Goal: Task Accomplishment & Management: Manage account settings

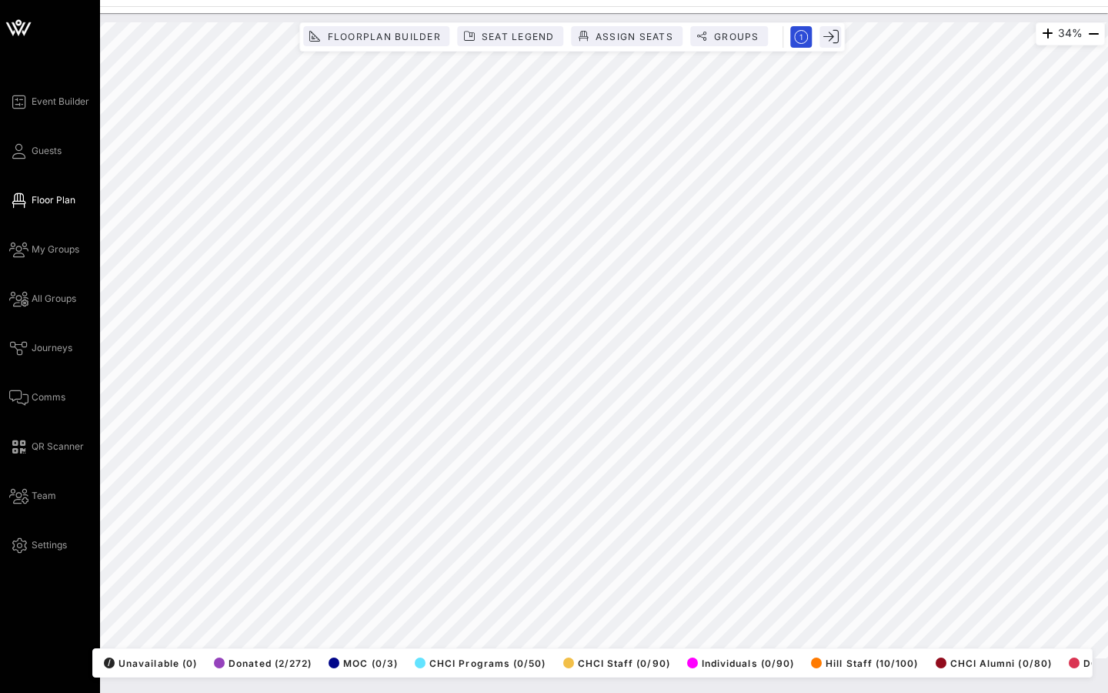
click at [36, 146] on span "Guests" at bounding box center [47, 151] width 30 height 14
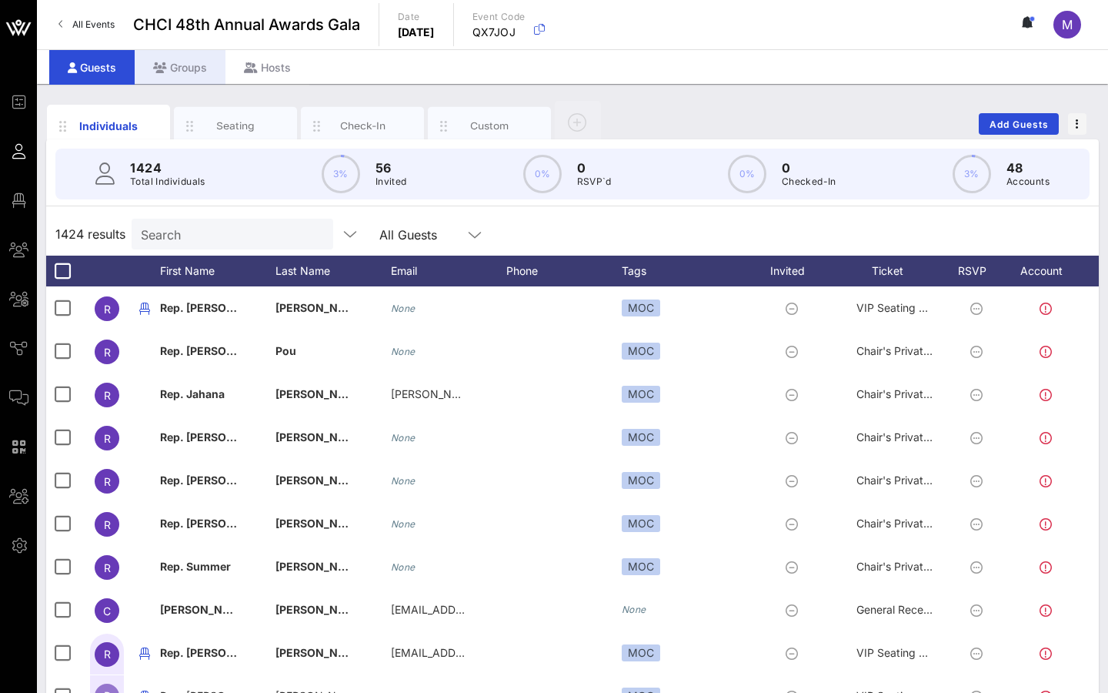
click at [182, 72] on div "Groups" at bounding box center [180, 67] width 91 height 35
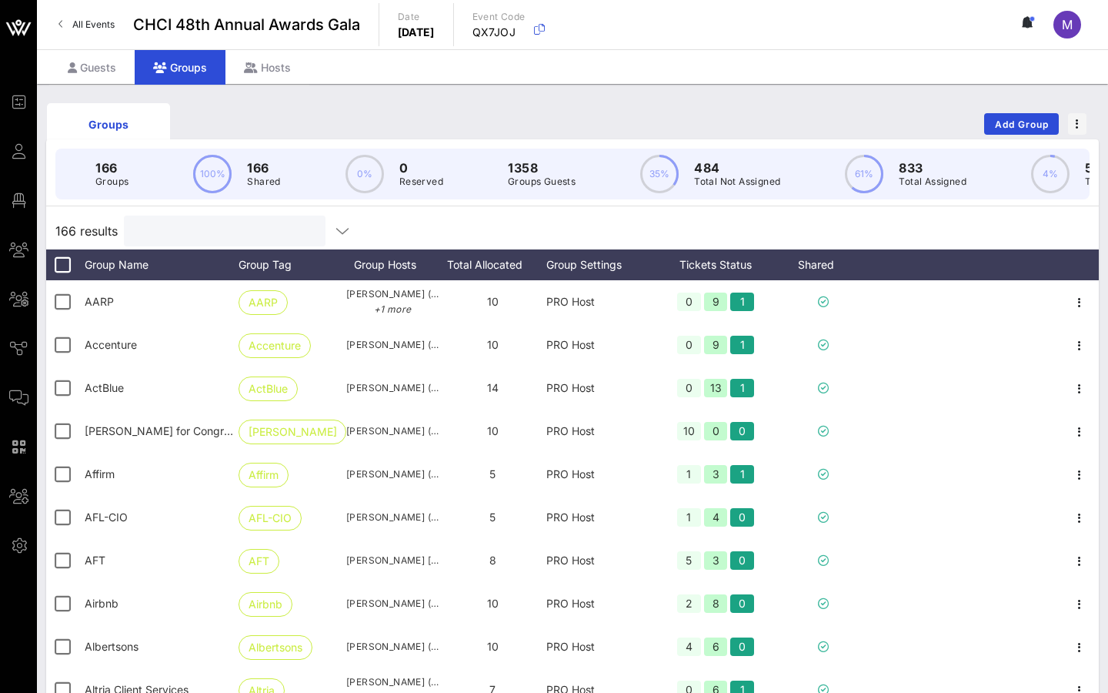
click at [149, 229] on input "text" at bounding box center [223, 231] width 180 height 20
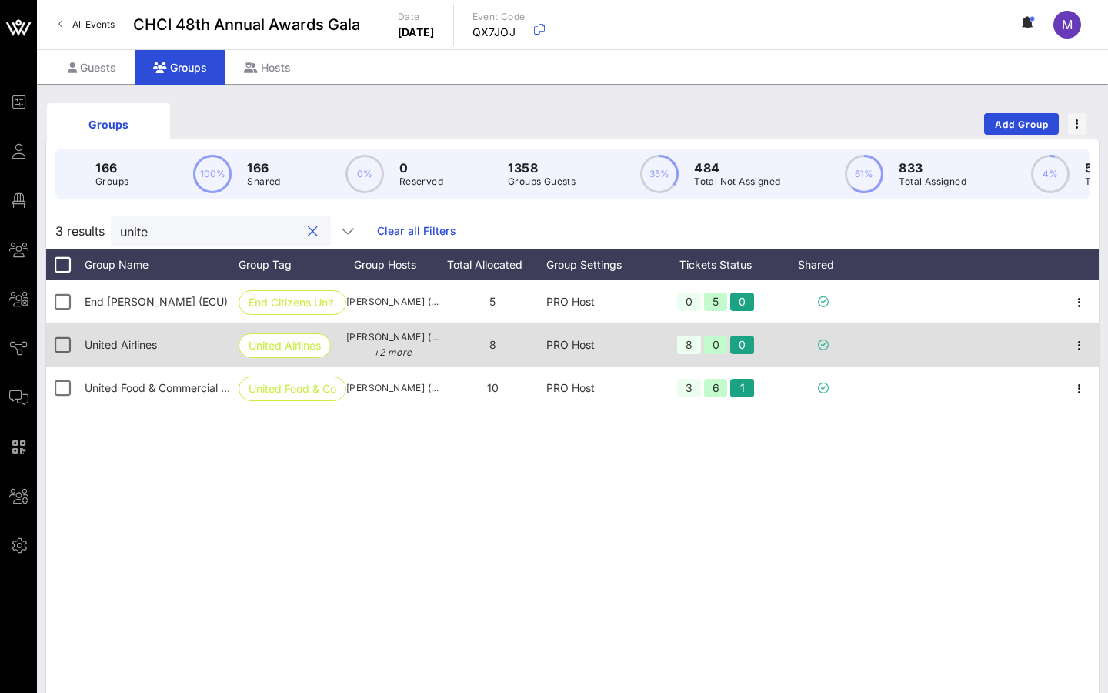
type input "unite"
click at [149, 346] on span "United Airlines" at bounding box center [121, 344] width 72 height 13
click at [1070, 335] on div at bounding box center [1080, 344] width 38 height 43
click at [1077, 348] on icon "button" at bounding box center [1080, 345] width 18 height 18
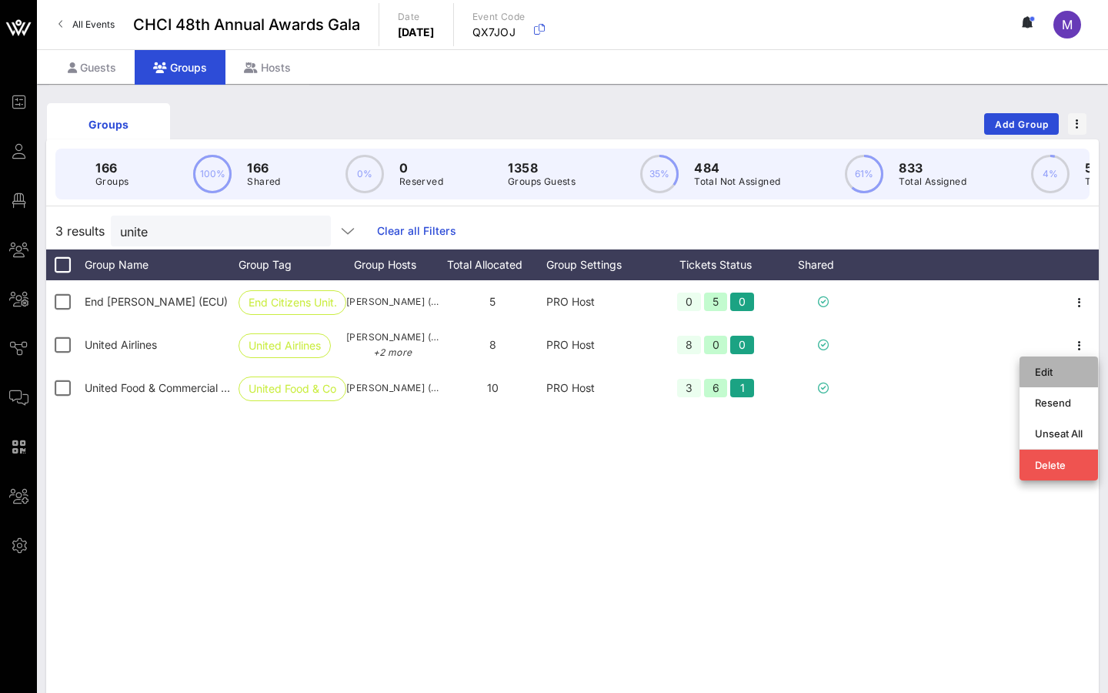
click at [1054, 359] on div "Edit" at bounding box center [1059, 371] width 48 height 25
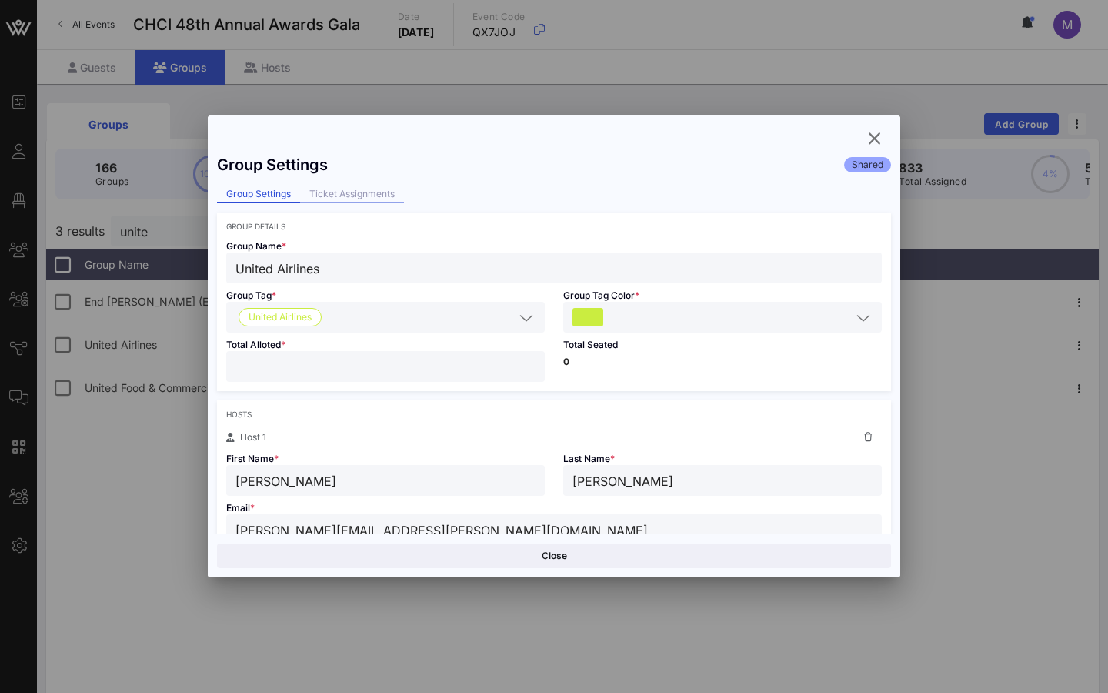
click at [359, 200] on div "Ticket Assignments" at bounding box center [352, 194] width 104 height 16
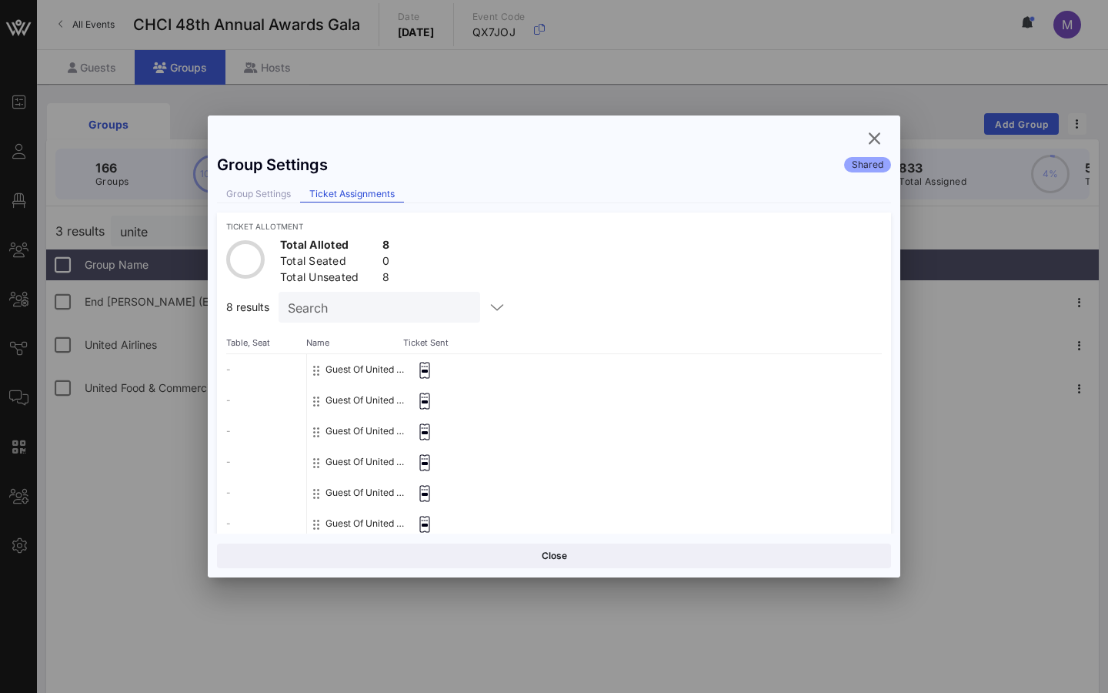
click at [431, 373] on icon at bounding box center [424, 370] width 15 height 17
click at [413, 371] on div at bounding box center [424, 369] width 35 height 31
click at [299, 354] on div "- - - - - - - -" at bounding box center [266, 477] width 80 height 246
click at [488, 311] on icon "button" at bounding box center [497, 307] width 18 height 18
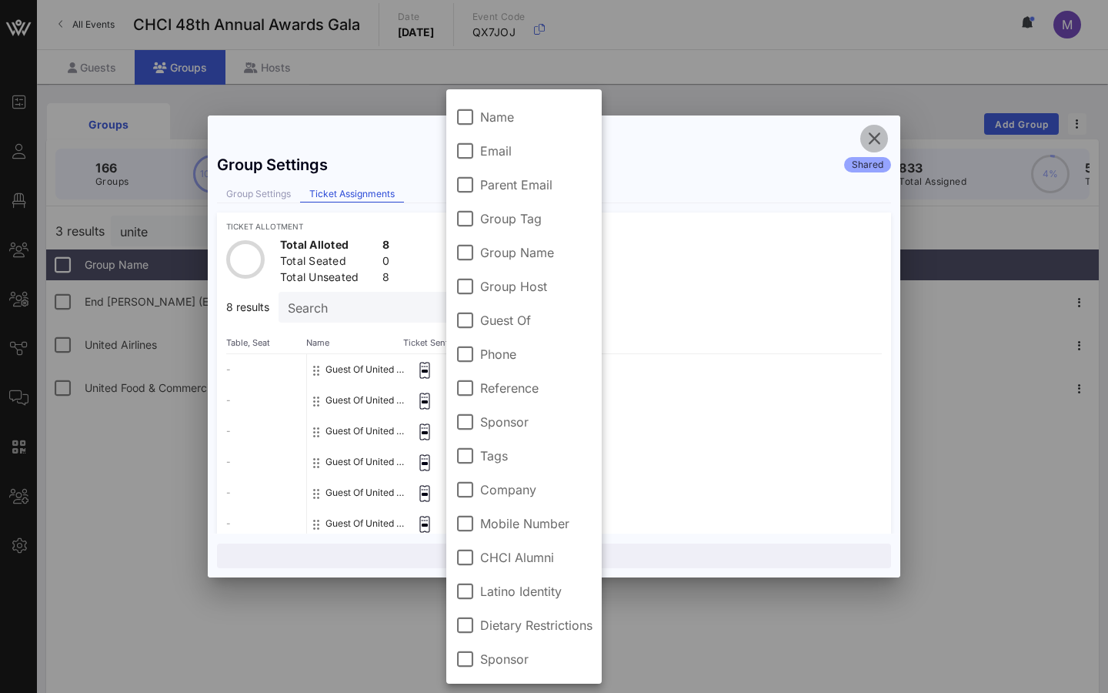
click at [877, 139] on icon "button" at bounding box center [874, 138] width 18 height 18
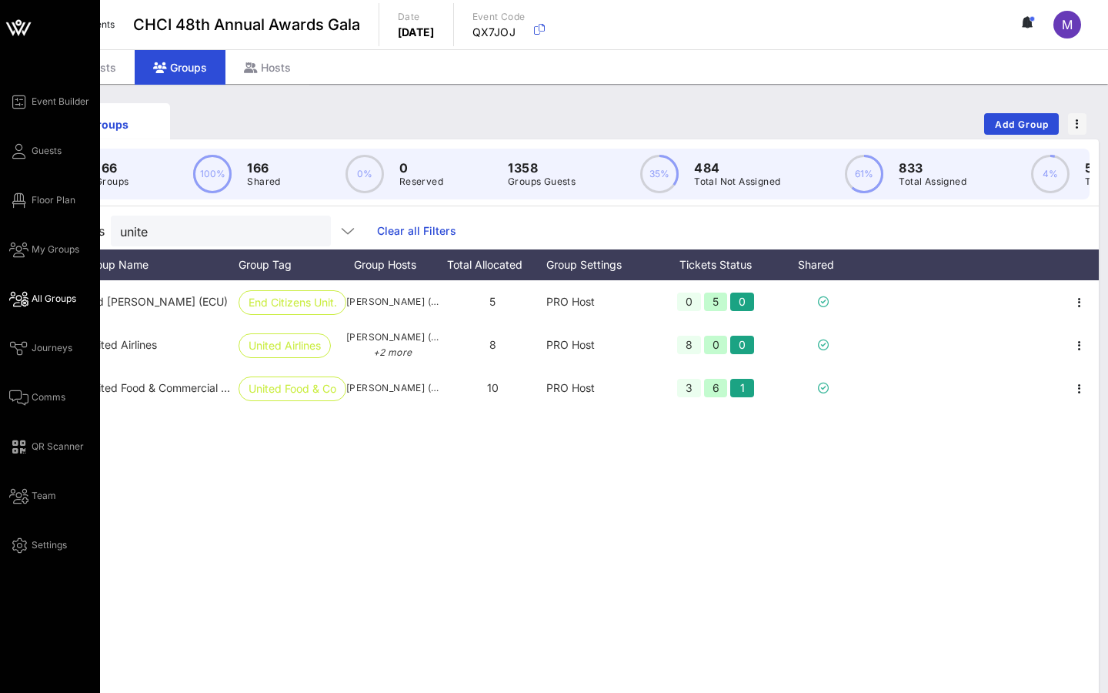
click at [47, 295] on span "All Groups" at bounding box center [54, 299] width 45 height 14
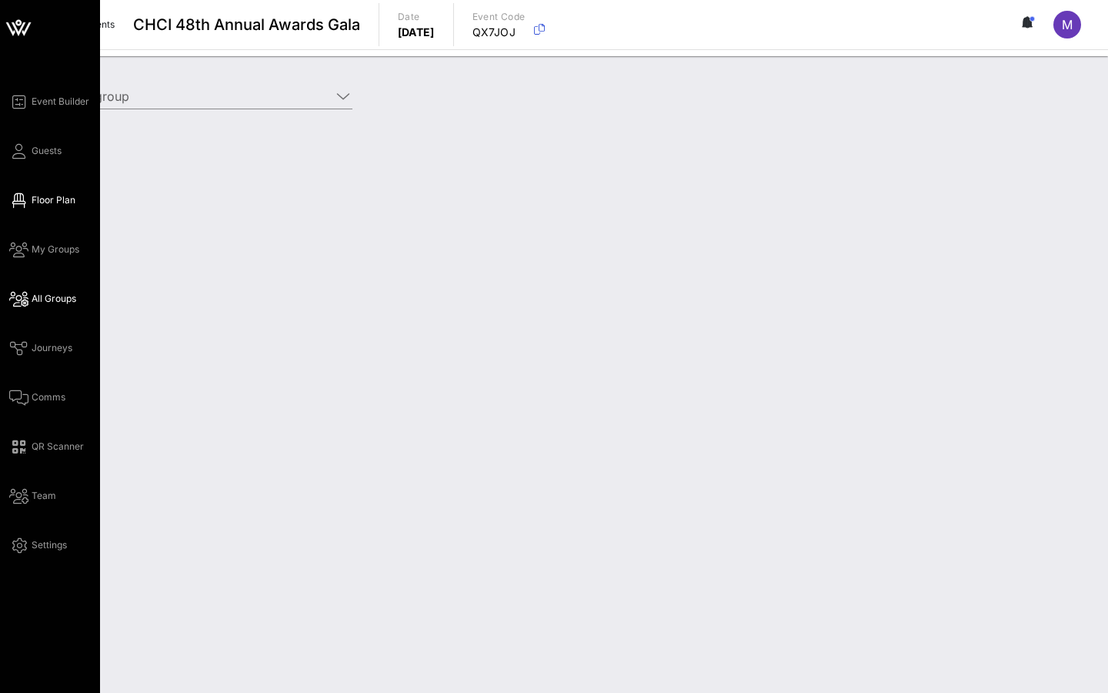
click at [64, 201] on span "Floor Plan" at bounding box center [54, 200] width 44 height 14
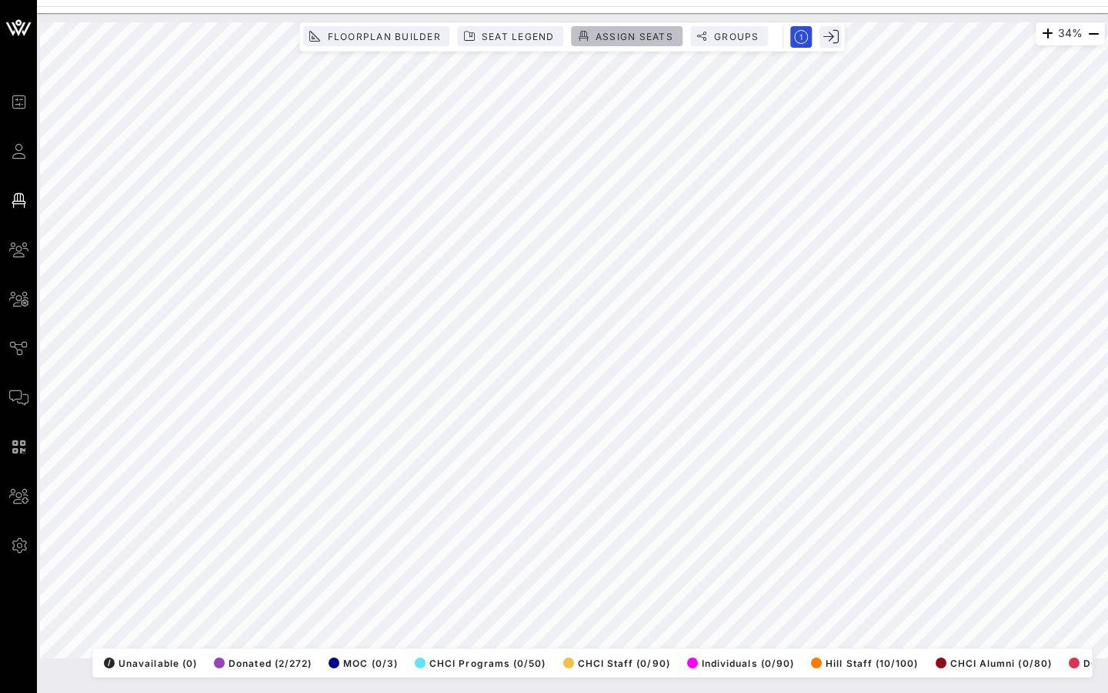
click at [641, 34] on span "Assign Seats" at bounding box center [634, 37] width 79 height 12
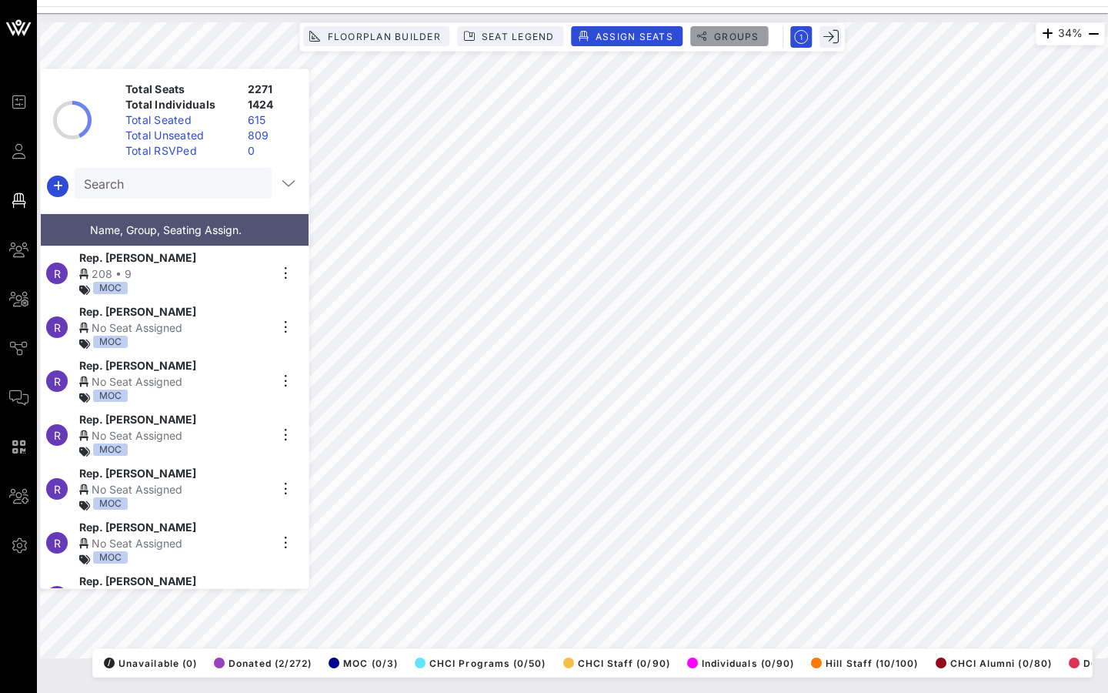
click at [744, 32] on span "Groups" at bounding box center [736, 37] width 46 height 12
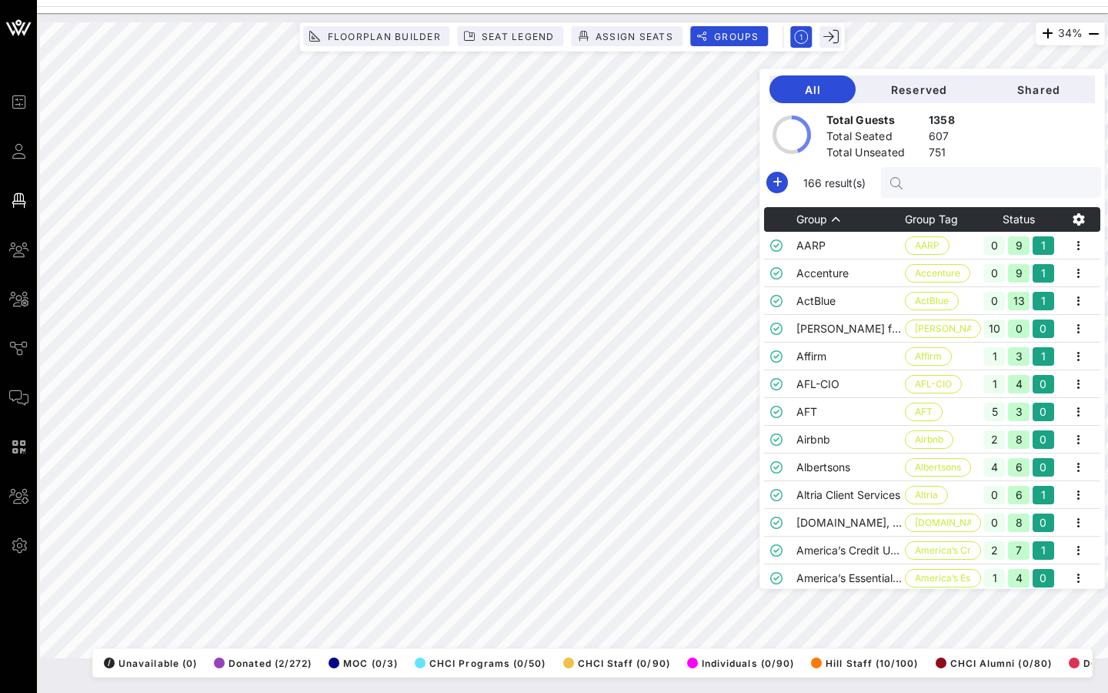
click at [1004, 190] on input "text" at bounding box center [999, 182] width 180 height 20
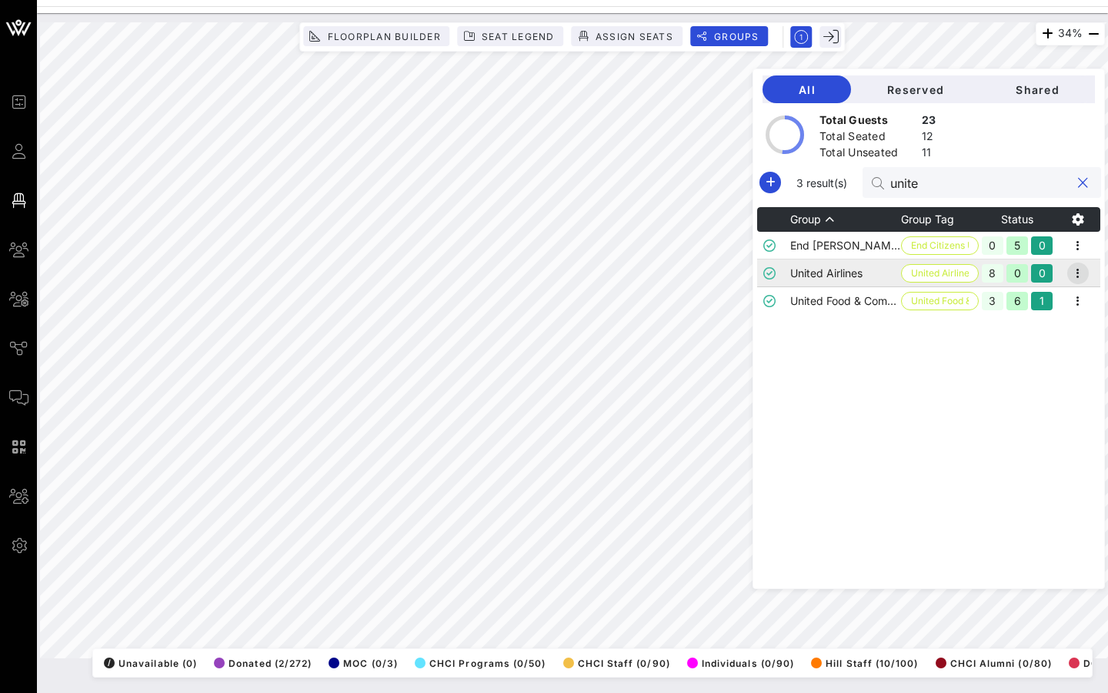
type input "unite"
click at [1083, 271] on icon "button" at bounding box center [1078, 273] width 18 height 18
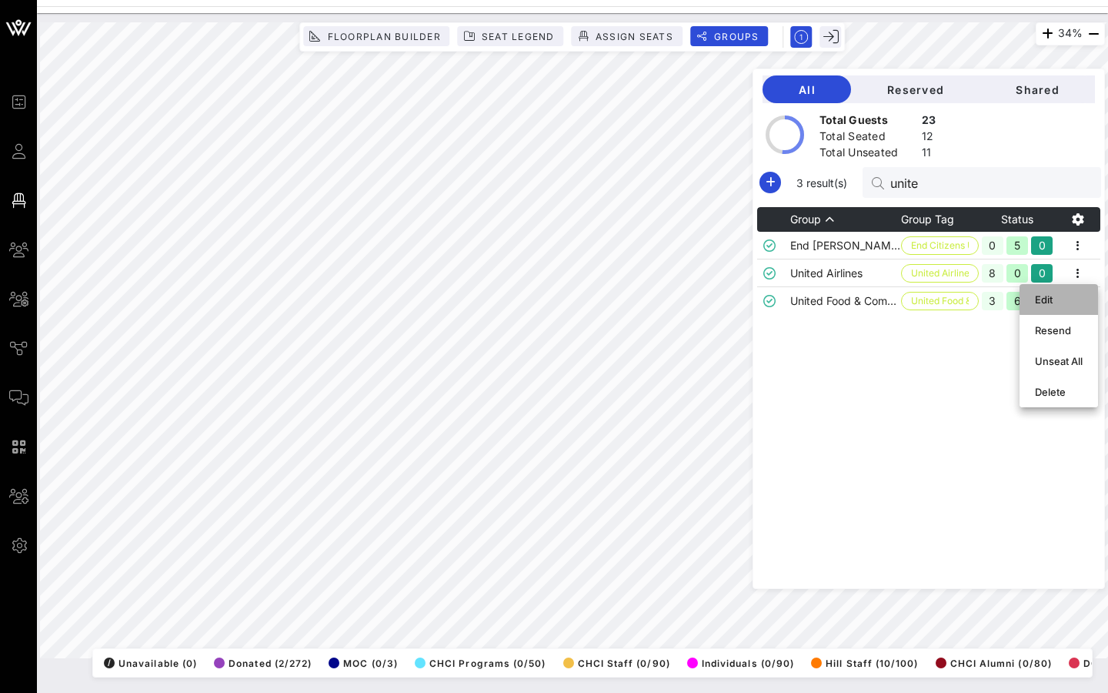
click at [1061, 291] on div "Edit" at bounding box center [1059, 299] width 48 height 25
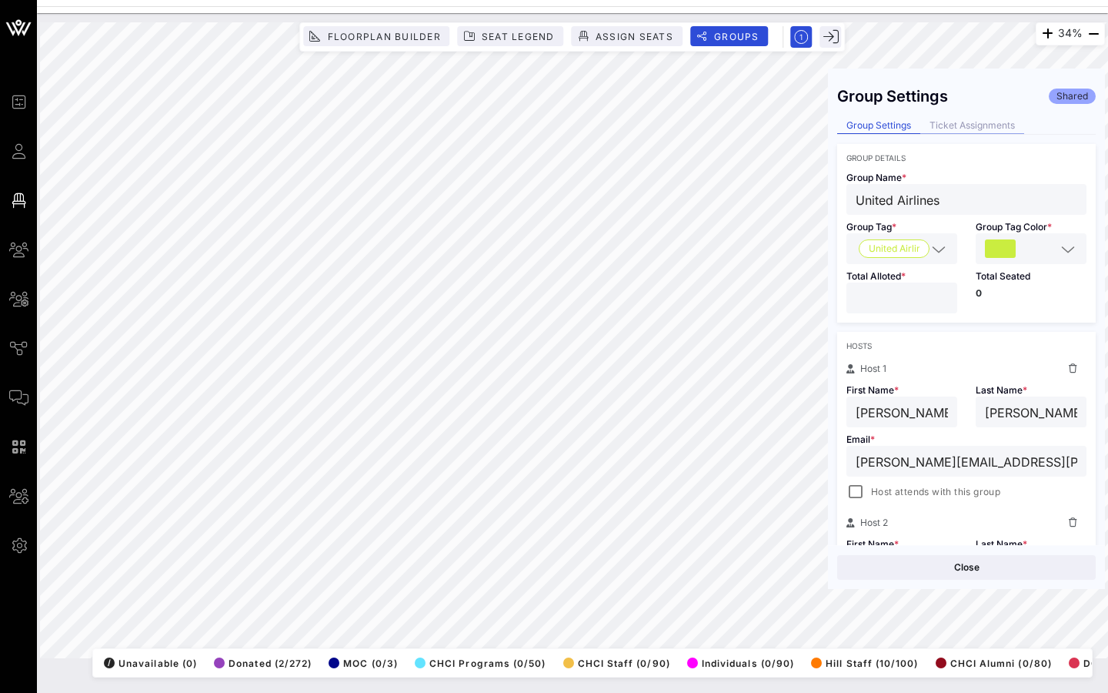
click at [978, 124] on div "Ticket Assignments" at bounding box center [973, 126] width 104 height 16
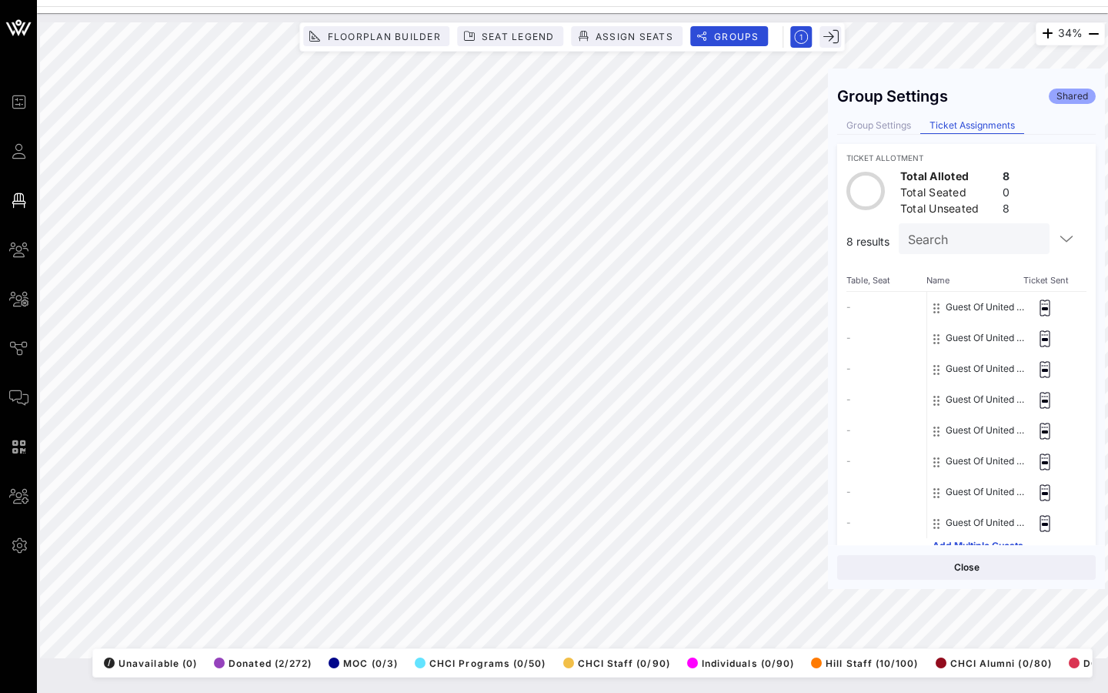
click at [959, 305] on button "Guest Of United Airlines" at bounding box center [987, 307] width 82 height 31
click at [1021, 318] on button "Guest Of United Airlines" at bounding box center [987, 307] width 82 height 31
click at [1041, 303] on icon at bounding box center [1046, 307] width 10 height 16
click at [958, 251] on div "Search" at bounding box center [972, 238] width 129 height 31
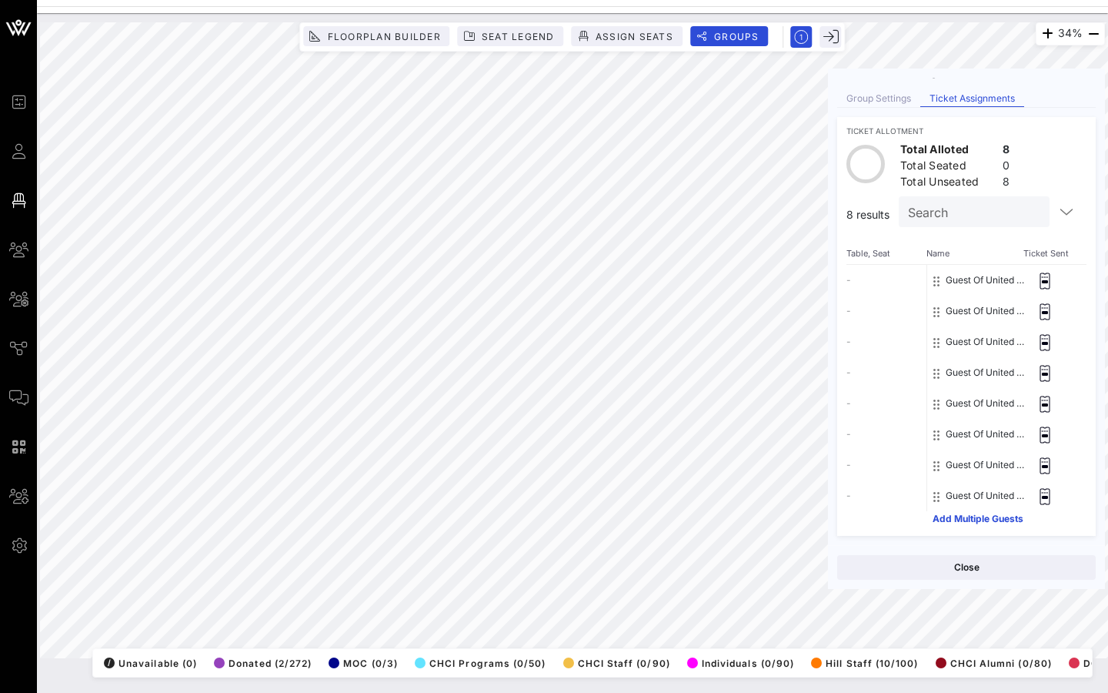
click at [974, 518] on button "Add Multiple Guests" at bounding box center [978, 518] width 91 height 9
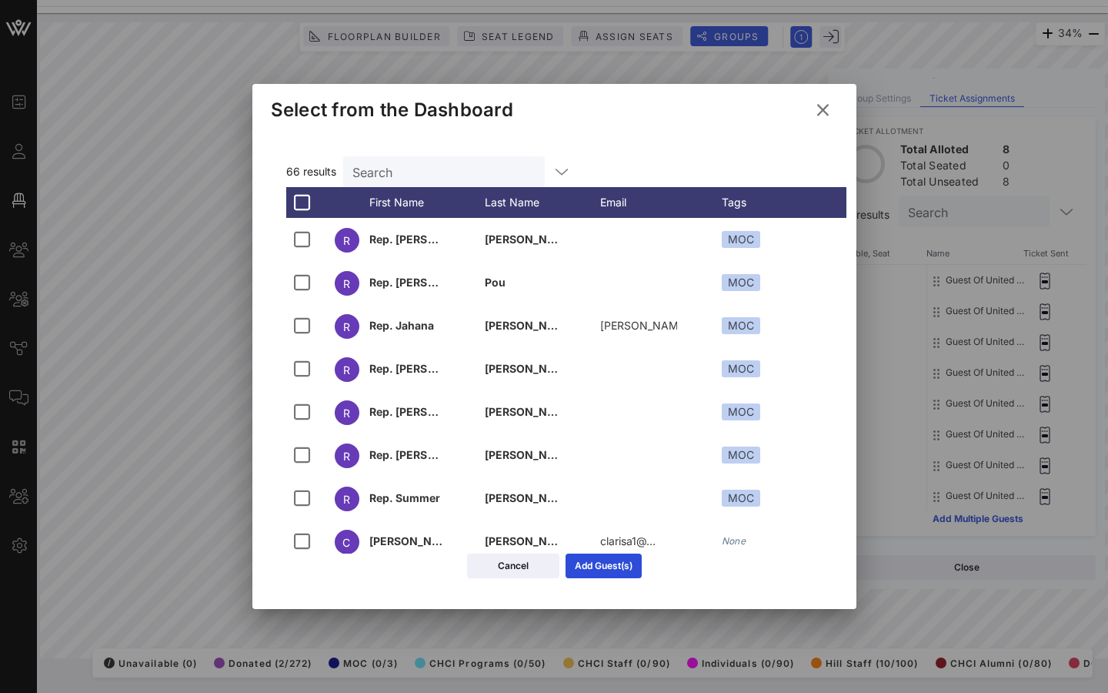
click at [819, 113] on icon at bounding box center [823, 110] width 21 height 18
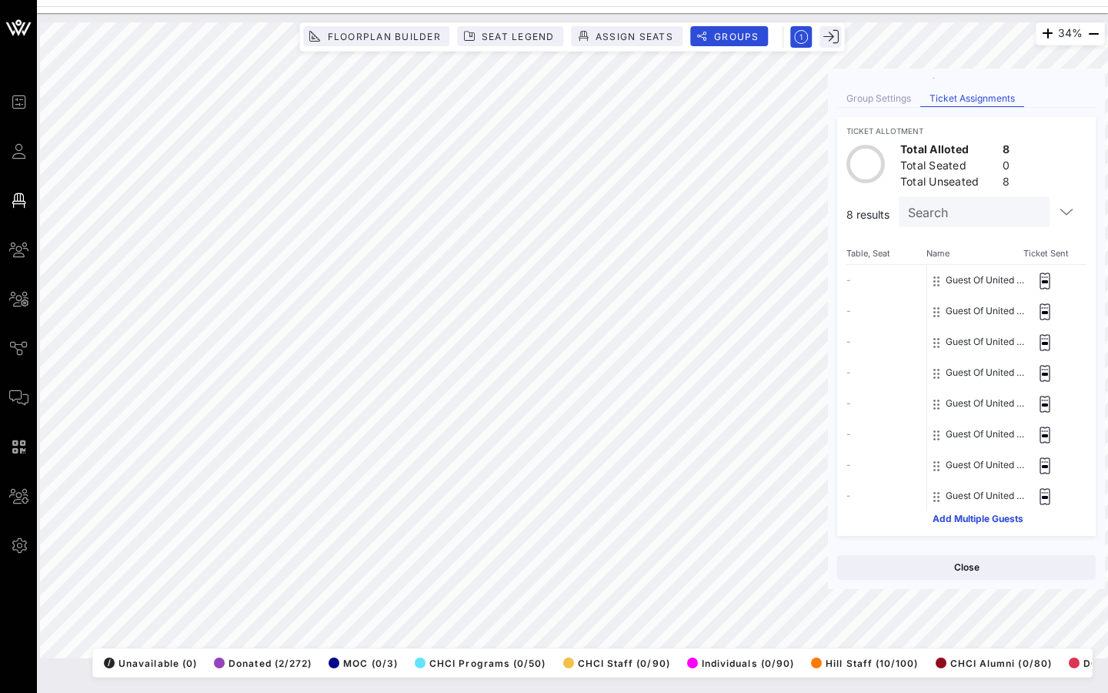
click at [1078, 287] on div "Guest Of United Airlines" at bounding box center [1006, 280] width 159 height 31
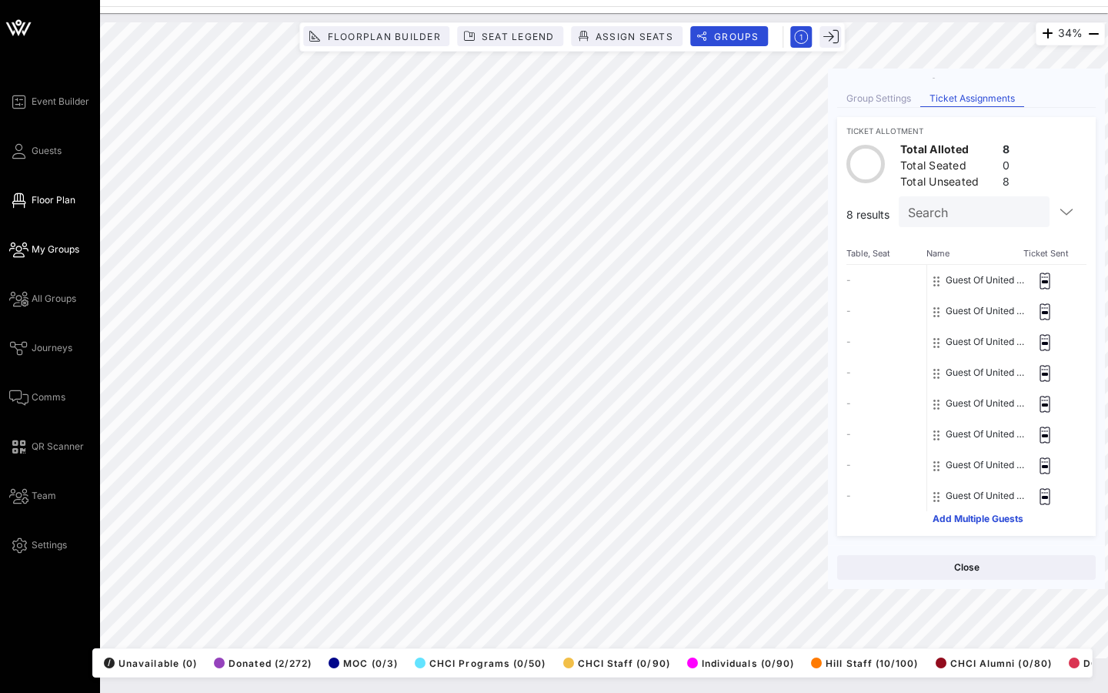
click at [60, 246] on span "My Groups" at bounding box center [56, 249] width 48 height 14
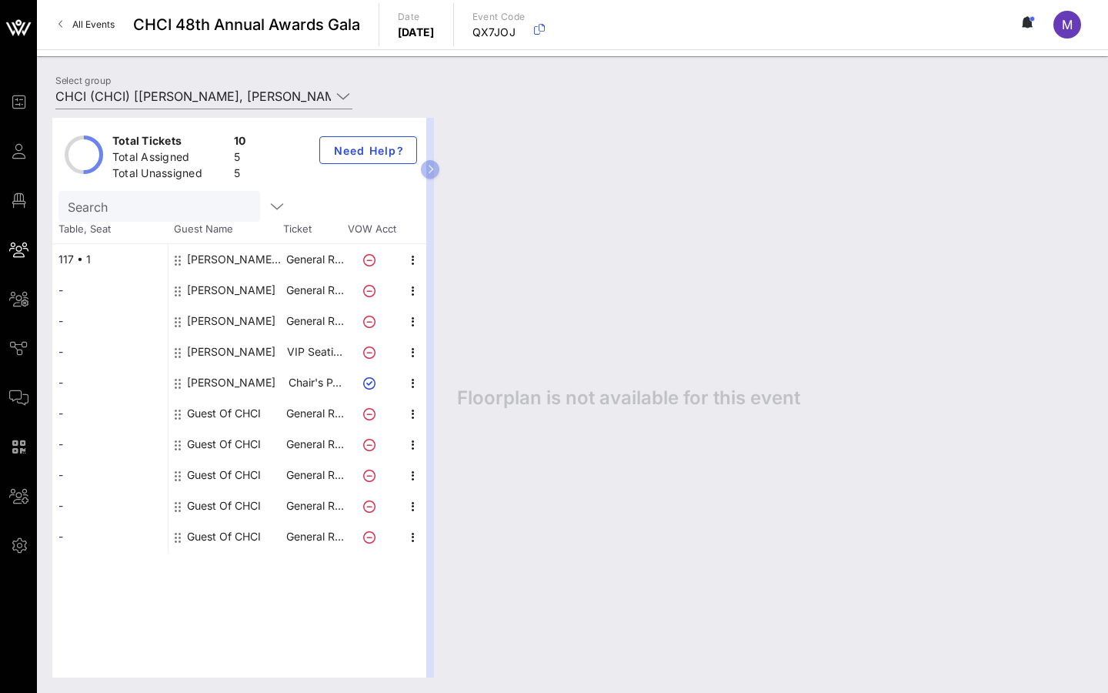
click at [255, 102] on div "Total Tickets 10 Total Assigned 5 Total Unassigned 5 Need Help? Search Table, S…" at bounding box center [572, 397] width 1071 height 590
click at [155, 202] on input "Search" at bounding box center [158, 206] width 180 height 20
type input "v"
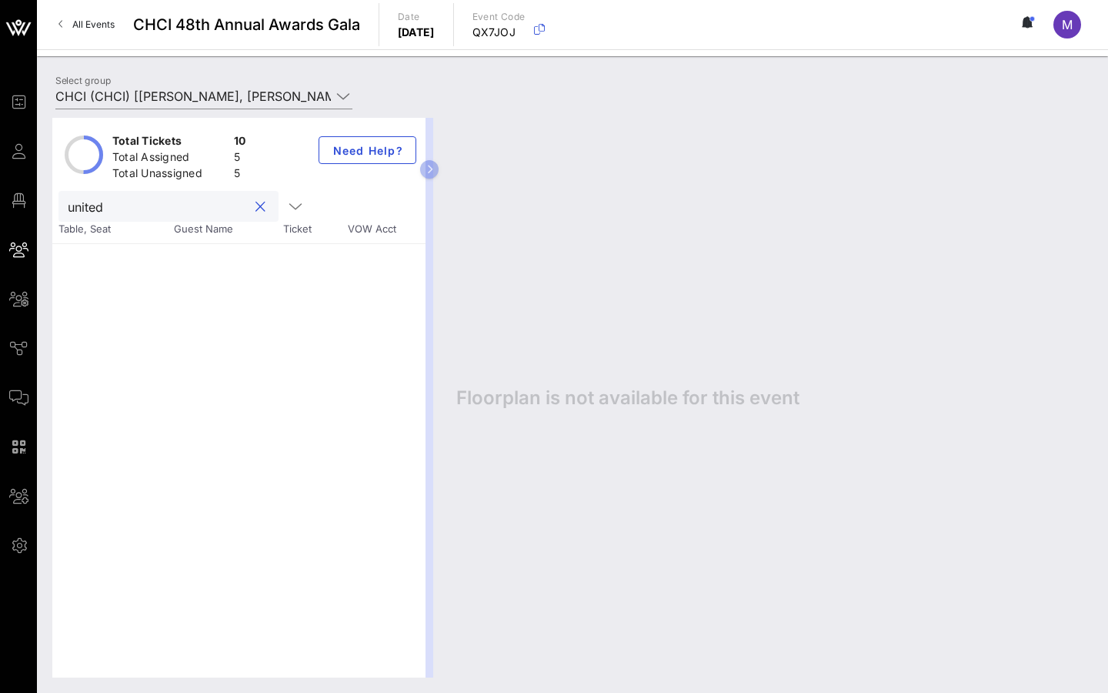
type input "united"
click at [315, 72] on div "Select group CHCI (CHCI) [Nathalie Maldonado, estefanie.maldonado@gmail.com]; […" at bounding box center [211, 99] width 331 height 54
click at [312, 87] on input "CHCI (CHCI) [Nathalie Maldonado, estefanie.maldonado@gmail.com]; [Viviana Cano,…" at bounding box center [193, 96] width 276 height 25
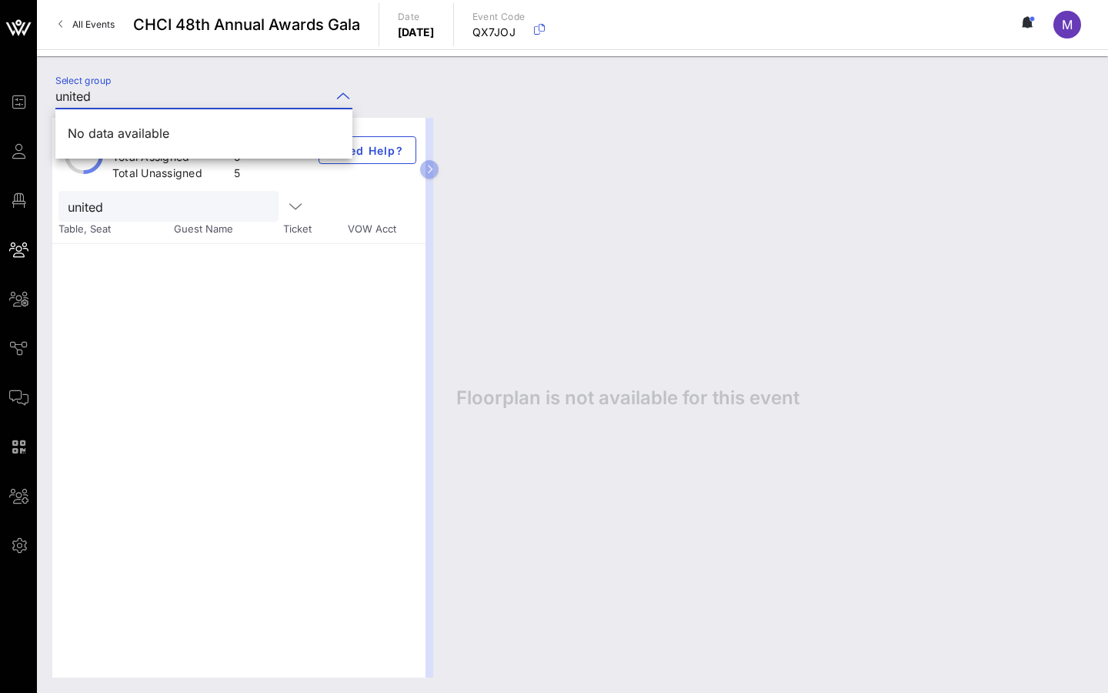
click at [259, 38] on div "All Events CHCI 48th Annual Awards Gala Date Thursday, Sep. 18, 2025 Event Code…" at bounding box center [572, 24] width 1071 height 49
type input "CHCI (CHCI) [Nathalie Maldonado, estefanie.maldonado@gmail.com]; [Viviana Cano,…"
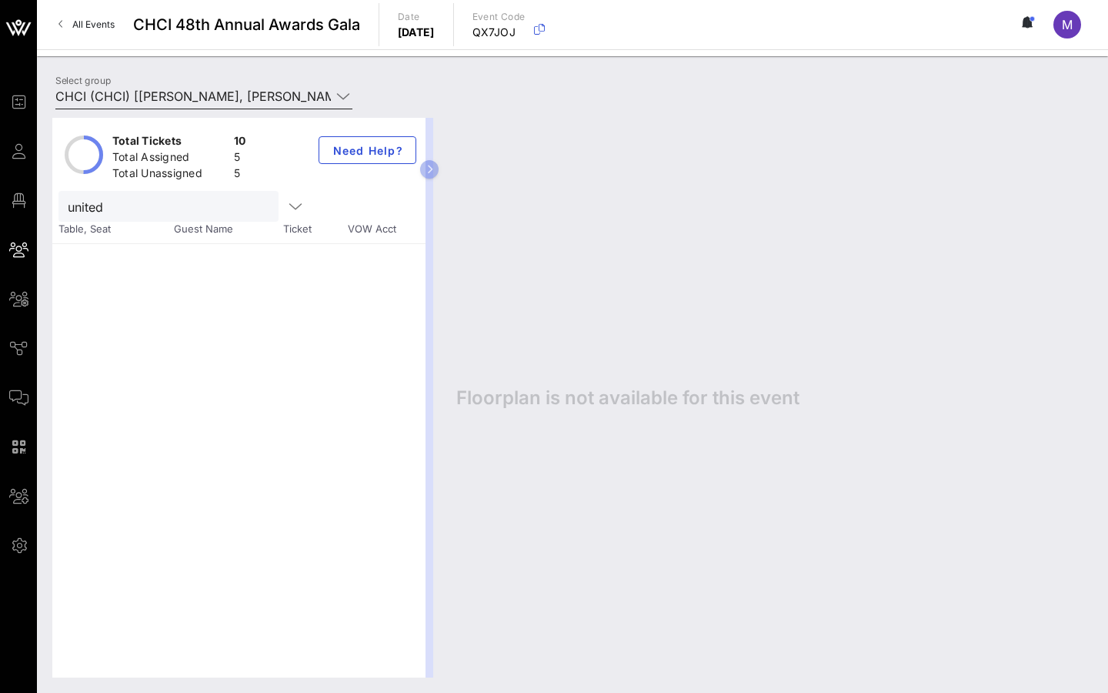
click at [265, 78] on div "Select group CHCI (CHCI) [Nathalie Maldonado, estefanie.maldonado@gmail.com]; […" at bounding box center [204, 100] width 316 height 51
click at [308, 89] on input "CHCI (CHCI) [Nathalie Maldonado, estefanie.maldonado@gmail.com]; [Viviana Cano,…" at bounding box center [193, 96] width 276 height 25
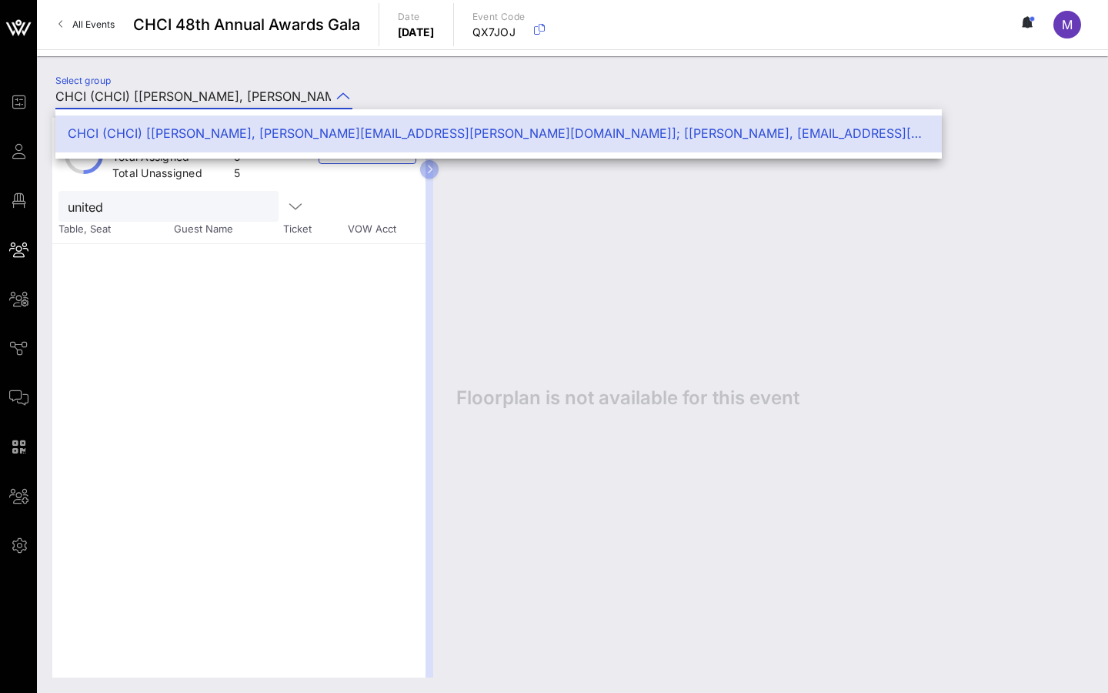
click at [331, 94] on div at bounding box center [342, 96] width 22 height 18
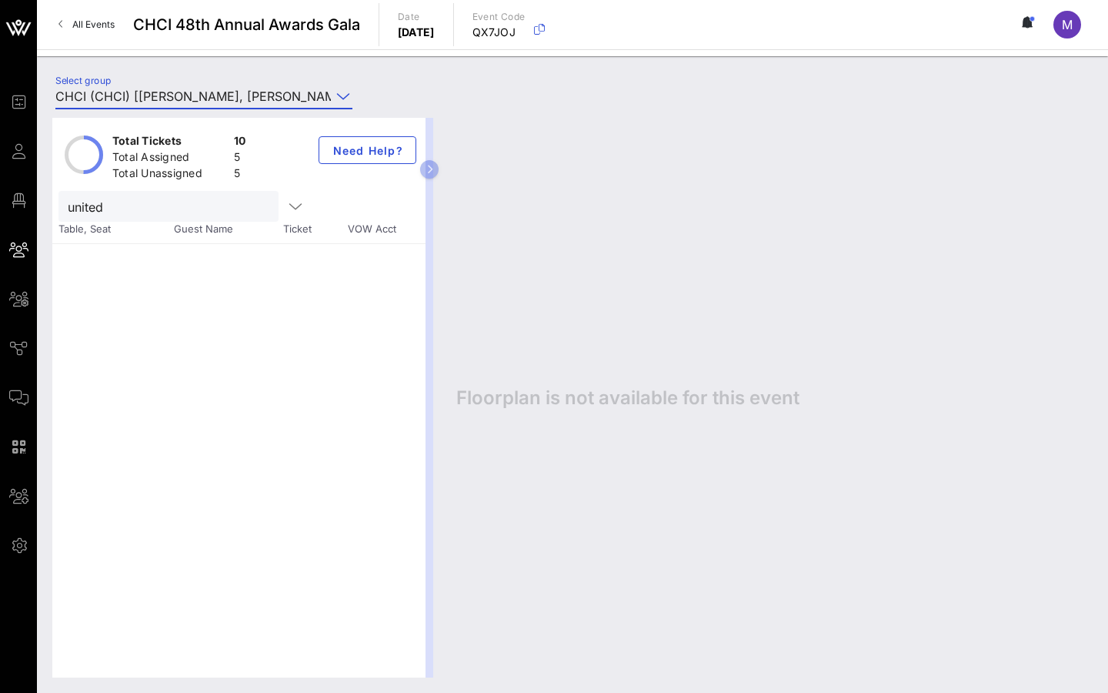
click at [345, 95] on icon at bounding box center [343, 96] width 14 height 18
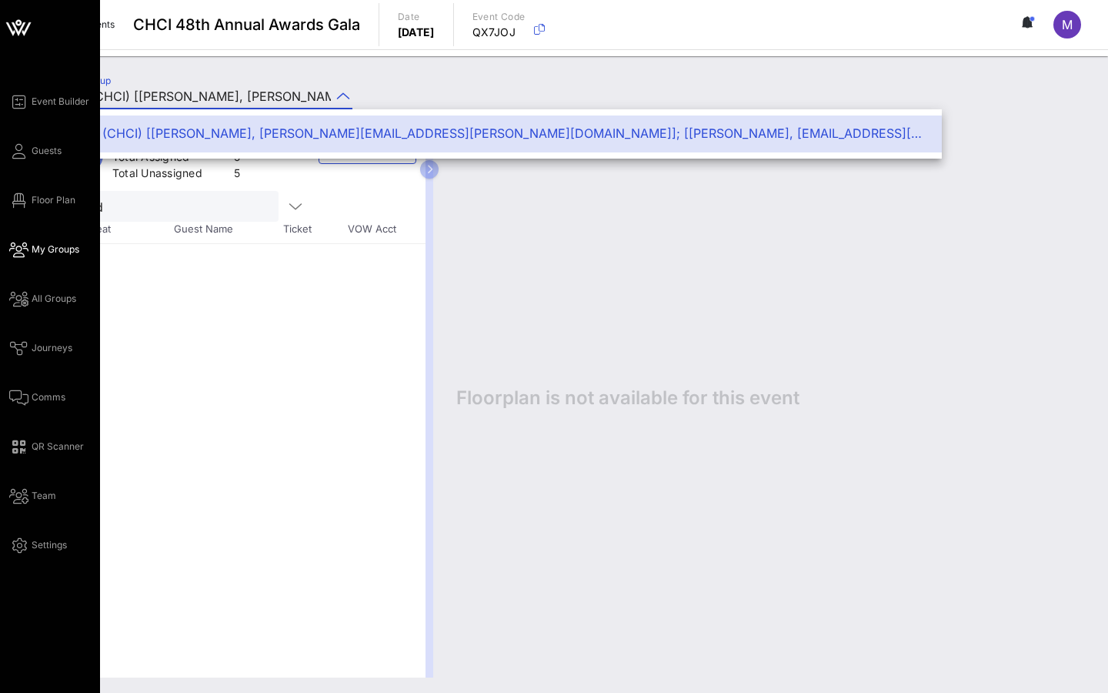
click at [46, 308] on div "Event Builder Guests Floor Plan My Groups All Groups Journeys Comms QR Scanner …" at bounding box center [54, 323] width 91 height 462
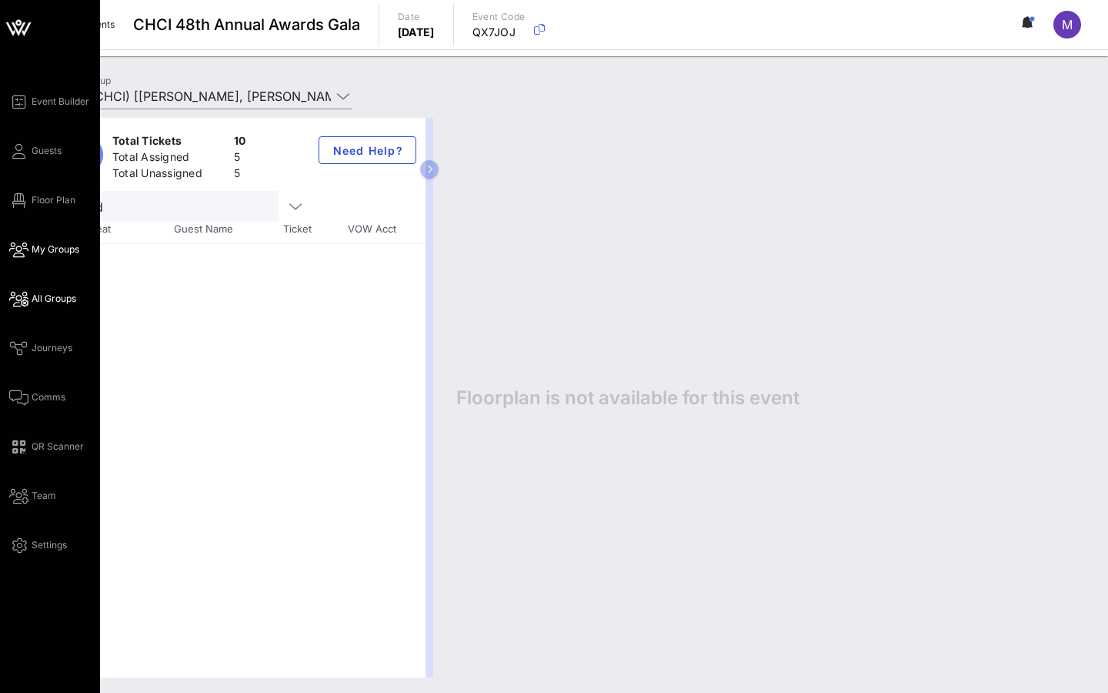
click at [45, 302] on span "All Groups" at bounding box center [54, 299] width 45 height 14
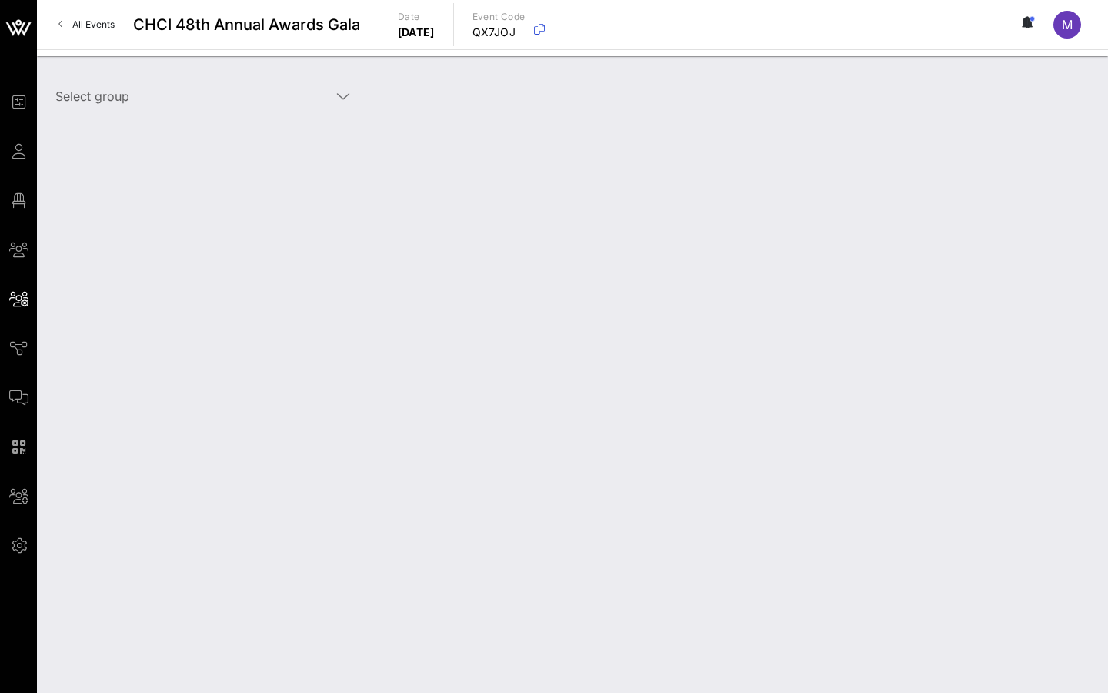
click at [159, 95] on input "Select group" at bounding box center [193, 96] width 276 height 25
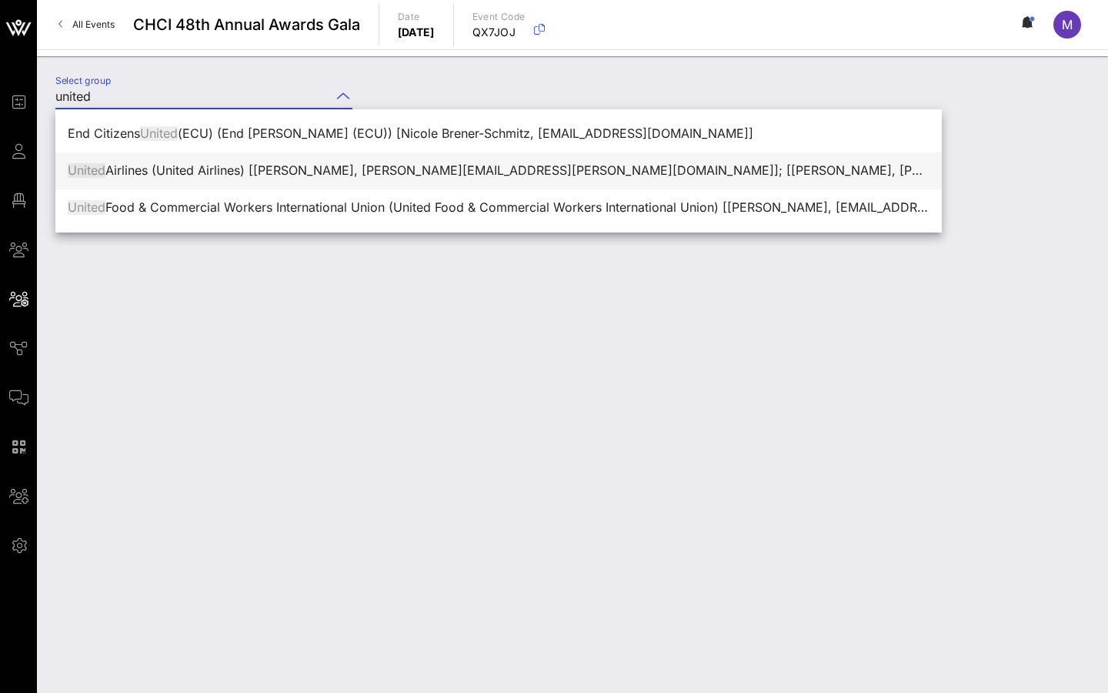
click at [126, 172] on div "United Airlines (United Airlines) [Sara Lochner, sara.lochner@united.com]; [Eri…" at bounding box center [499, 170] width 862 height 15
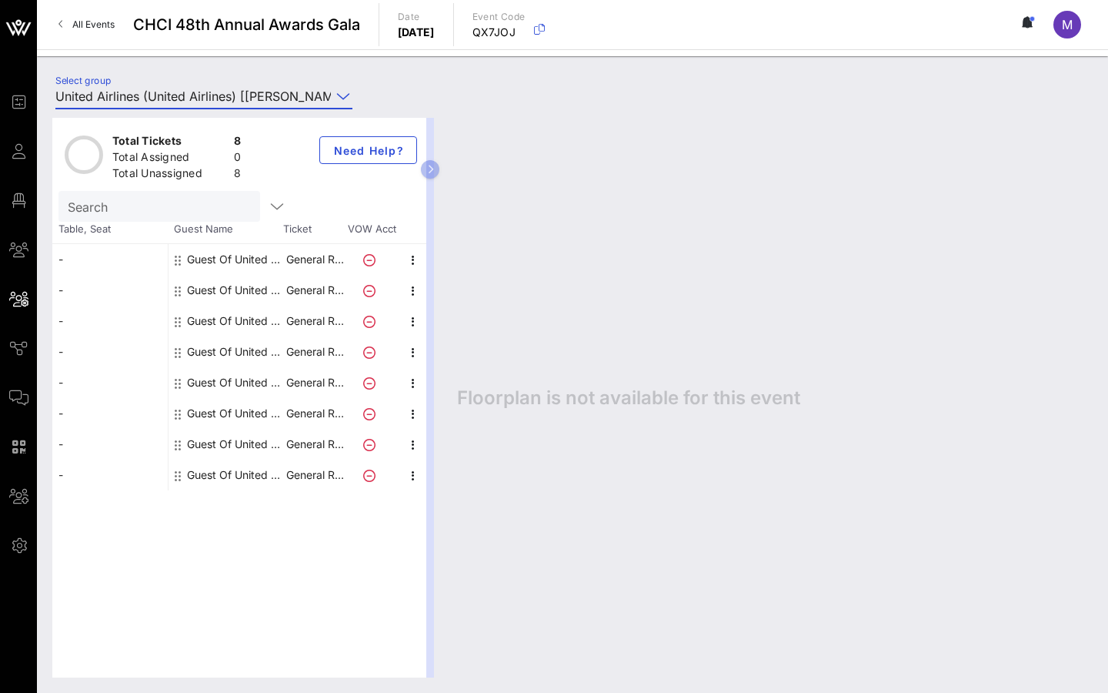
type input "United Airlines (United Airlines) [Sara Lochner, sara.lochner@united.com]; [Eri…"
click at [219, 265] on div "Guest Of United Airlines" at bounding box center [235, 259] width 97 height 31
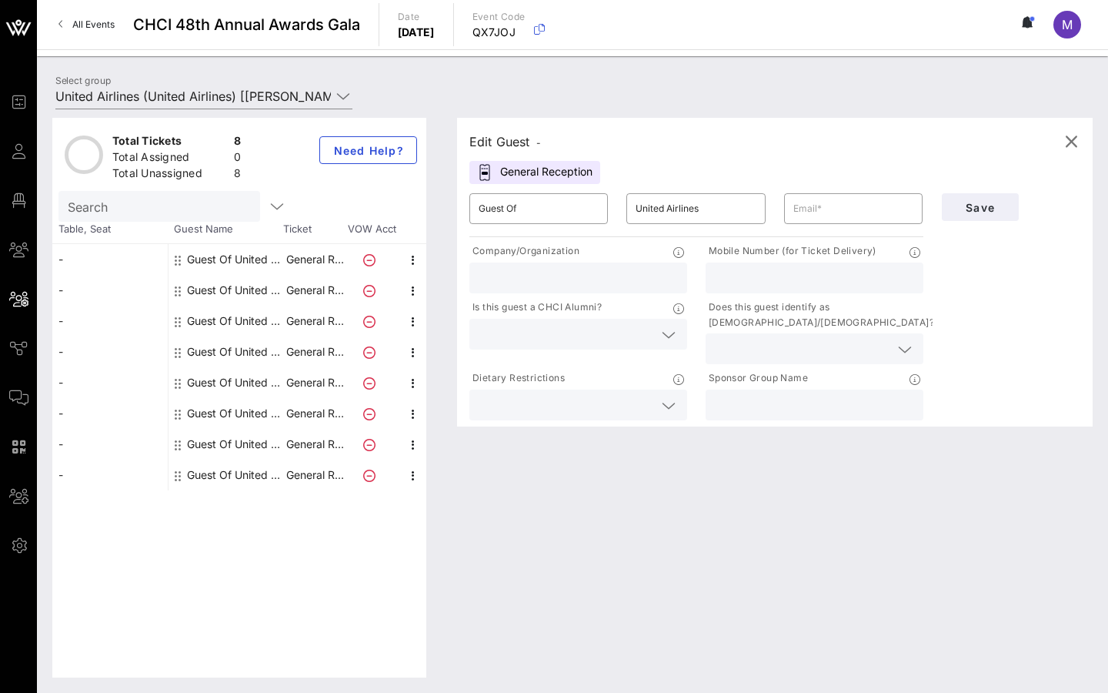
click at [560, 281] on input "text" at bounding box center [578, 278] width 199 height 20
click at [778, 276] on input "text" at bounding box center [814, 278] width 199 height 20
click at [701, 249] on div "Mobile Number (for Ticket Delivery)" at bounding box center [815, 268] width 236 height 56
click at [496, 220] on input "Guest Of" at bounding box center [539, 208] width 120 height 25
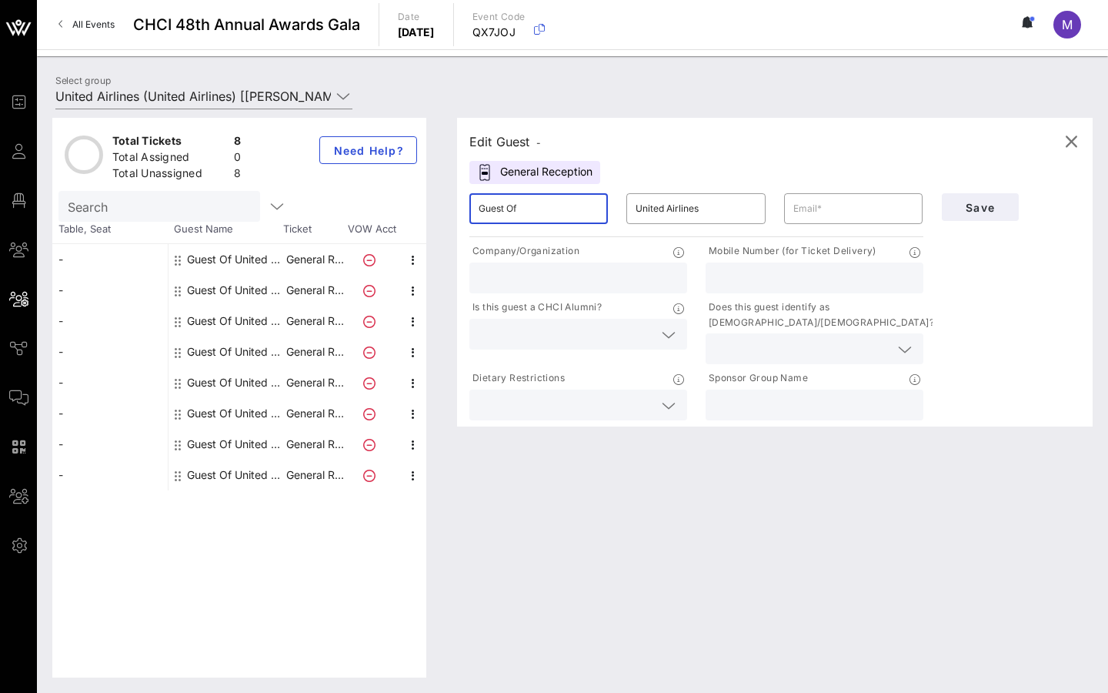
click at [490, 208] on input "Guest Of" at bounding box center [539, 208] width 120 height 25
paste input "Rosaura"
type input "Rosaura"
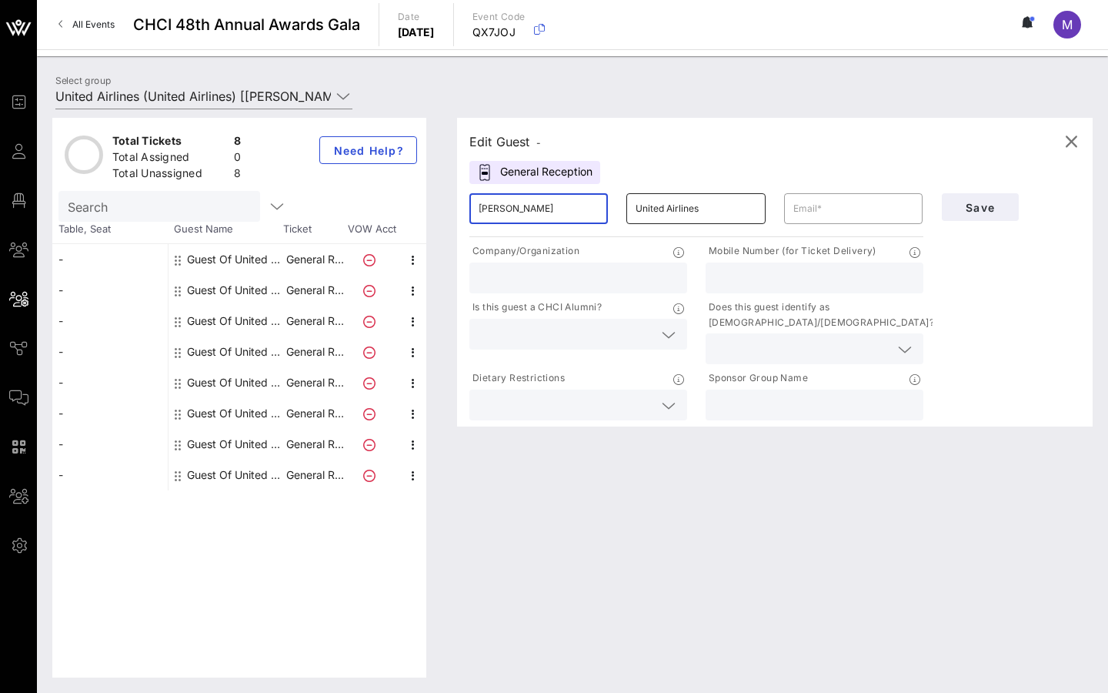
click at [703, 201] on input "United Airlines" at bounding box center [696, 208] width 120 height 25
click at [702, 201] on input "United Airlines" at bounding box center [696, 208] width 120 height 25
click at [573, 279] on input "text" at bounding box center [578, 278] width 199 height 20
paste input "United Airlines"
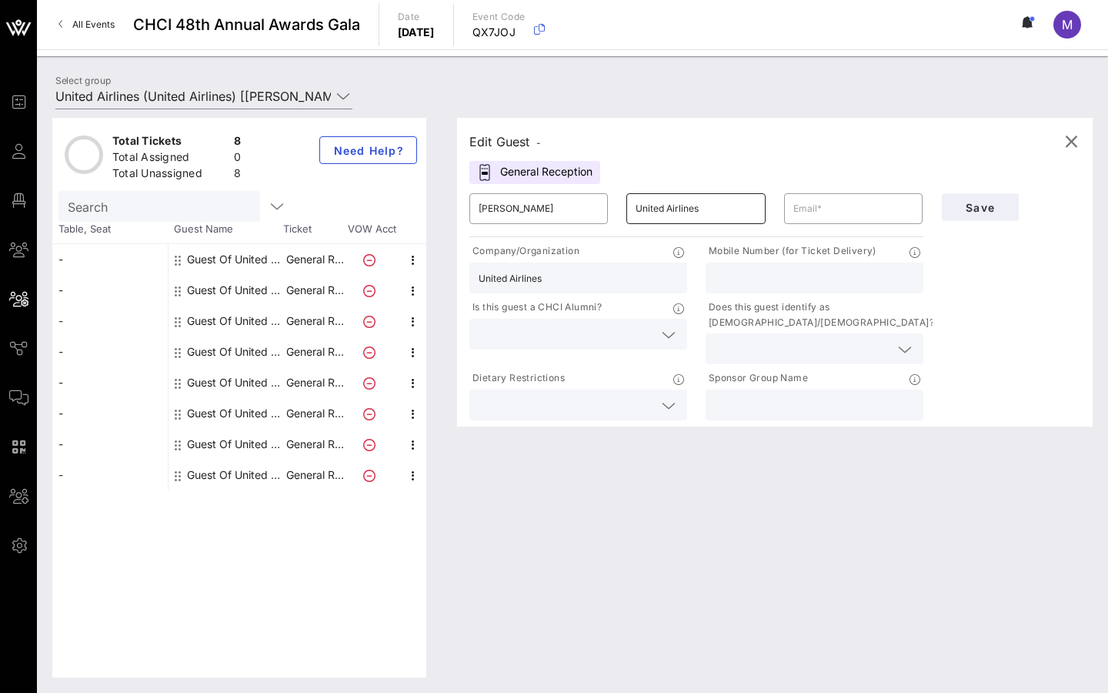
type input "United Airlines"
click at [657, 220] on input "United Airlines" at bounding box center [696, 208] width 120 height 25
paste input "Ocampo"
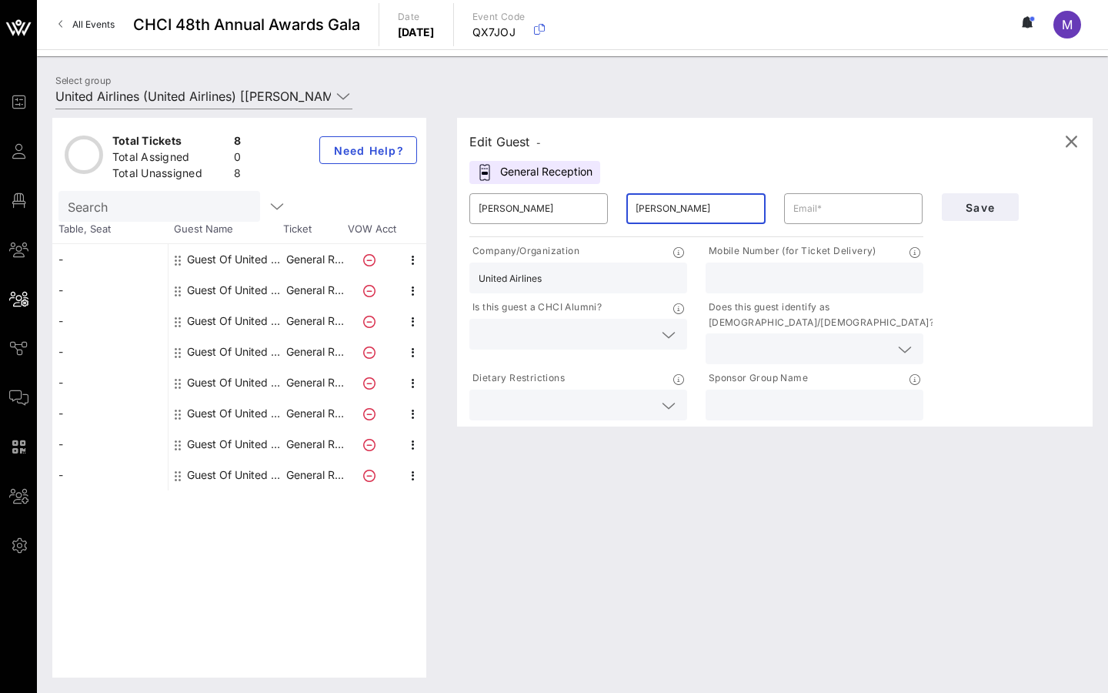
type input "Ocampo"
click at [786, 276] on input "text" at bounding box center [814, 278] width 199 height 20
paste input "708-466-1229"
type input "708-466-1229"
click at [650, 336] on input "text" at bounding box center [566, 334] width 175 height 20
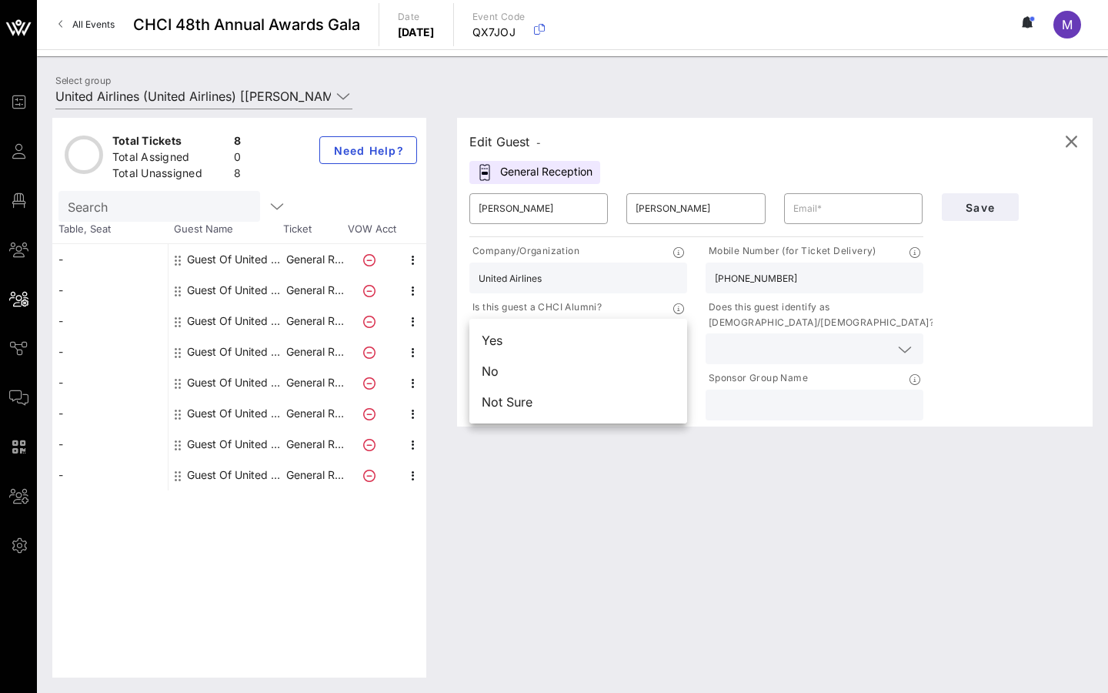
click at [966, 336] on div "Save" at bounding box center [1012, 303] width 158 height 239
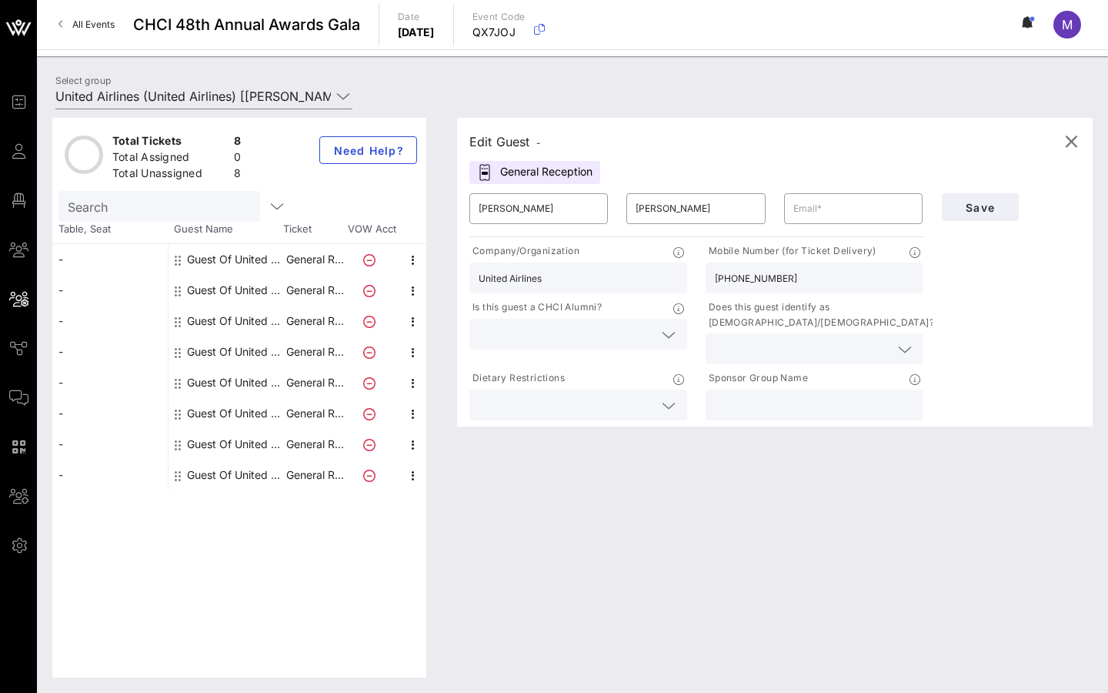
click at [830, 387] on div "Sponsor Group Name" at bounding box center [815, 379] width 218 height 19
click at [824, 398] on input "text" at bounding box center [814, 405] width 199 height 20
click at [580, 263] on div "United Airlines" at bounding box center [578, 277] width 199 height 31
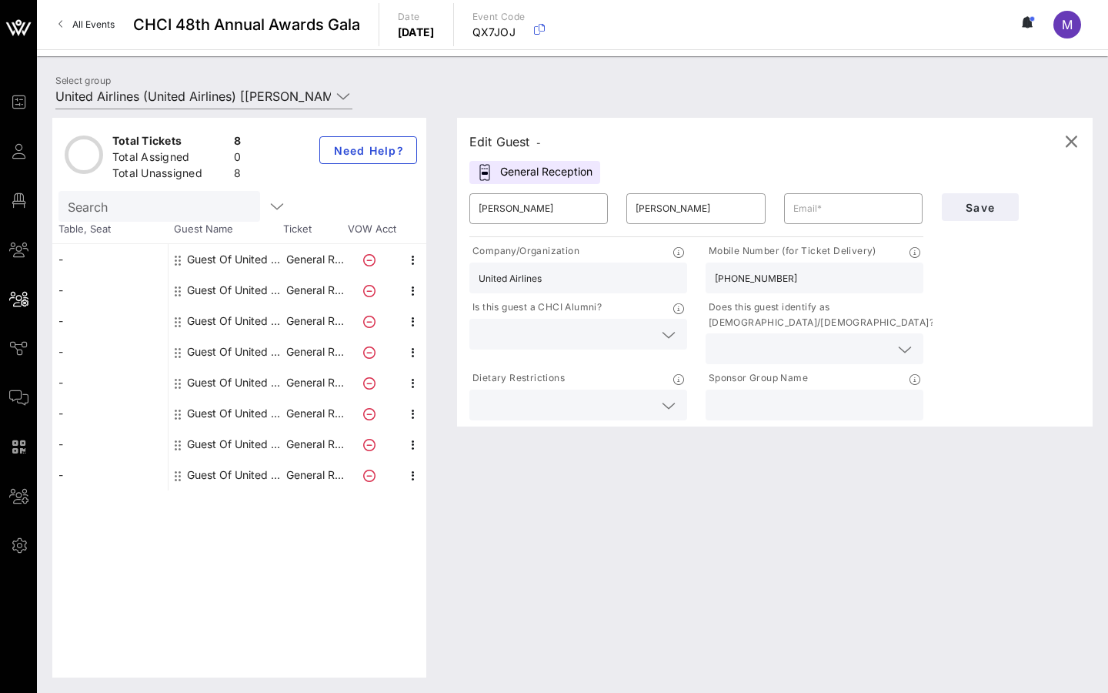
click at [514, 278] on input "United Airlines" at bounding box center [578, 278] width 199 height 20
click at [854, 420] on div "Sponsor Group Name" at bounding box center [815, 395] width 236 height 56
click at [835, 399] on input "text" at bounding box center [814, 405] width 199 height 20
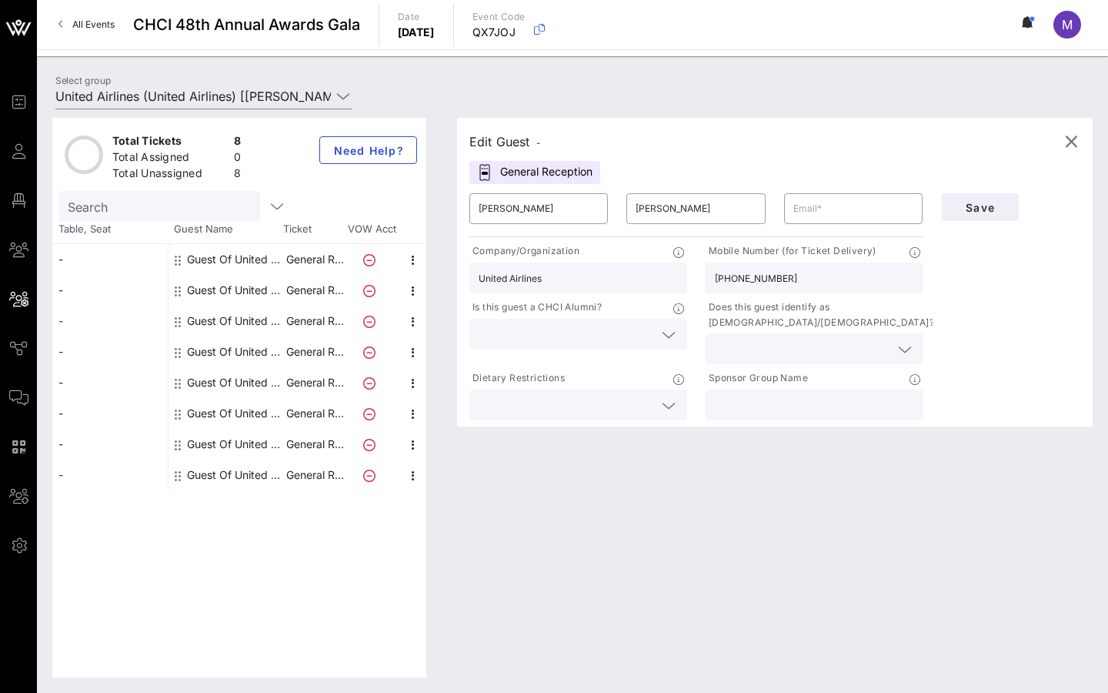
paste input "United Airlines"
type input "United Airlines"
click at [983, 209] on span "Save" at bounding box center [980, 207] width 52 height 13
click at [840, 210] on input "text" at bounding box center [854, 208] width 120 height 25
paste input "sara.lochner@united.com"
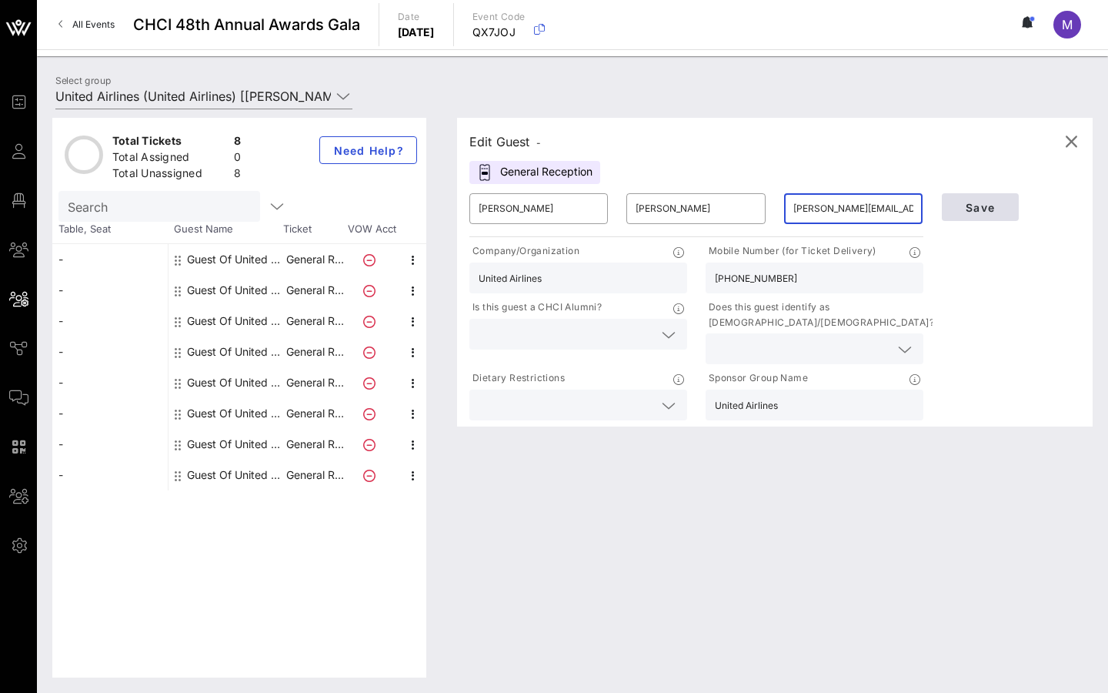
type input "sara.lochner@united.com"
click at [984, 209] on span "Save" at bounding box center [980, 207] width 52 height 13
click at [548, 140] on div "Edit Guest -" at bounding box center [774, 141] width 611 height 23
click at [416, 256] on icon "button" at bounding box center [413, 260] width 18 height 18
click at [445, 167] on div "Edit Guest - General Reception ​ Rosaura ​ Ocampo ​ sara.lochner@united.com Com…" at bounding box center [767, 398] width 651 height 560
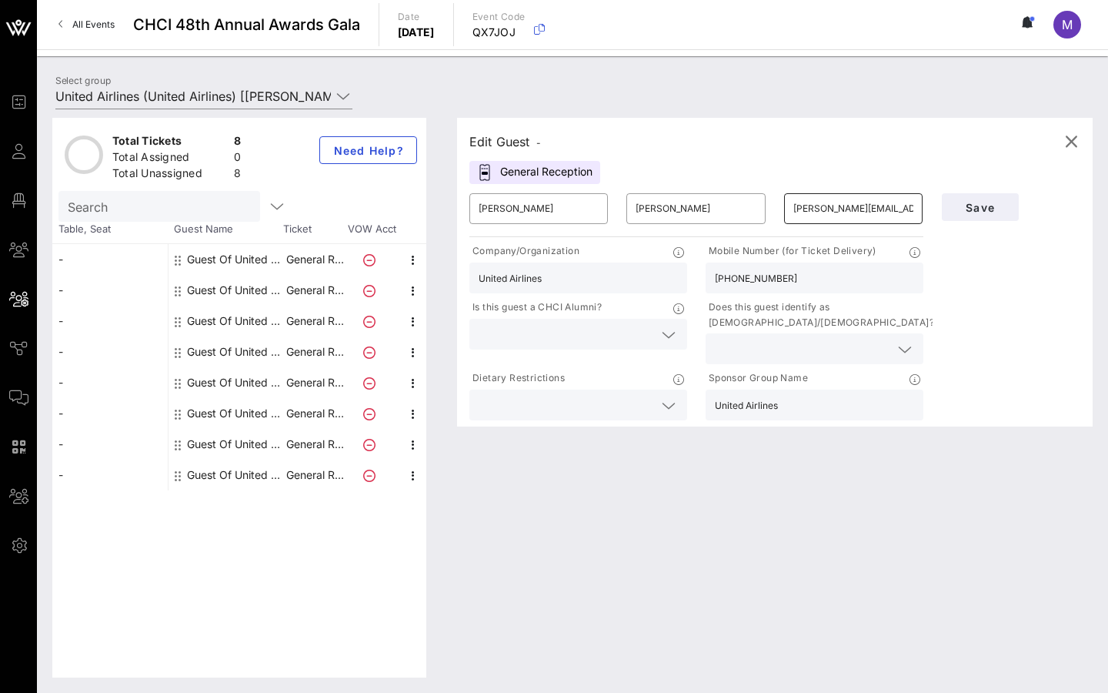
click at [873, 205] on input "sara.lochner@united.com" at bounding box center [854, 208] width 120 height 25
click at [879, 145] on div "Edit Guest -" at bounding box center [774, 141] width 611 height 23
click at [994, 225] on div "Save" at bounding box center [1012, 207] width 158 height 46
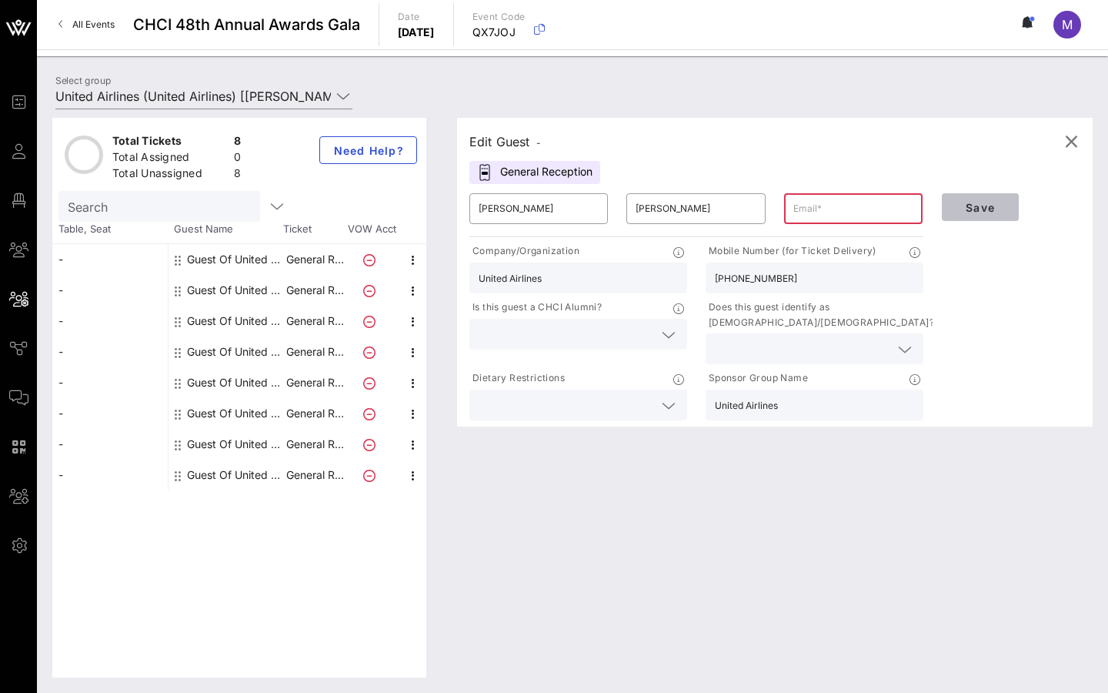
click at [990, 208] on span "Save" at bounding box center [980, 207] width 52 height 13
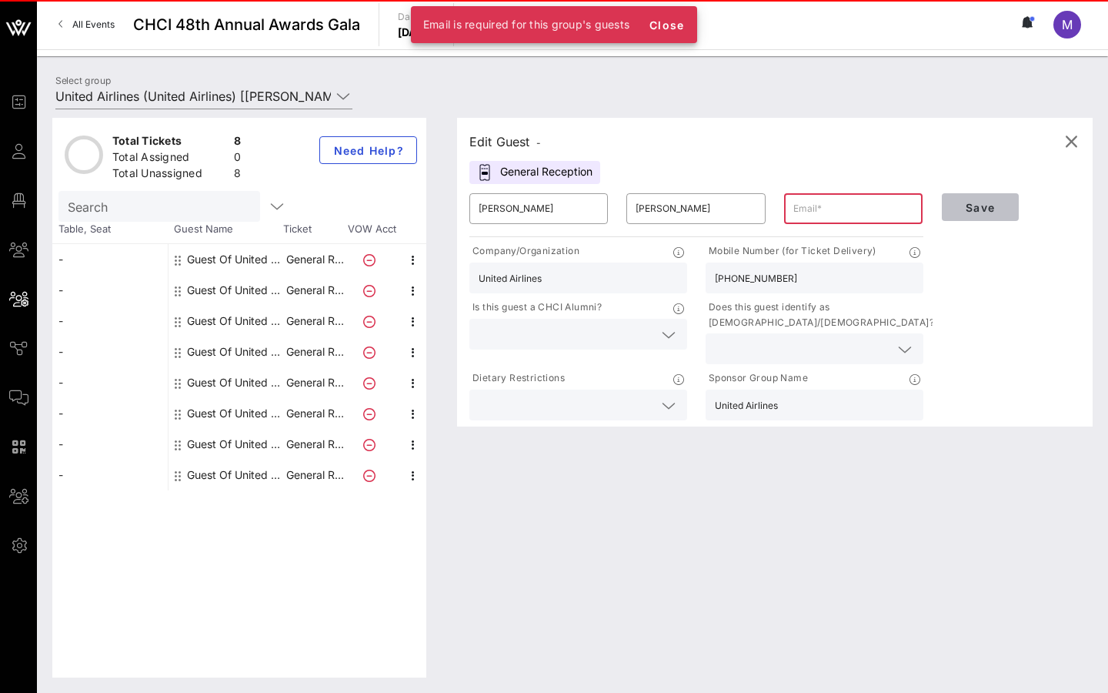
click at [990, 208] on span "Save" at bounding box center [980, 207] width 52 height 13
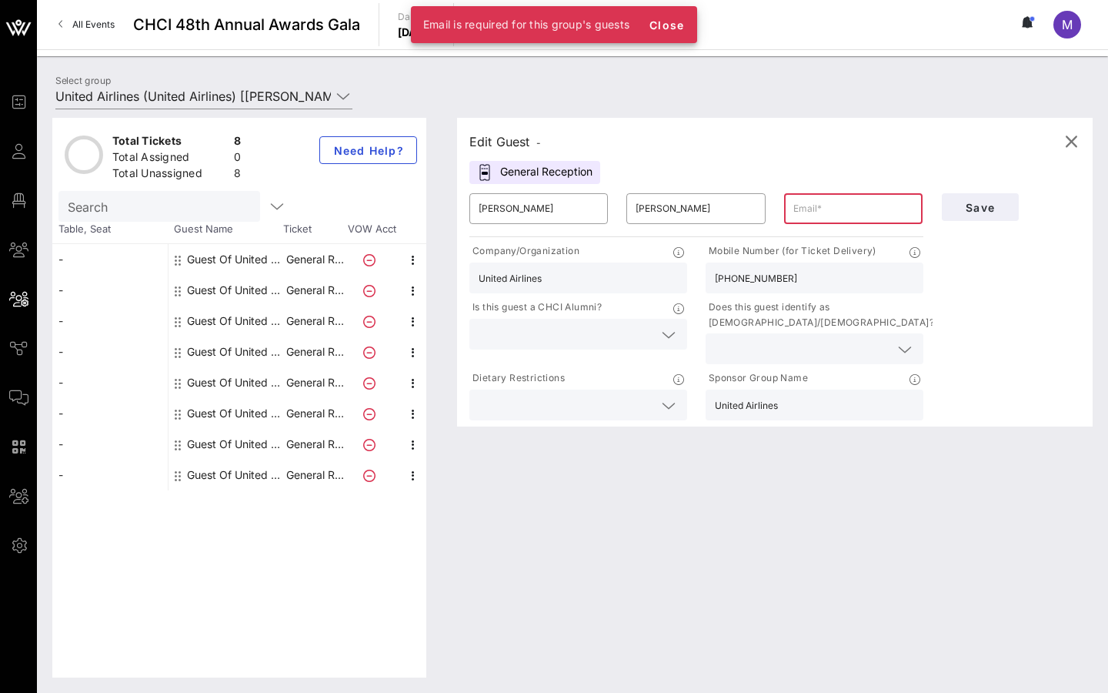
click at [189, 290] on div "Guest Of United Airlines" at bounding box center [235, 290] width 97 height 31
type input "Guest Of"
type input "United Airlines"
click at [975, 201] on span "Save" at bounding box center [980, 207] width 52 height 13
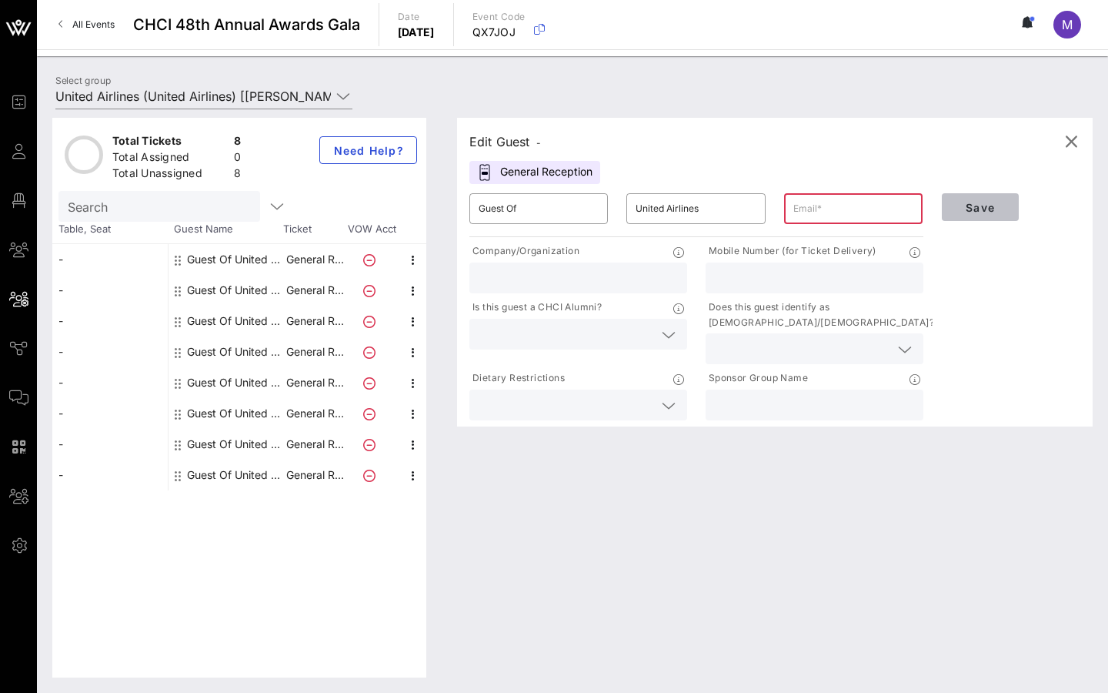
click at [977, 207] on span "Save" at bounding box center [980, 207] width 52 height 13
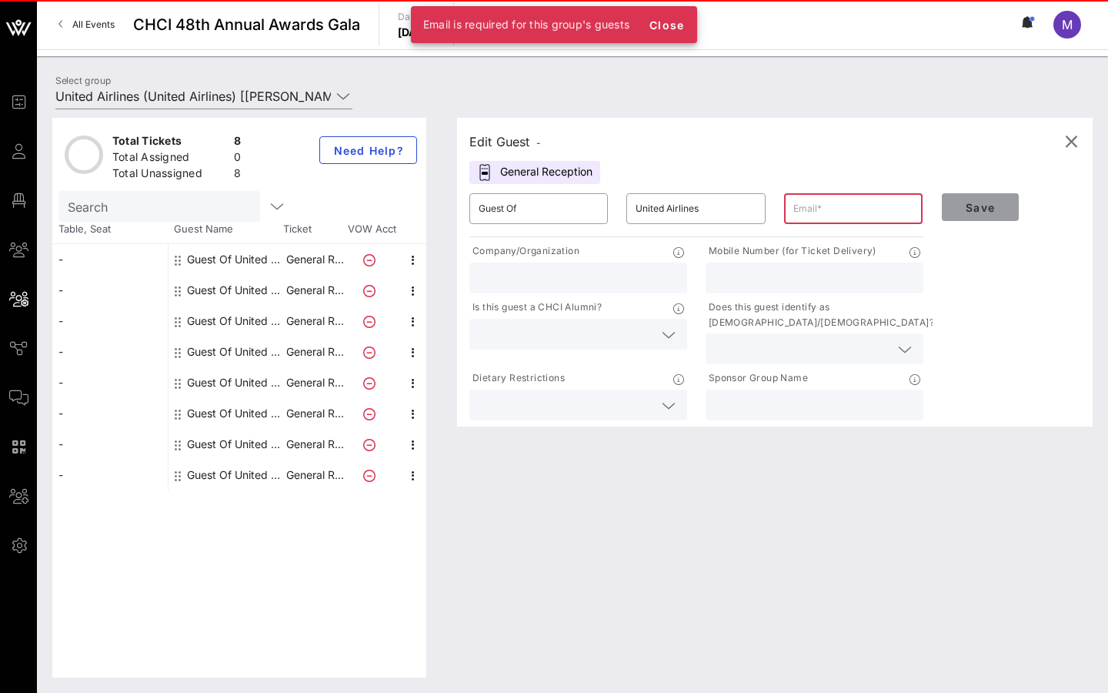
click at [977, 207] on span "Save" at bounding box center [980, 207] width 52 height 13
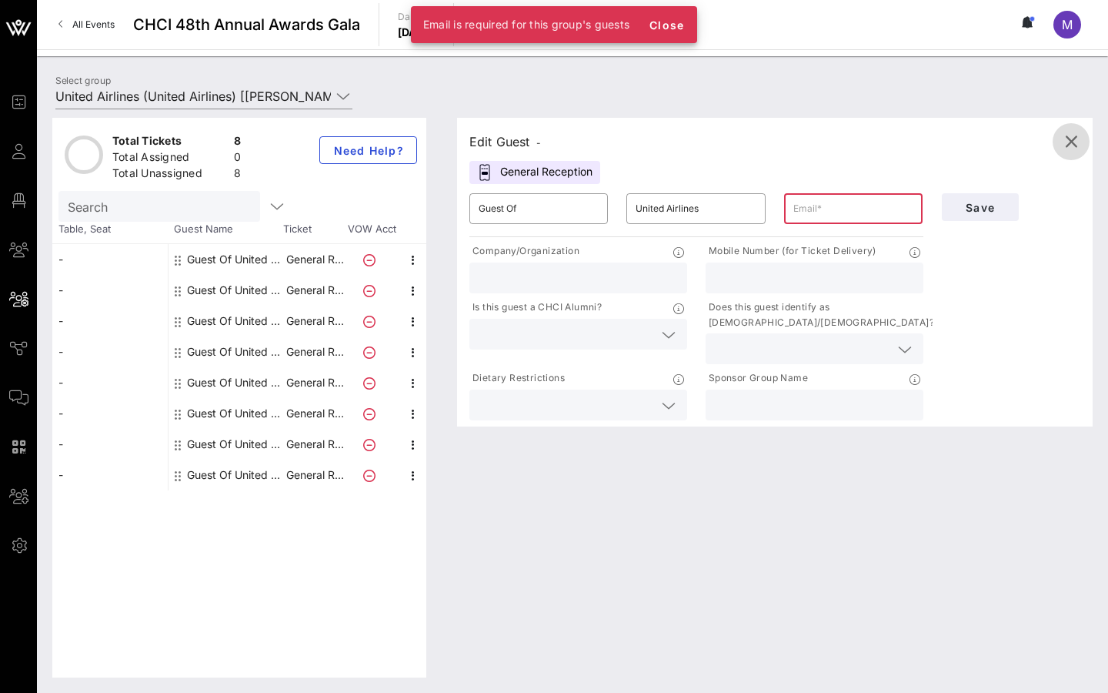
click at [1073, 135] on icon "button" at bounding box center [1071, 141] width 18 height 18
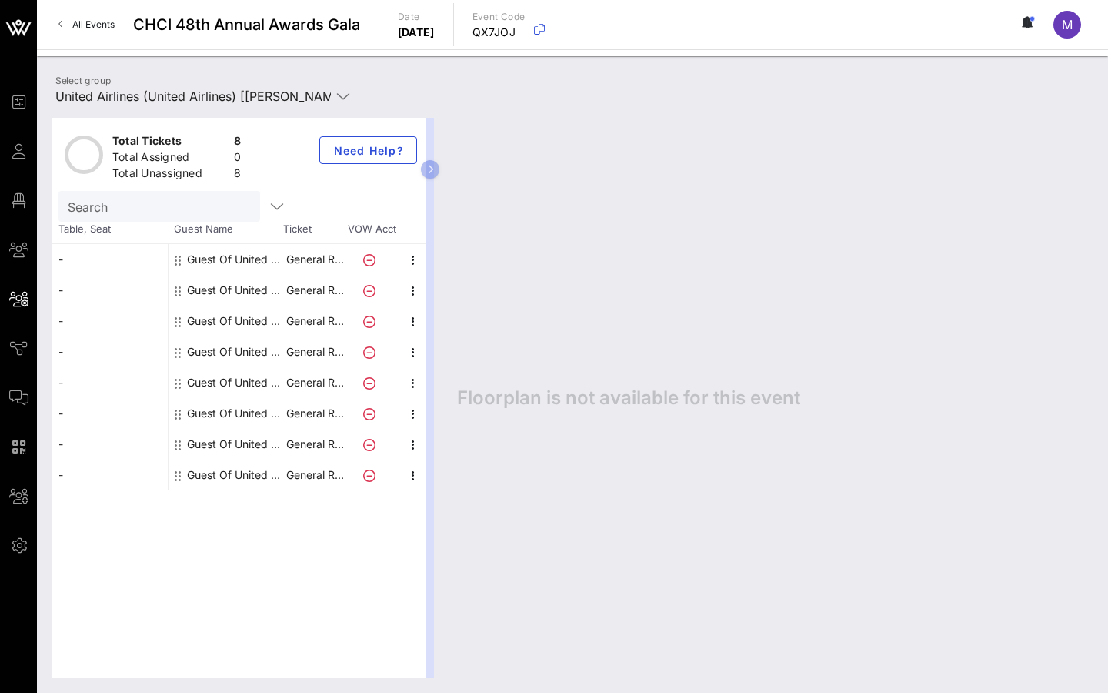
click at [259, 95] on input "United Airlines (United Airlines) [Sara Lochner, sara.lochner@united.com]; [Eri…" at bounding box center [193, 96] width 276 height 25
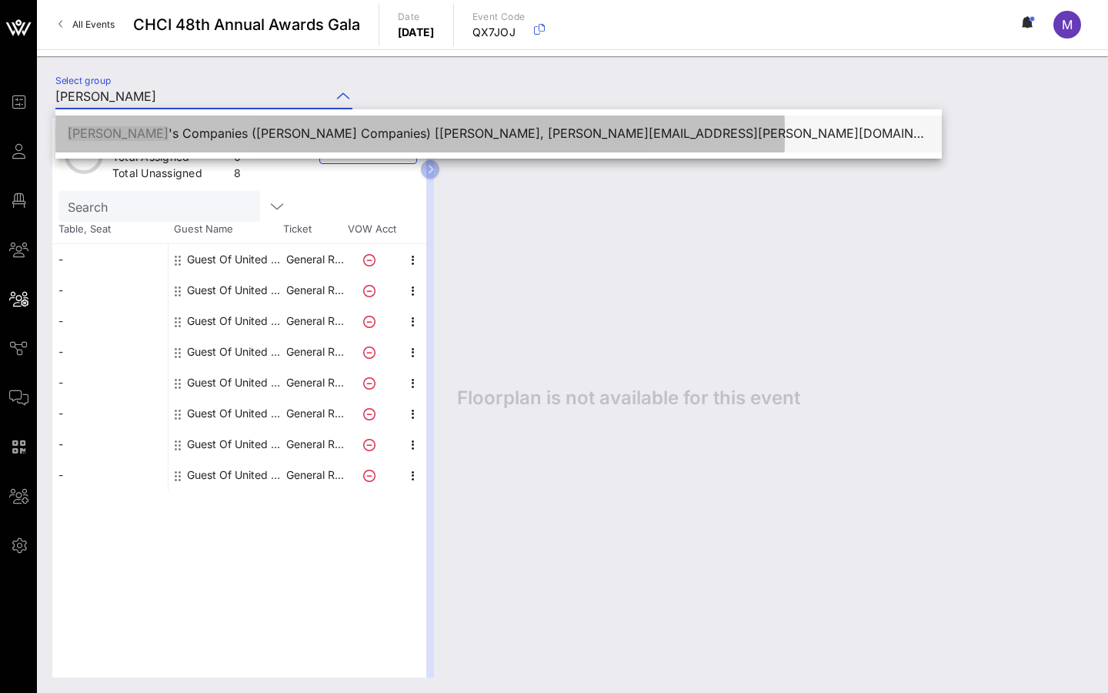
click at [219, 122] on div "[PERSON_NAME] 's Companies ([PERSON_NAME] Companies) [[PERSON_NAME], [PERSON_NA…" at bounding box center [499, 133] width 862 height 33
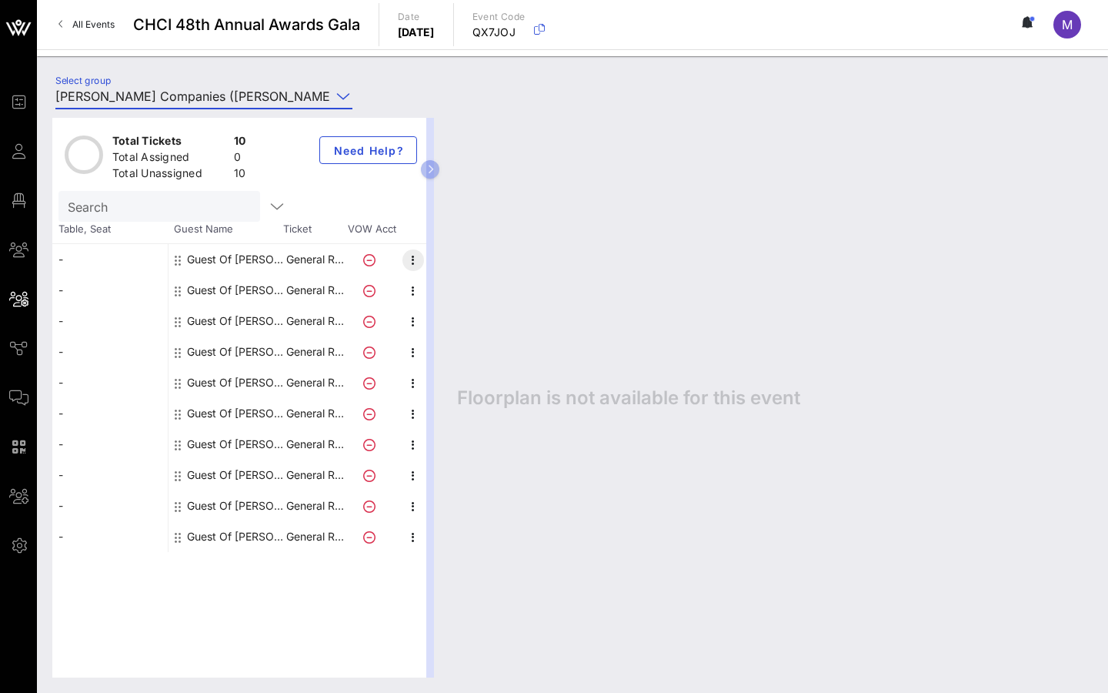
type input "[PERSON_NAME] Companies ([PERSON_NAME] Companies) [[PERSON_NAME], [PERSON_NAME]…"
click at [413, 260] on icon "button" at bounding box center [413, 260] width 18 height 18
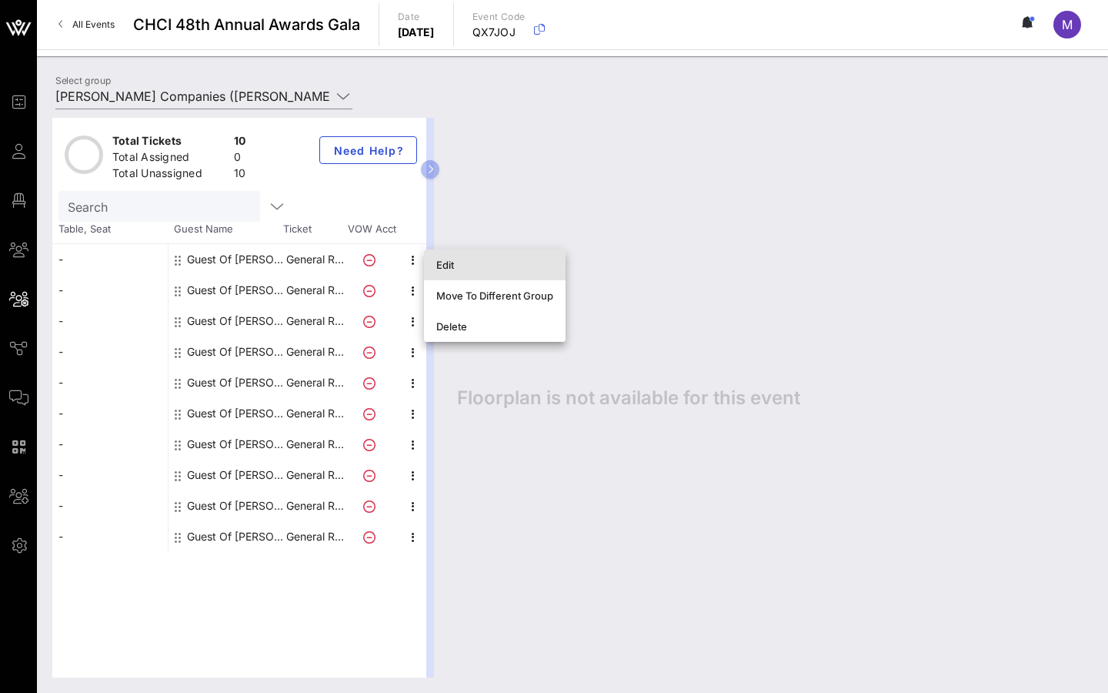
click at [446, 272] on div "Edit" at bounding box center [494, 264] width 117 height 25
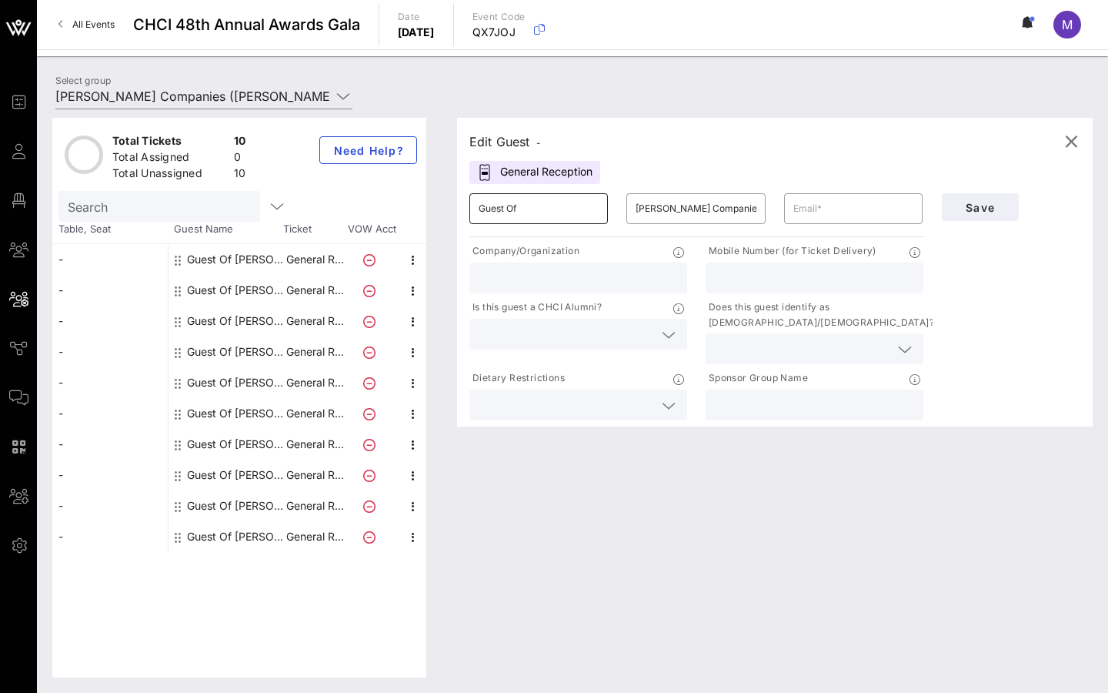
click at [503, 212] on input "Guest Of" at bounding box center [539, 208] width 120 height 25
click at [657, 216] on input "[PERSON_NAME] Companies" at bounding box center [696, 208] width 120 height 25
click at [750, 396] on input "text" at bounding box center [814, 405] width 199 height 20
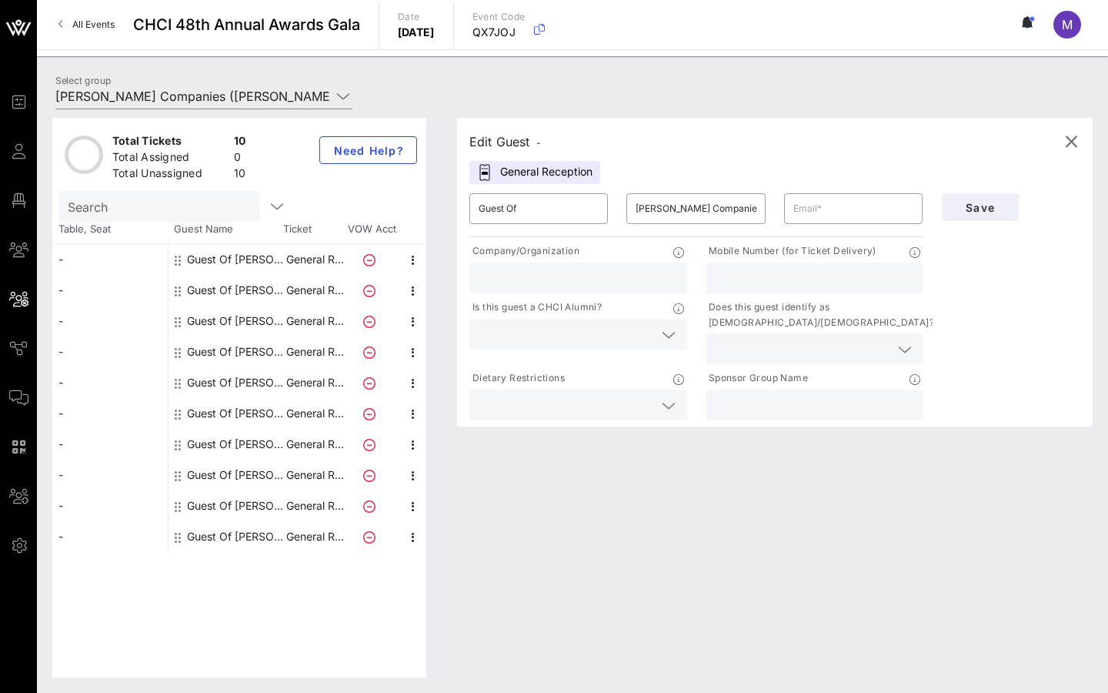
paste input "[PERSON_NAME] Companies"
type input "[PERSON_NAME] Companies"
click at [519, 201] on input "Guest Of" at bounding box center [539, 208] width 120 height 25
click at [519, 202] on input "Guest Of" at bounding box center [539, 208] width 120 height 25
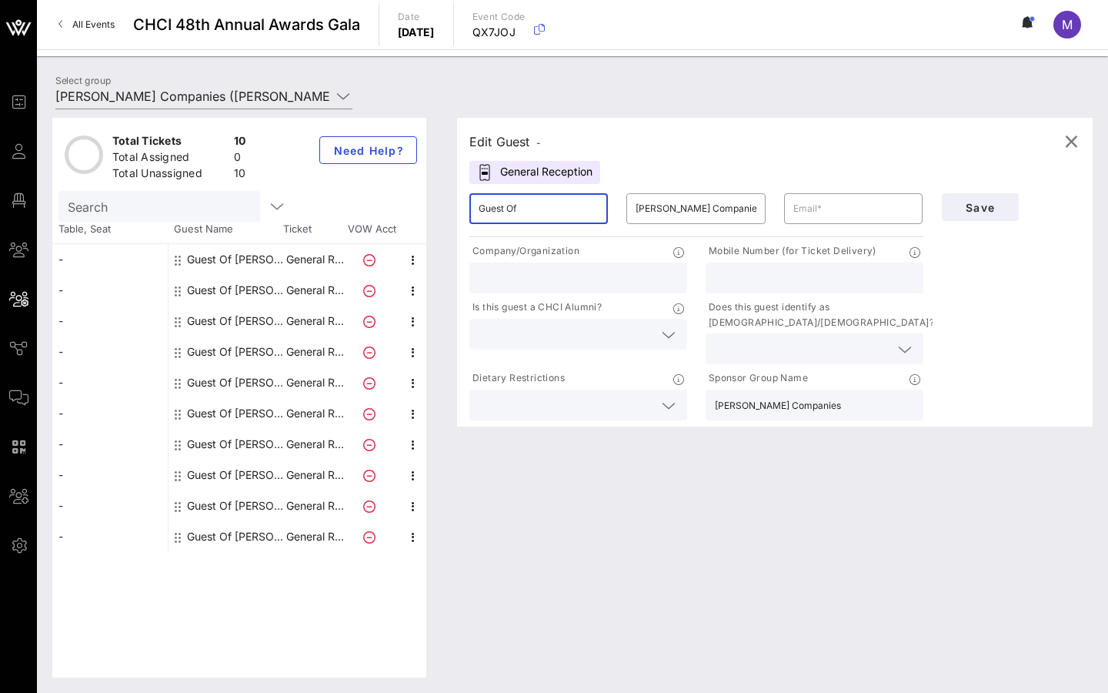
paste input "Jana"
type input "Jana"
click at [666, 219] on input "[PERSON_NAME] Companies" at bounding box center [696, 208] width 120 height 25
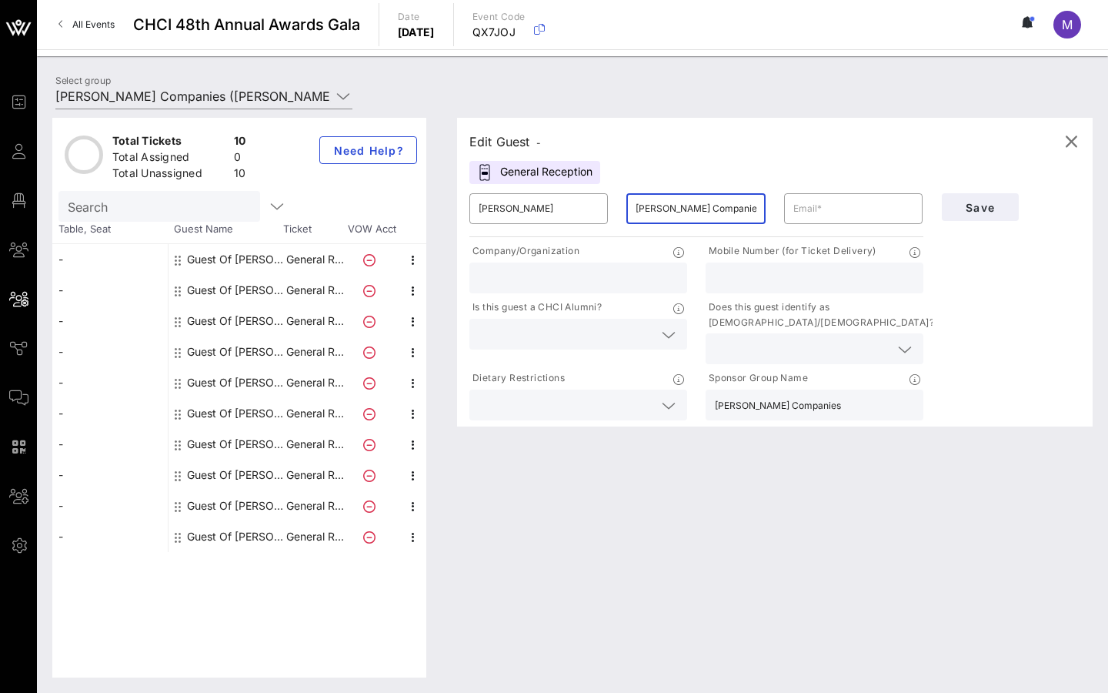
paste input "Barresi"
type input "Barresi"
click at [800, 209] on input "text" at bounding box center [854, 208] width 120 height 25
paste input "jana.barresi@lowes.com"
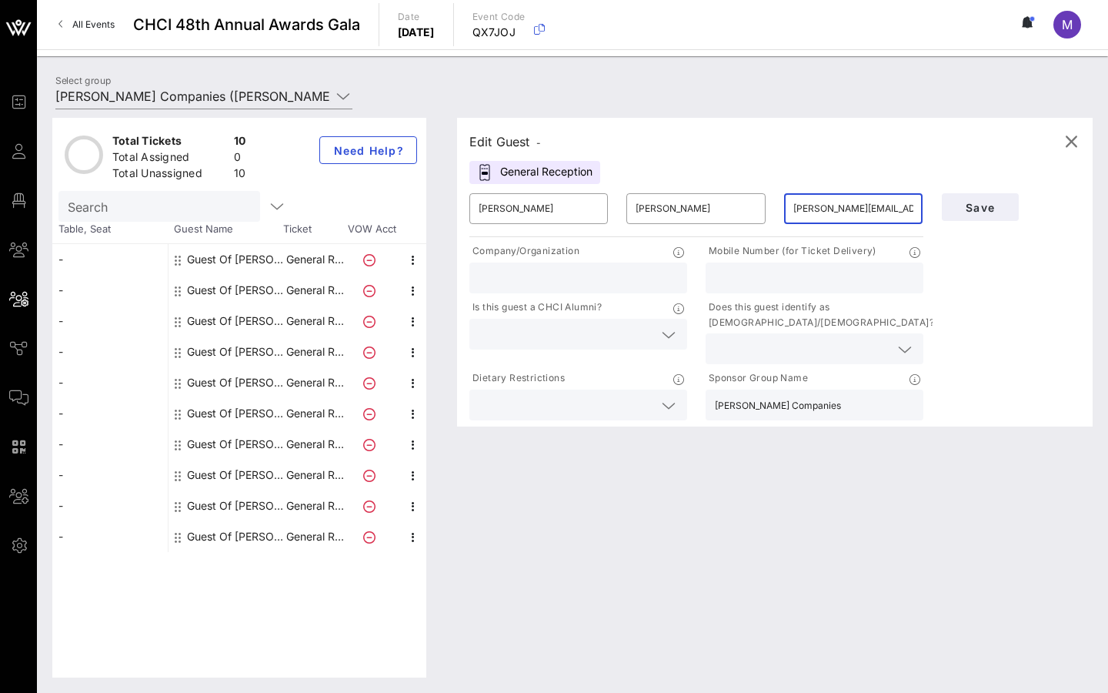
type input "jana.barresi@lowes.com"
click at [775, 276] on input "text" at bounding box center [814, 278] width 199 height 20
paste input "571-309-7774"
type input "571-309-7774"
click at [986, 214] on button "Save" at bounding box center [980, 207] width 77 height 28
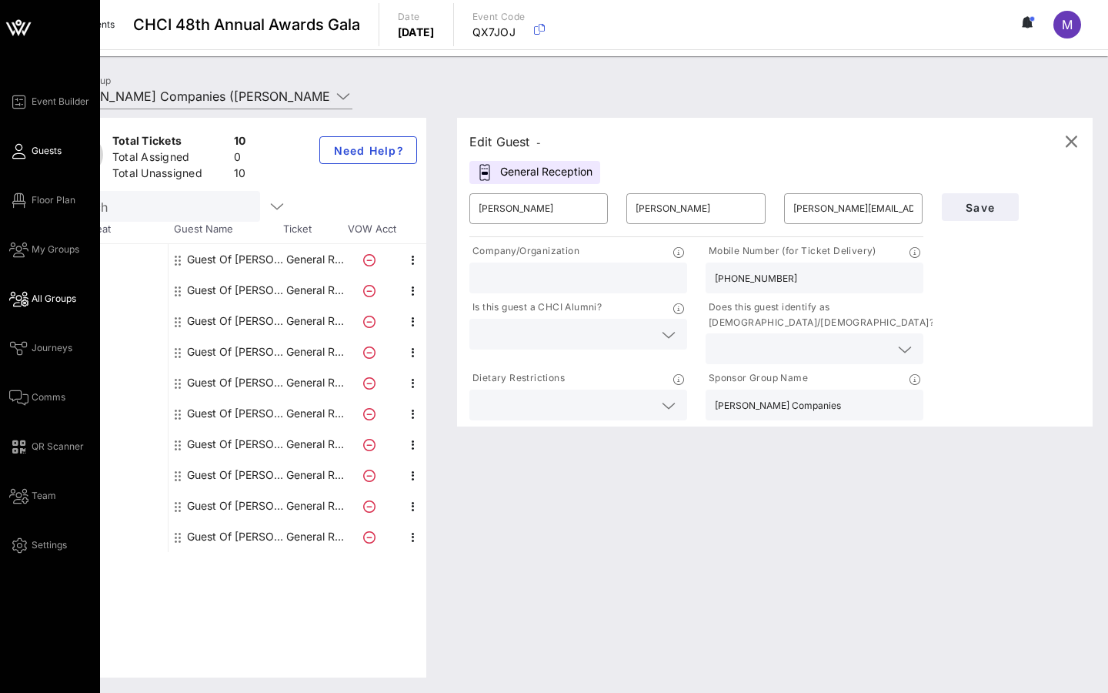
click at [57, 152] on span "Guests" at bounding box center [47, 151] width 30 height 14
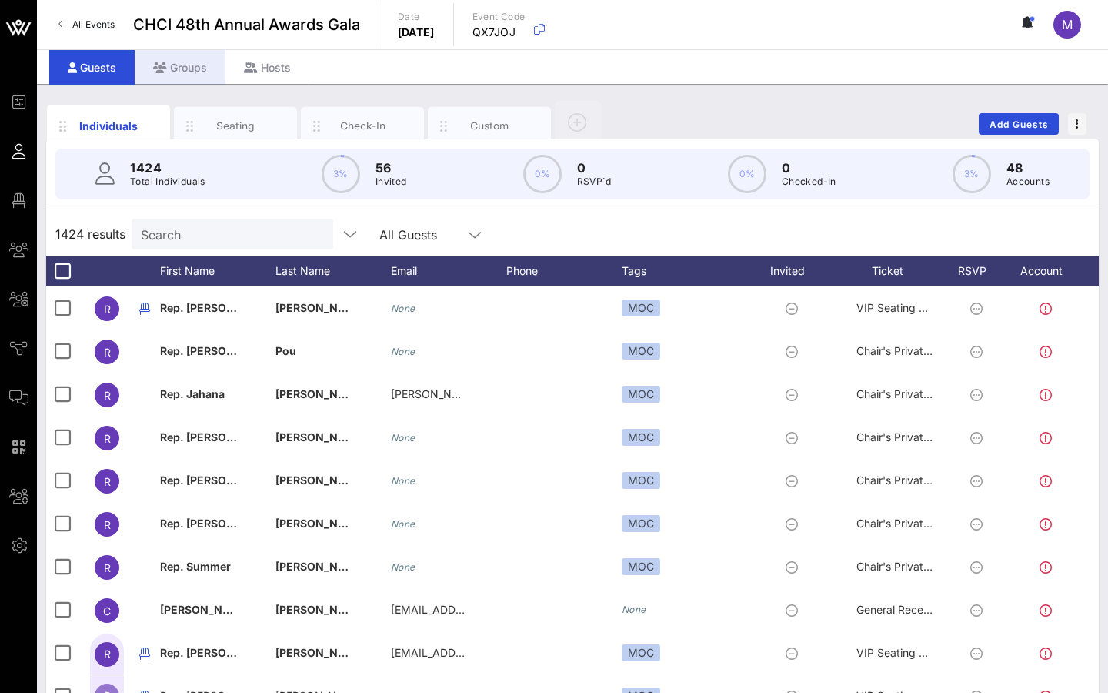
click at [209, 68] on div "Groups" at bounding box center [180, 67] width 91 height 35
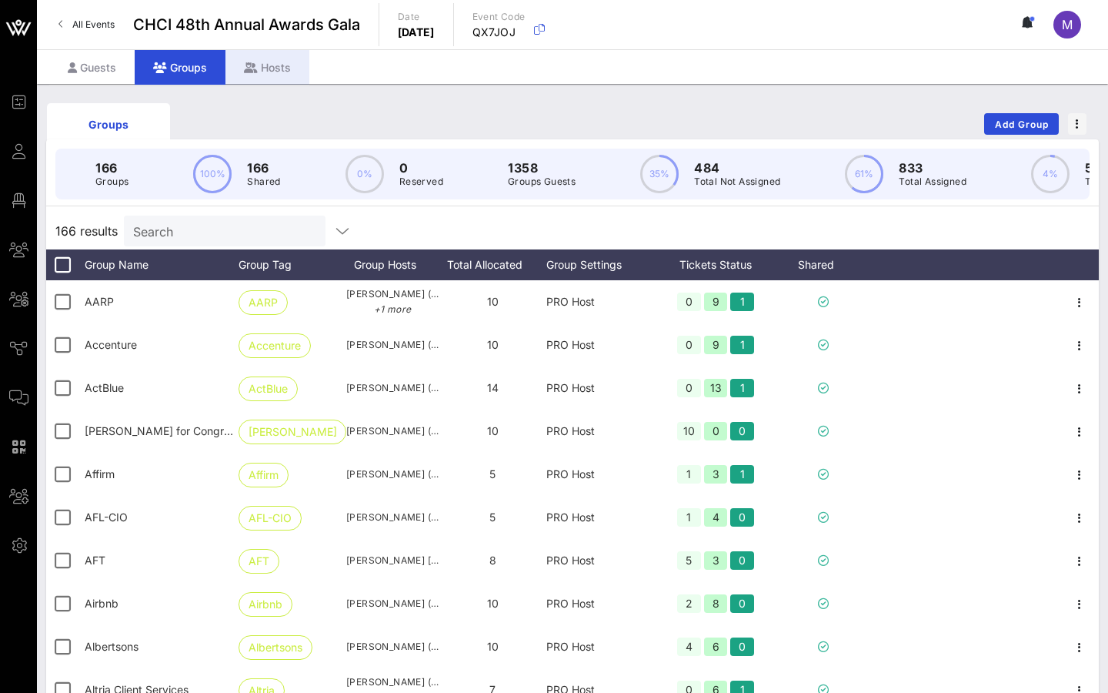
click at [281, 58] on div "Hosts" at bounding box center [268, 67] width 84 height 35
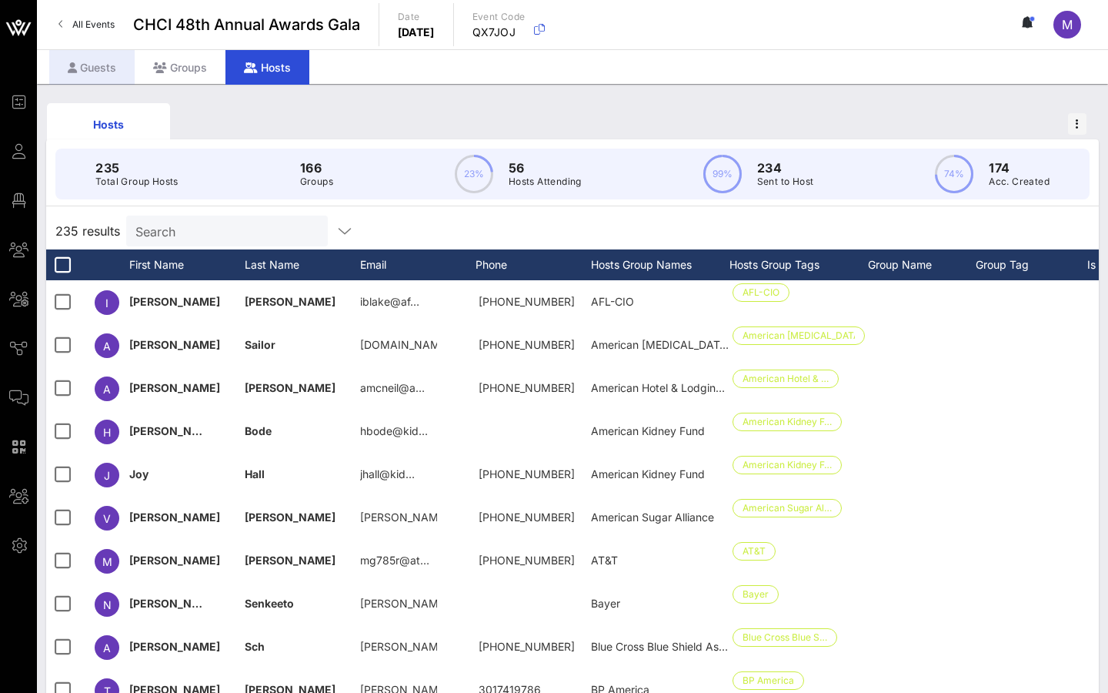
click at [120, 79] on div "Guests" at bounding box center [91, 67] width 85 height 35
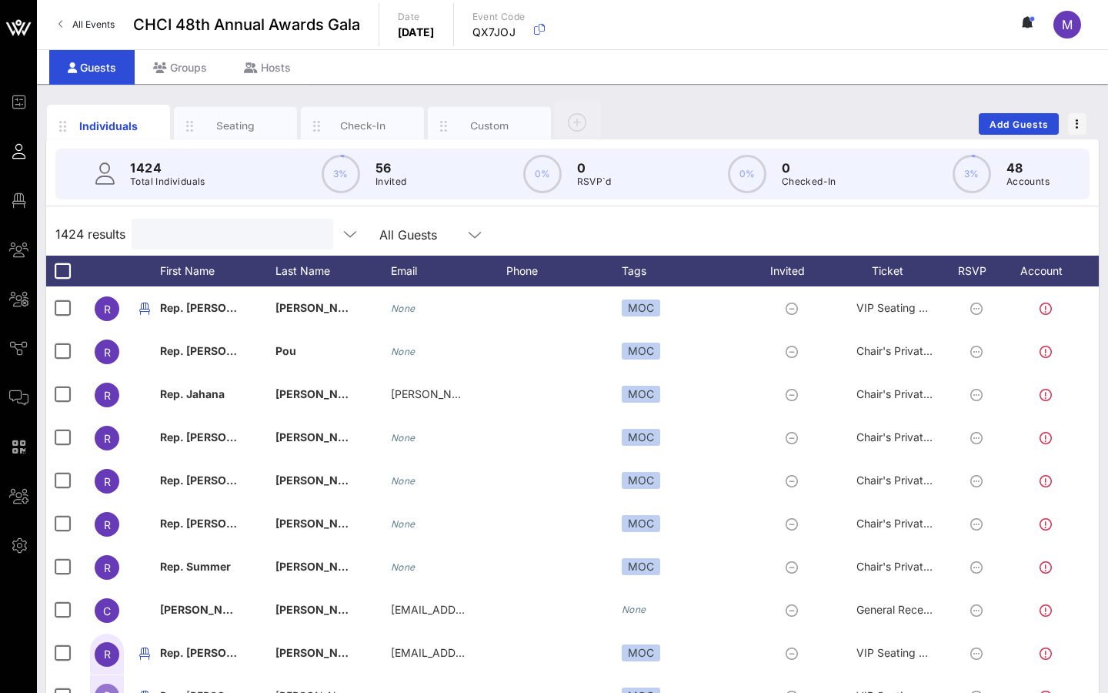
click at [227, 225] on input "text" at bounding box center [231, 234] width 180 height 20
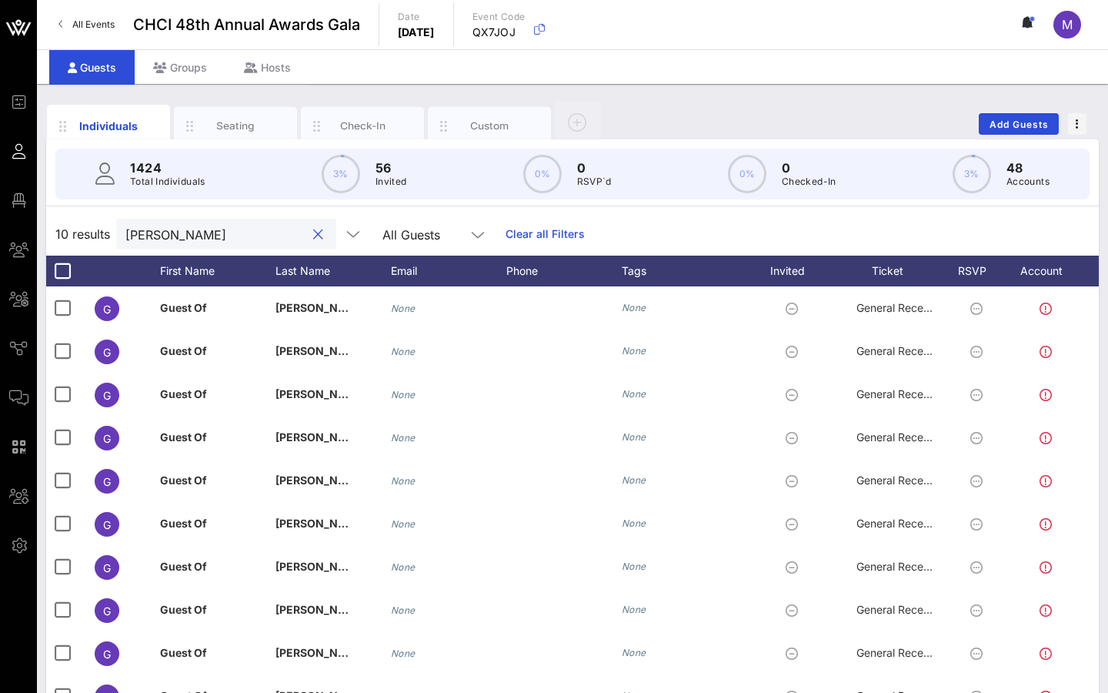
type input "jana"
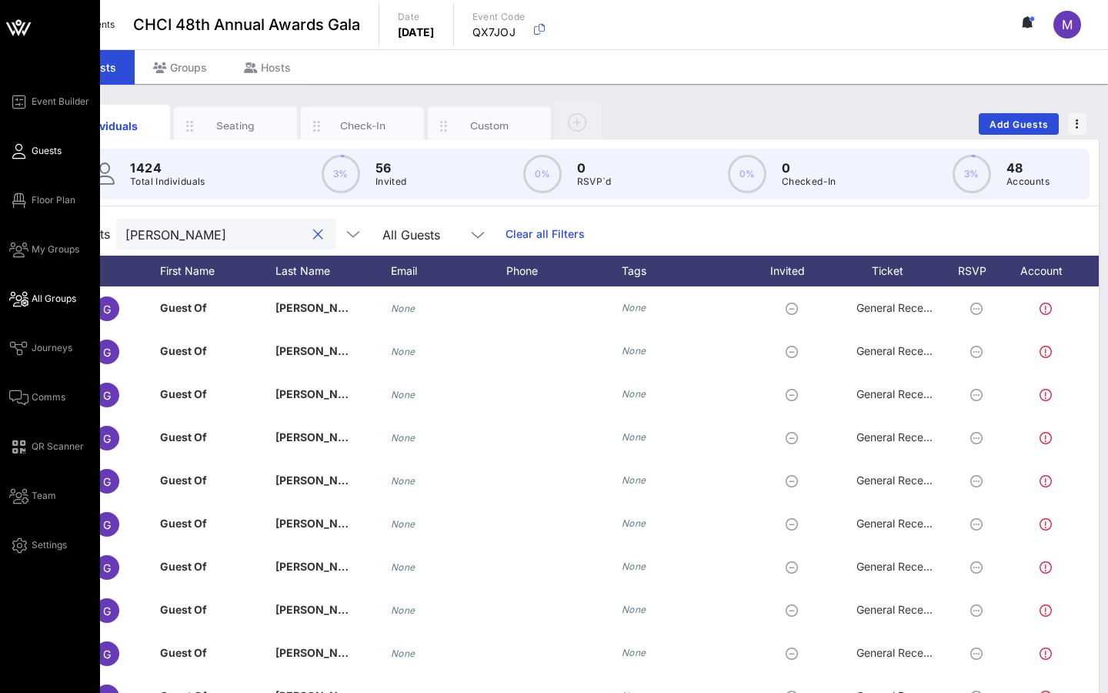
click at [54, 302] on span "All Groups" at bounding box center [54, 299] width 45 height 14
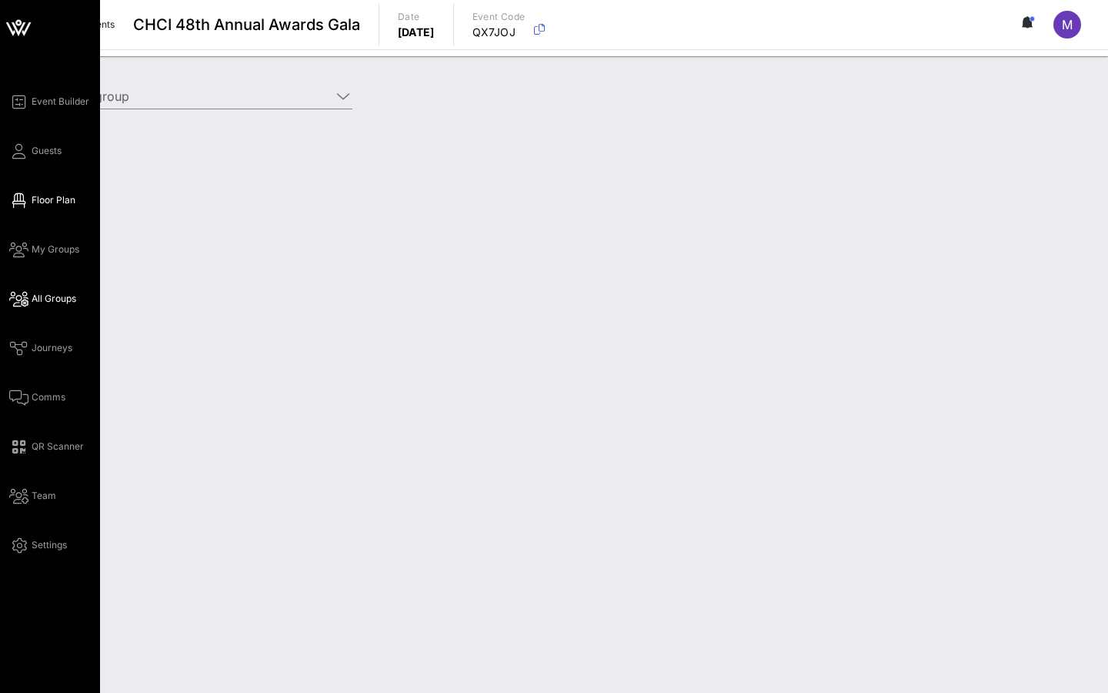
click at [58, 205] on span "Floor Plan" at bounding box center [54, 200] width 44 height 14
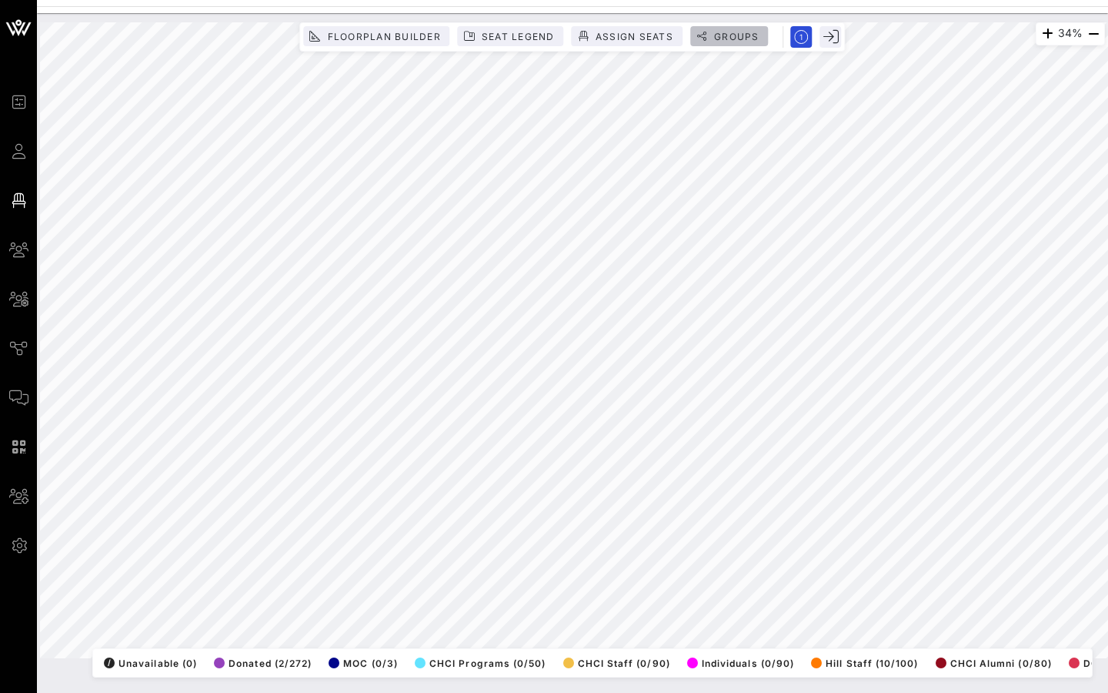
click at [734, 40] on span "Groups" at bounding box center [736, 37] width 46 height 12
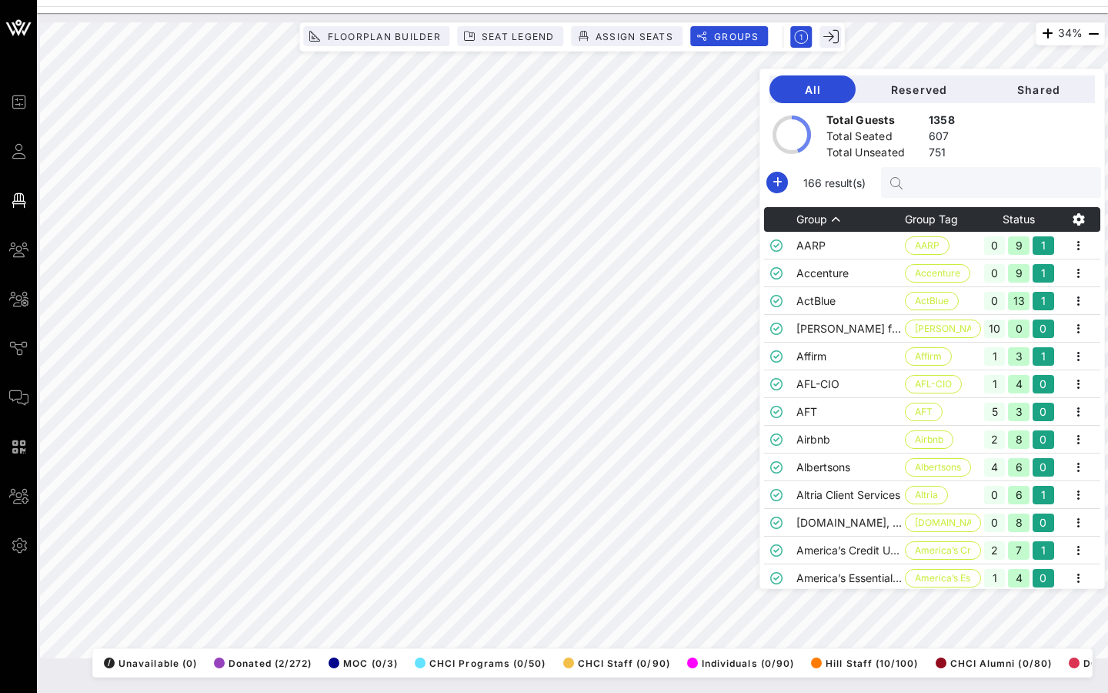
click at [957, 185] on input "text" at bounding box center [999, 182] width 180 height 20
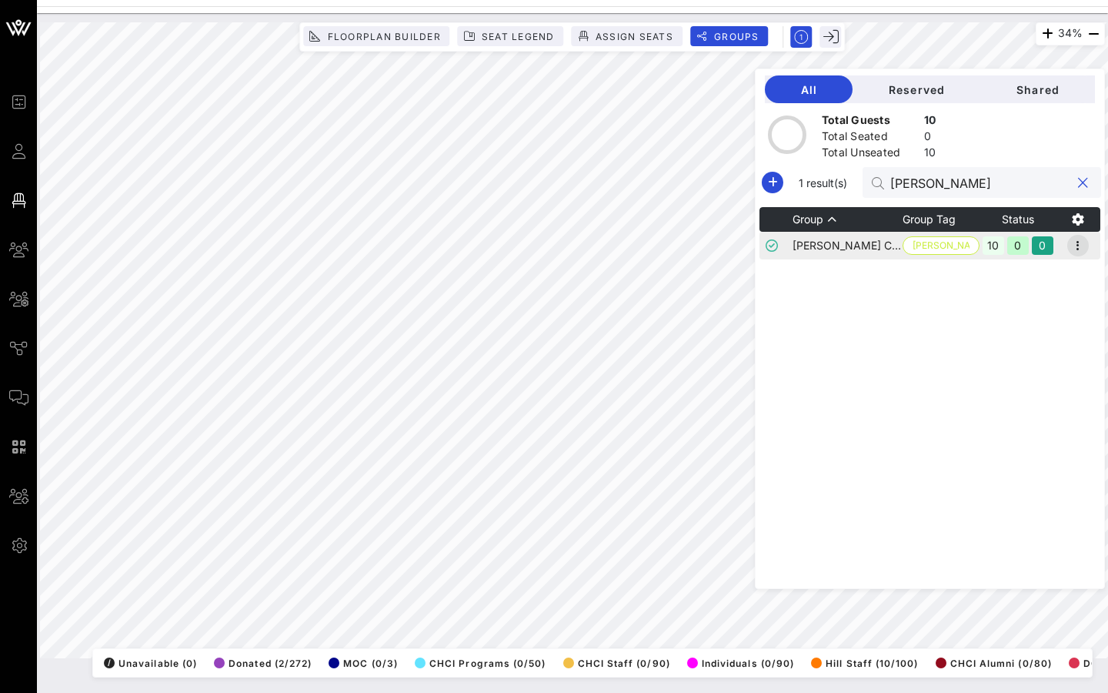
type input "[PERSON_NAME]"
click at [1077, 252] on icon "button" at bounding box center [1078, 245] width 18 height 18
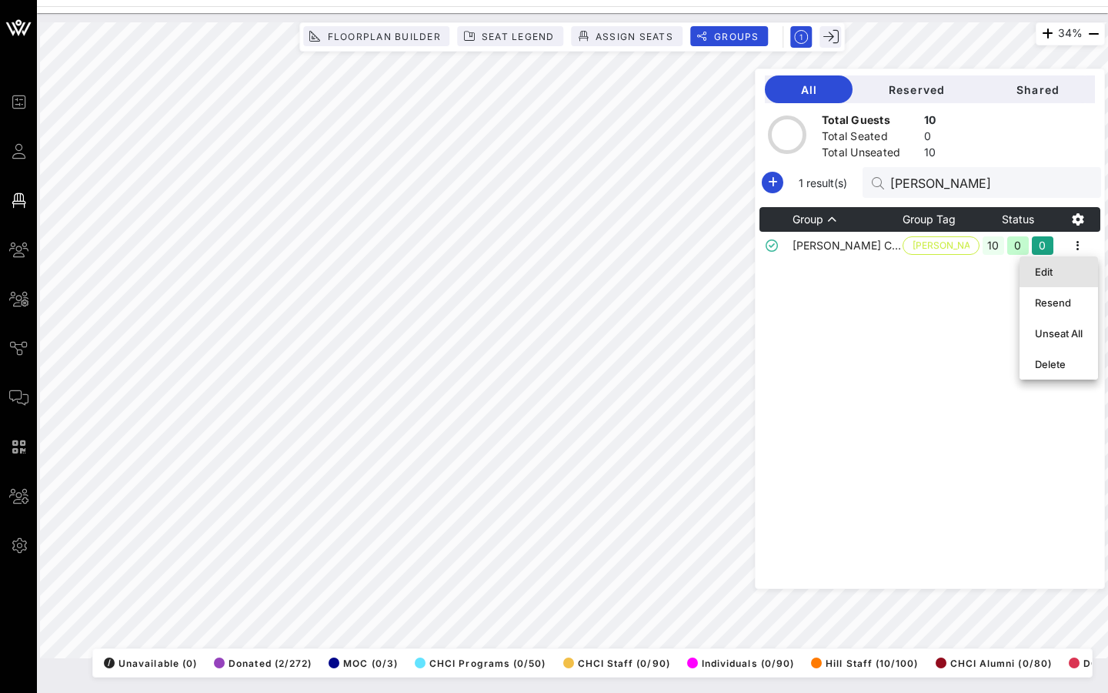
click at [1044, 268] on div "Edit" at bounding box center [1059, 272] width 48 height 12
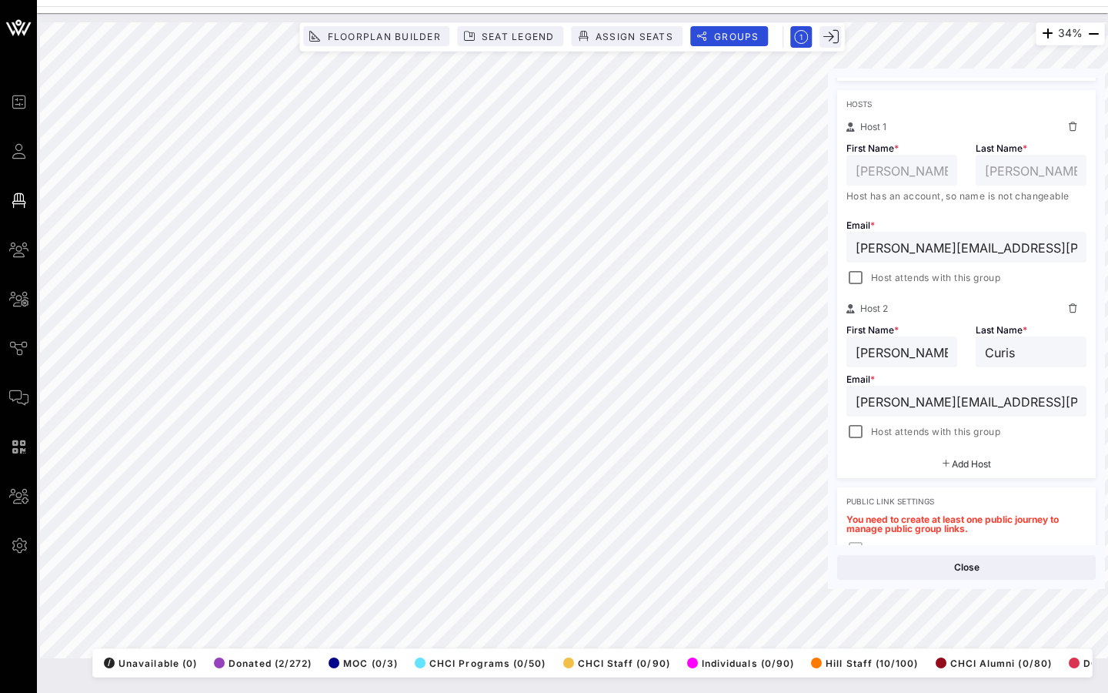
scroll to position [242, 0]
click at [931, 275] on span "Host attends with this group" at bounding box center [935, 276] width 129 height 15
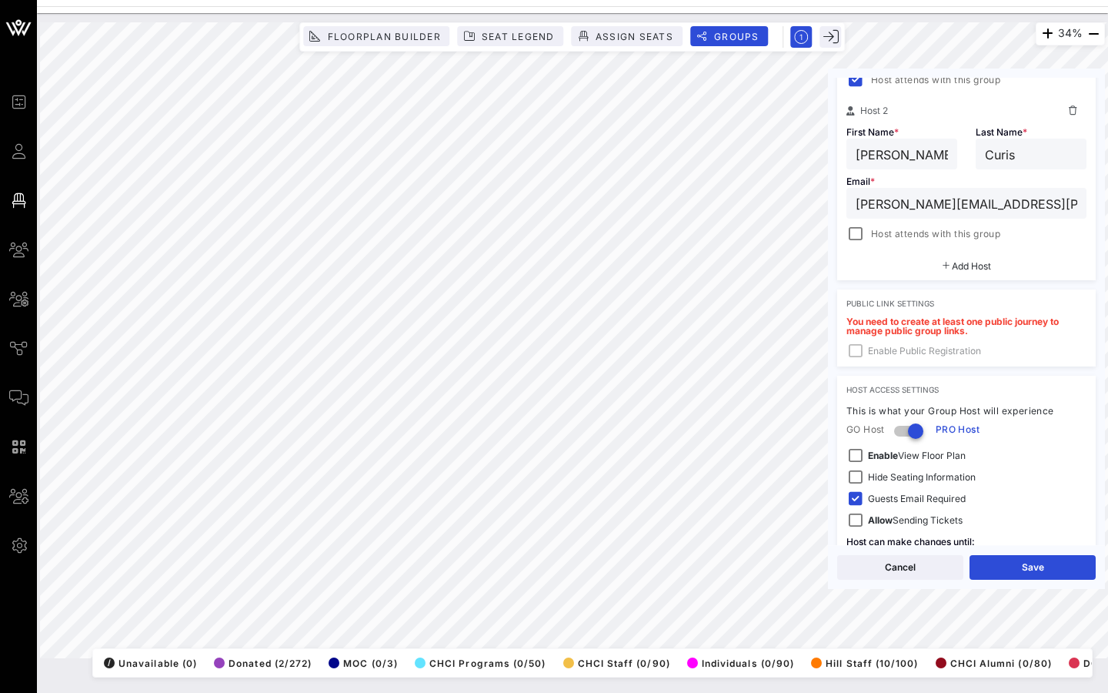
scroll to position [440, 0]
click at [915, 233] on span "Host attends with this group" at bounding box center [935, 233] width 129 height 15
click at [1011, 566] on button "Save" at bounding box center [1033, 567] width 126 height 25
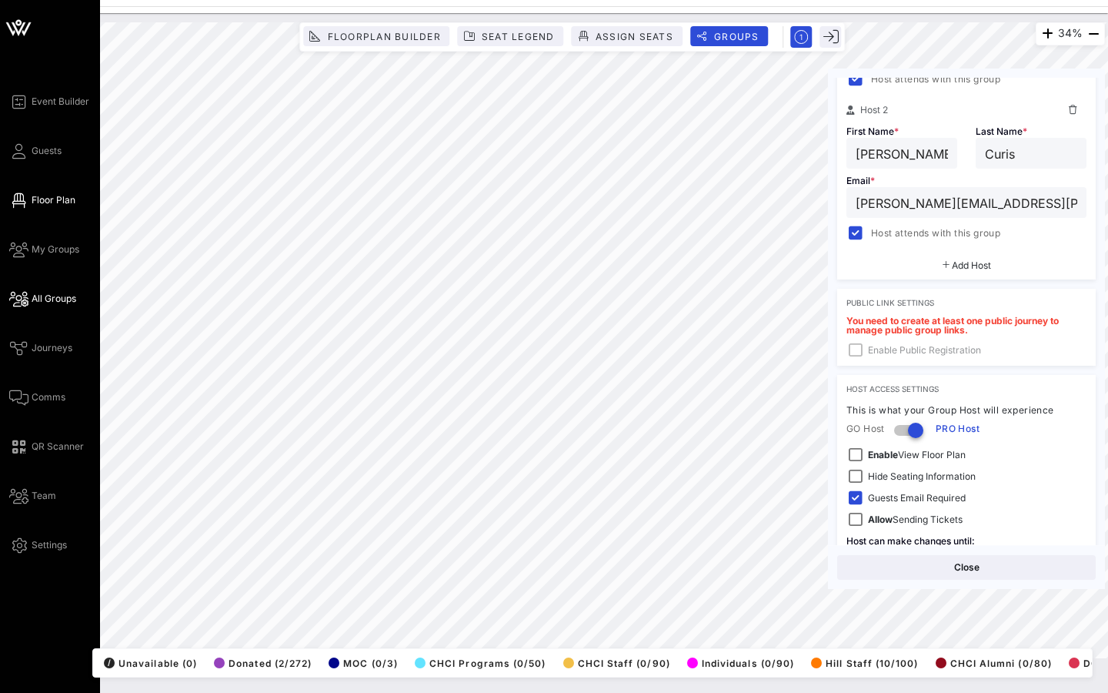
click at [57, 291] on link "All Groups" at bounding box center [42, 298] width 67 height 18
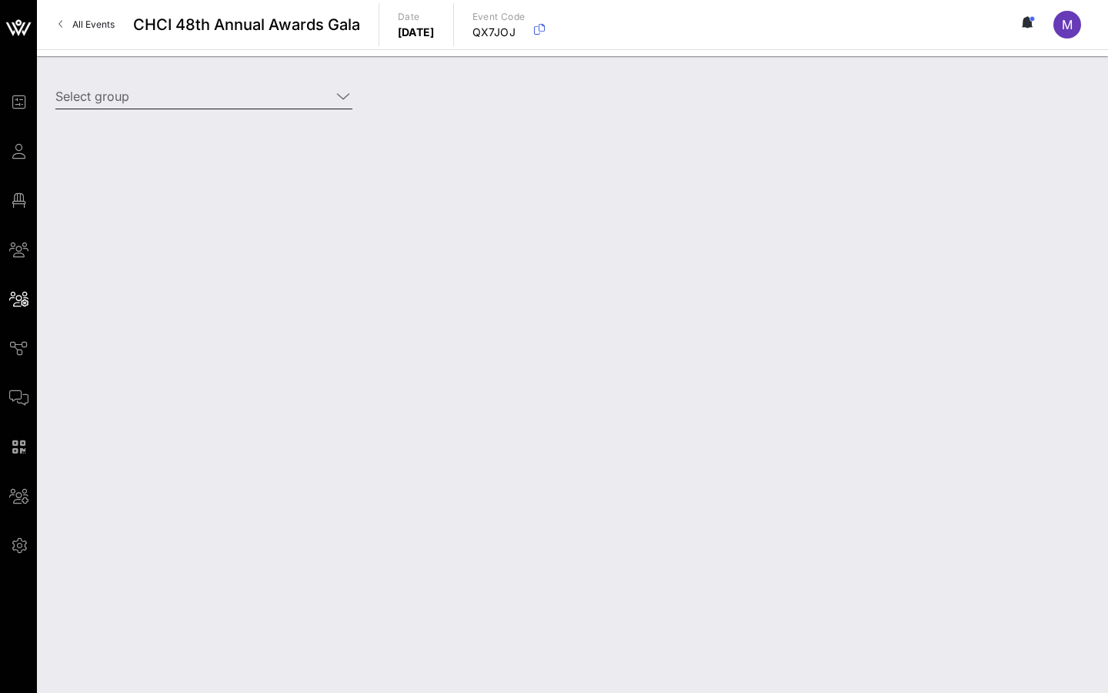
click at [168, 110] on div "Select group" at bounding box center [203, 105] width 297 height 42
click at [163, 99] on input "Select group" at bounding box center [193, 96] width 276 height 25
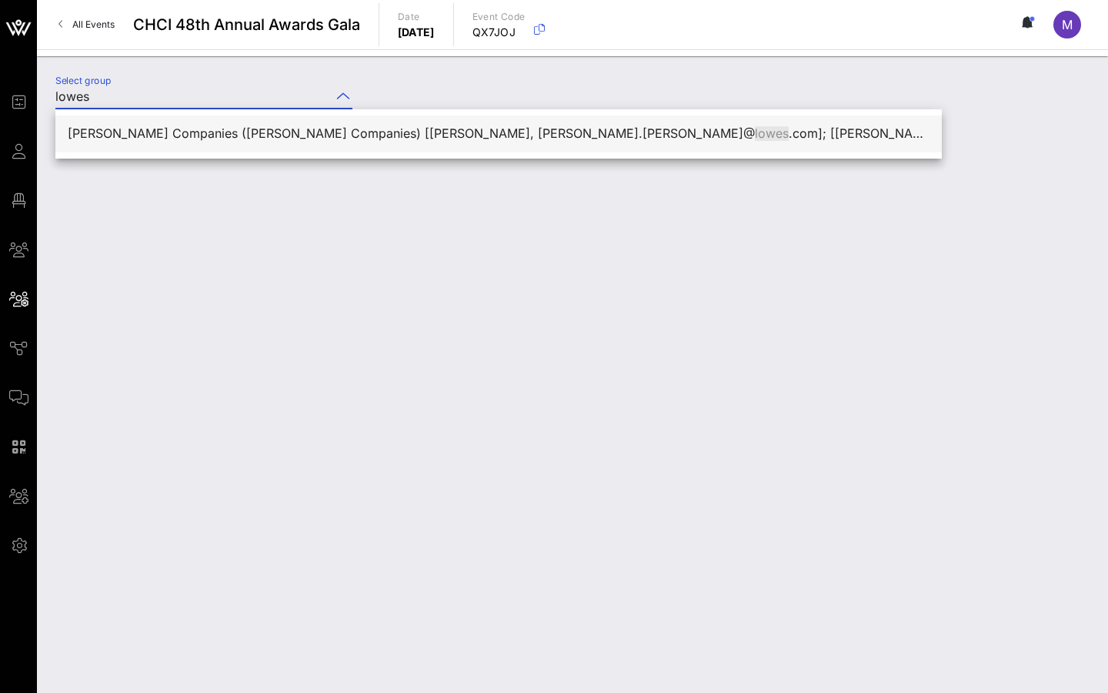
click at [228, 143] on div "Lowe's Companies (Lowe's Companies) [Jana Barresi, jana.barresi@ lowes .com]; […" at bounding box center [499, 133] width 862 height 33
type input "[PERSON_NAME] Companies ([PERSON_NAME] Companies) [[PERSON_NAME], [PERSON_NAME]…"
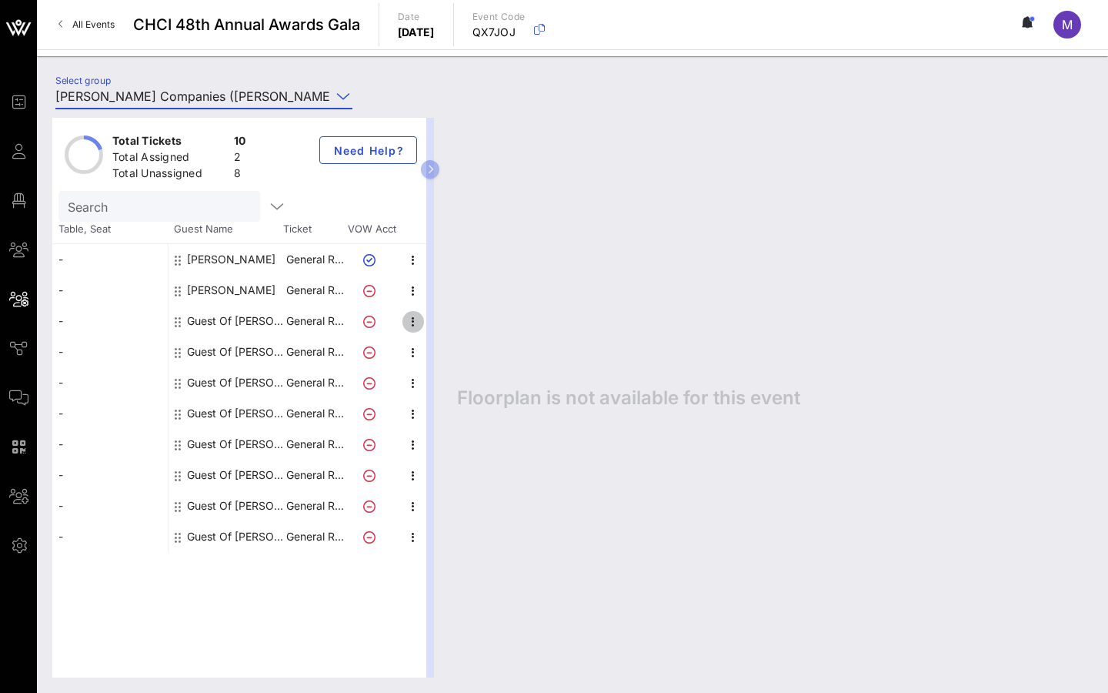
click at [406, 323] on icon "button" at bounding box center [413, 321] width 18 height 18
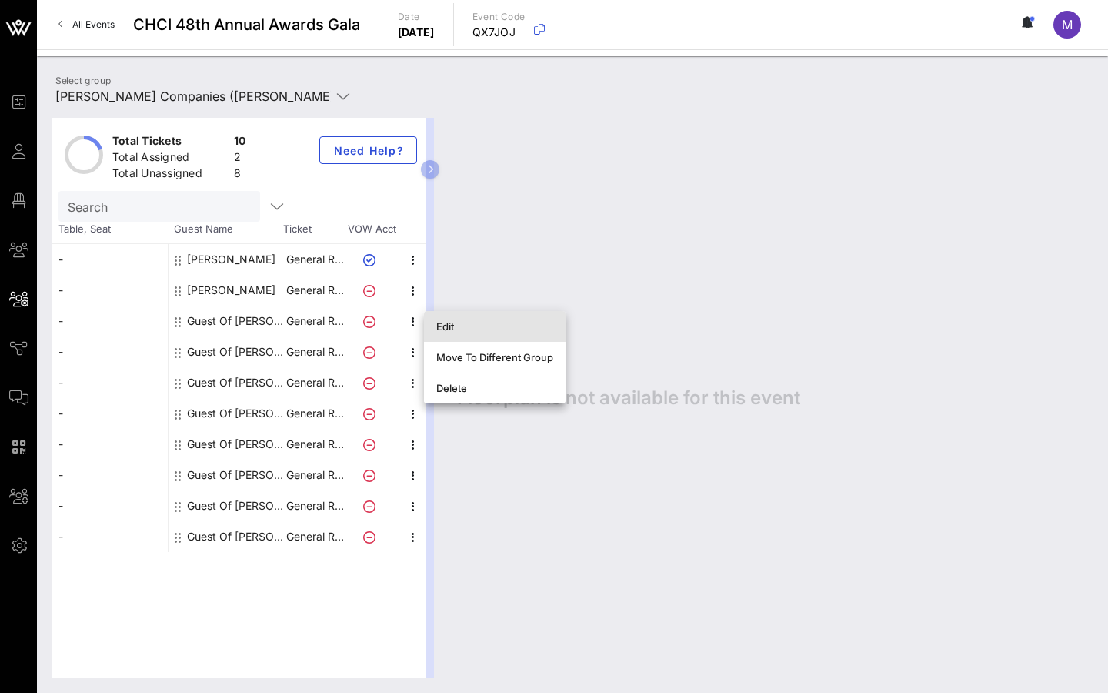
click at [426, 329] on div "Edit" at bounding box center [495, 326] width 142 height 31
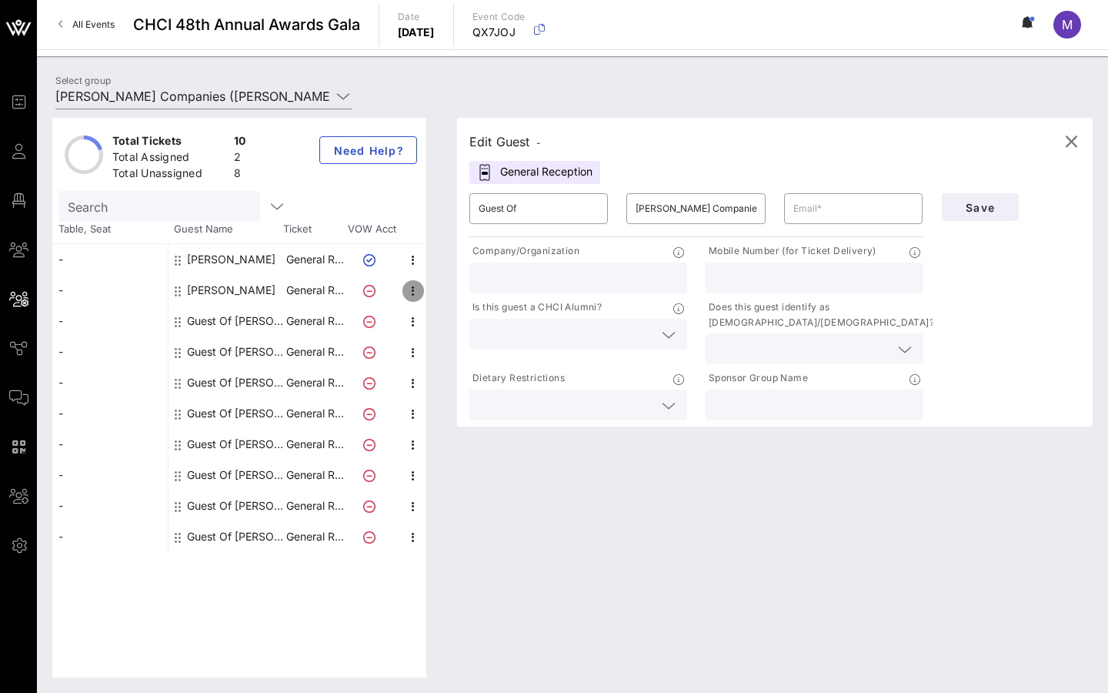
click at [406, 289] on icon "button" at bounding box center [413, 291] width 18 height 18
click at [426, 291] on div "Edit" at bounding box center [495, 295] width 142 height 31
type input "Robert"
type input "Curis"
type input "robert.curis@lowes.com"
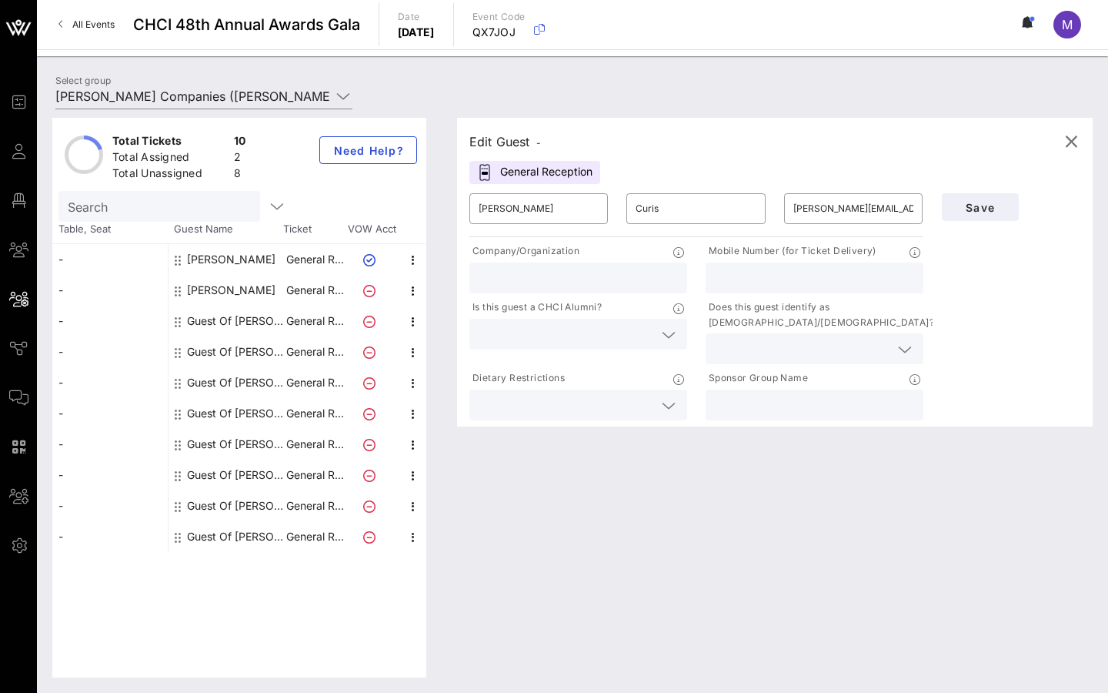
click at [396, 338] on div at bounding box center [373, 351] width 54 height 31
click at [1074, 142] on icon "button" at bounding box center [1071, 141] width 18 height 18
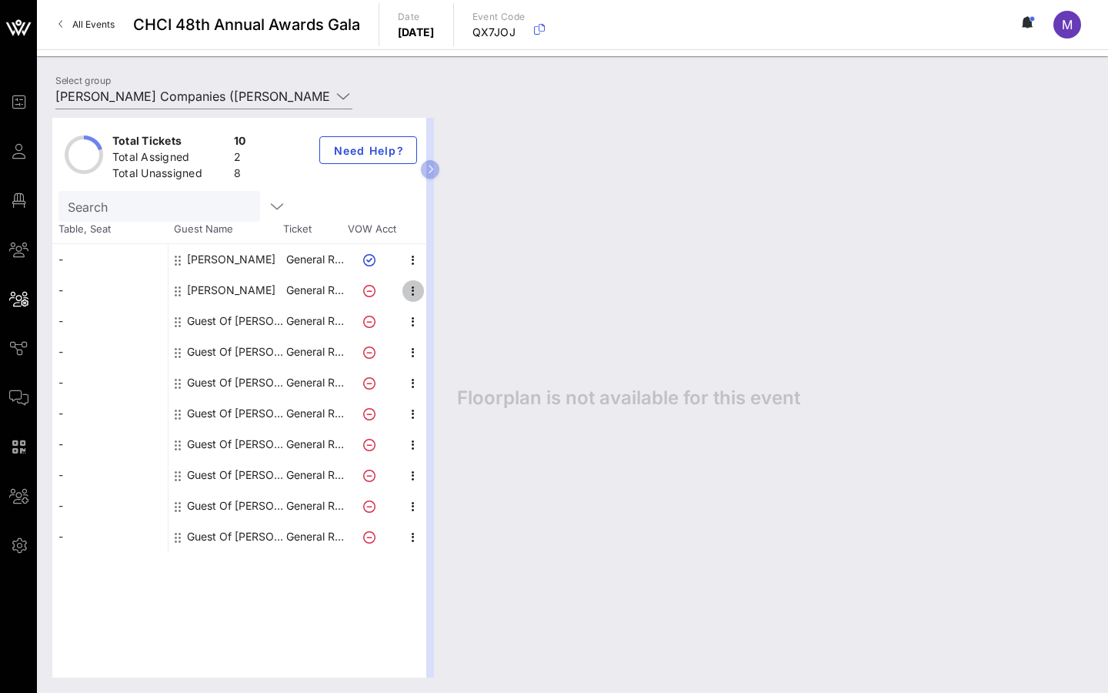
click at [413, 287] on icon "button" at bounding box center [413, 291] width 18 height 18
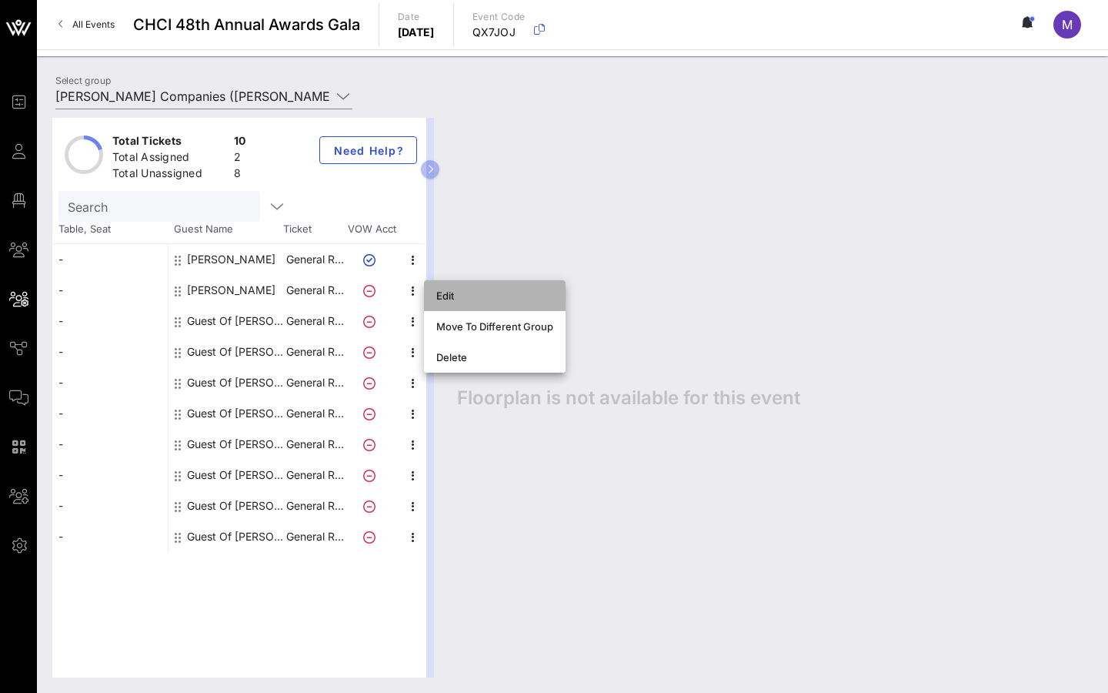
click at [433, 295] on div "Edit" at bounding box center [495, 295] width 142 height 31
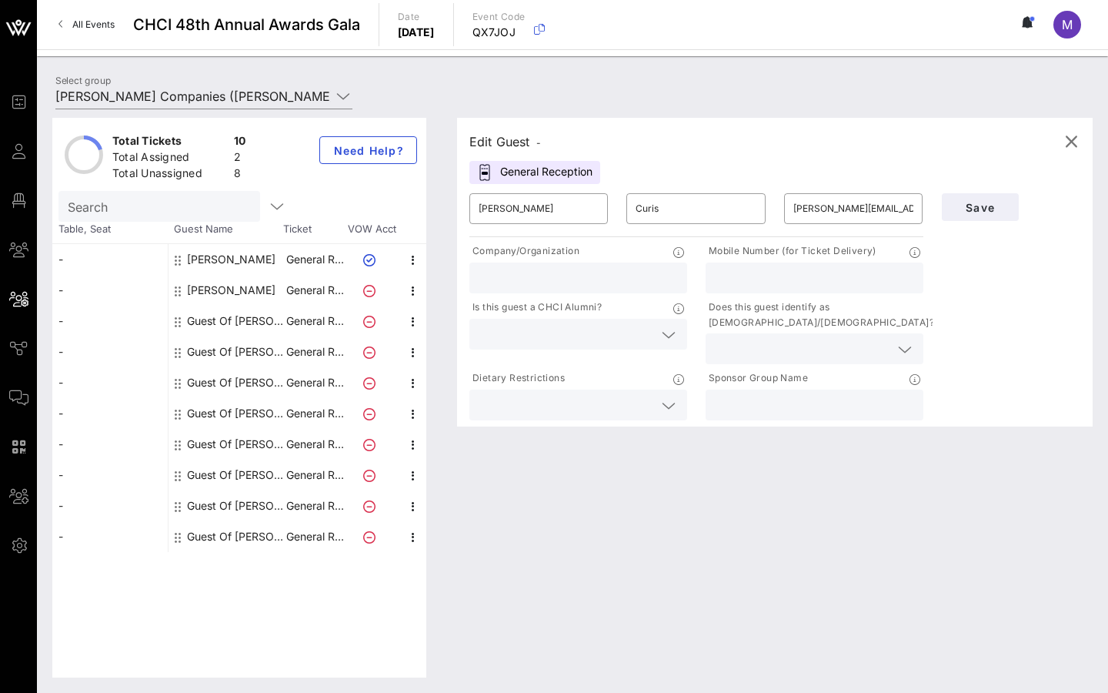
click at [743, 279] on input "text" at bounding box center [814, 278] width 199 height 20
paste input "(313) 590-7226"
type input "(313) 590-7226"
click at [977, 217] on button "Save" at bounding box center [980, 207] width 77 height 28
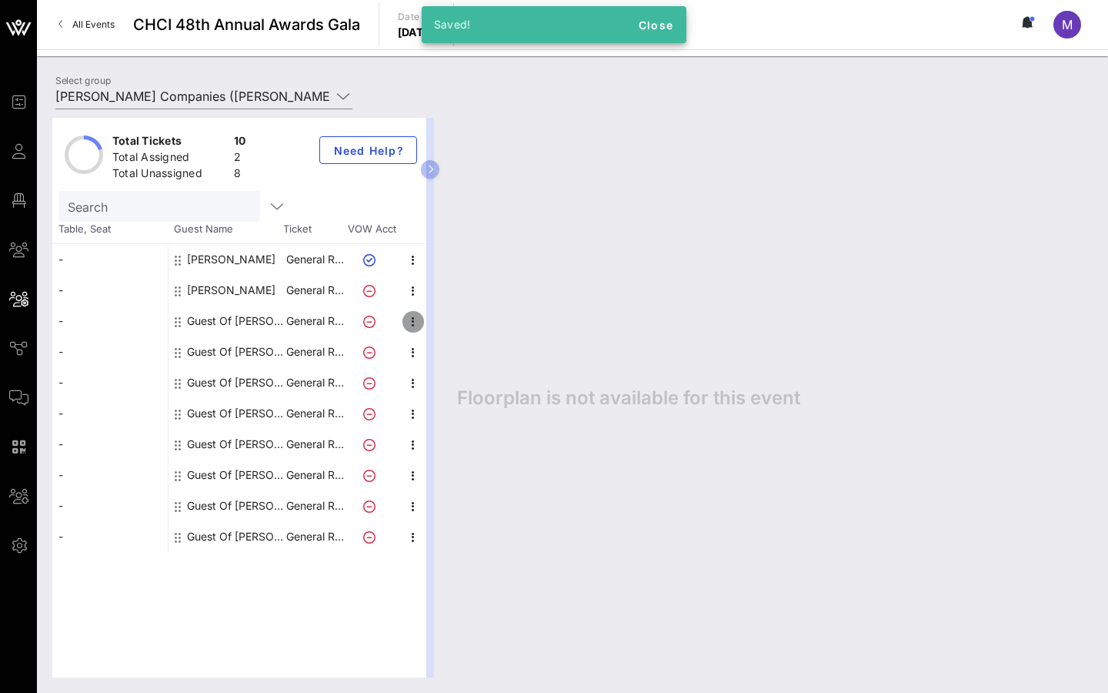
click at [416, 312] on icon "button" at bounding box center [413, 321] width 18 height 18
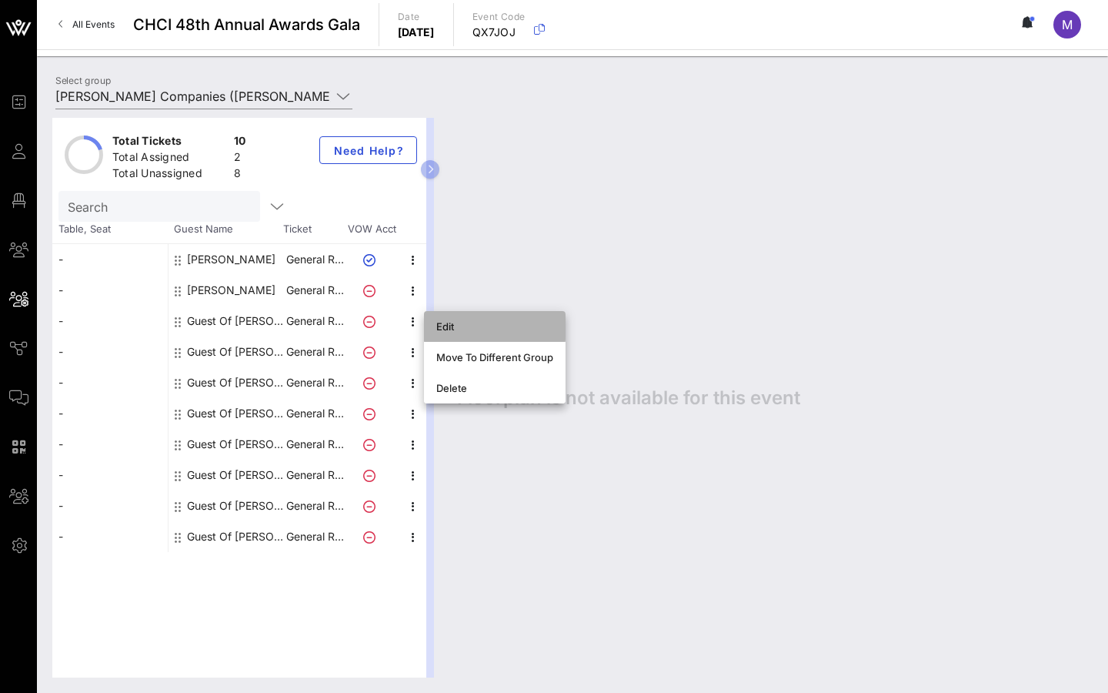
click at [435, 329] on div "Edit" at bounding box center [495, 326] width 142 height 31
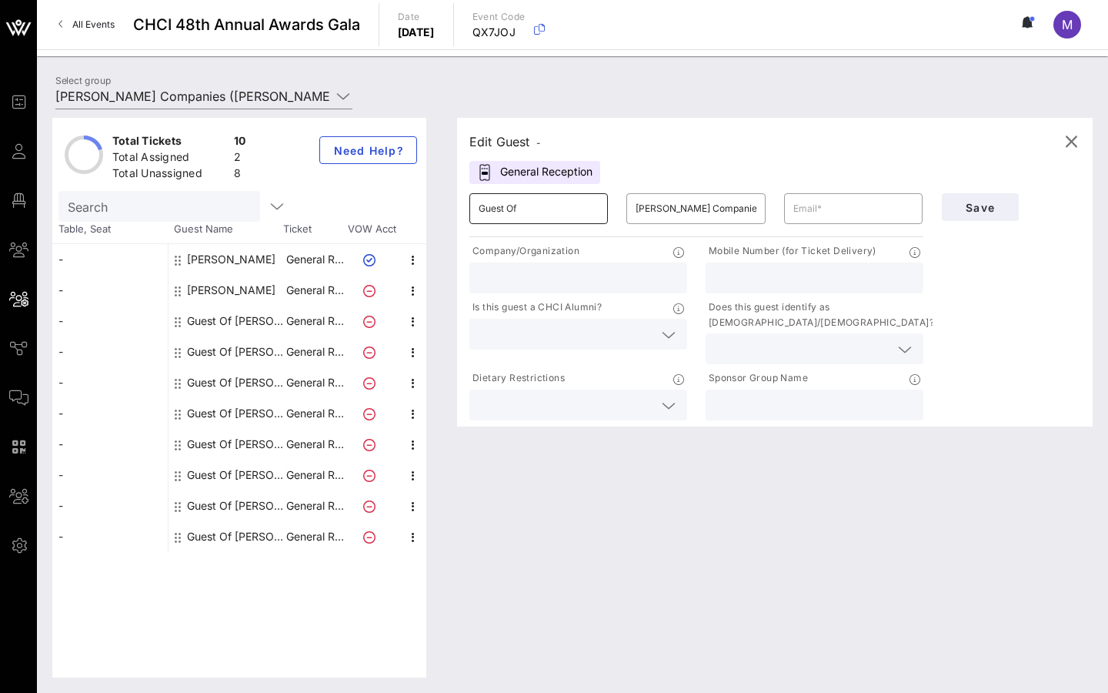
click at [510, 206] on input "Guest Of" at bounding box center [539, 208] width 120 height 25
paste input "Laura"
type input "Laura"
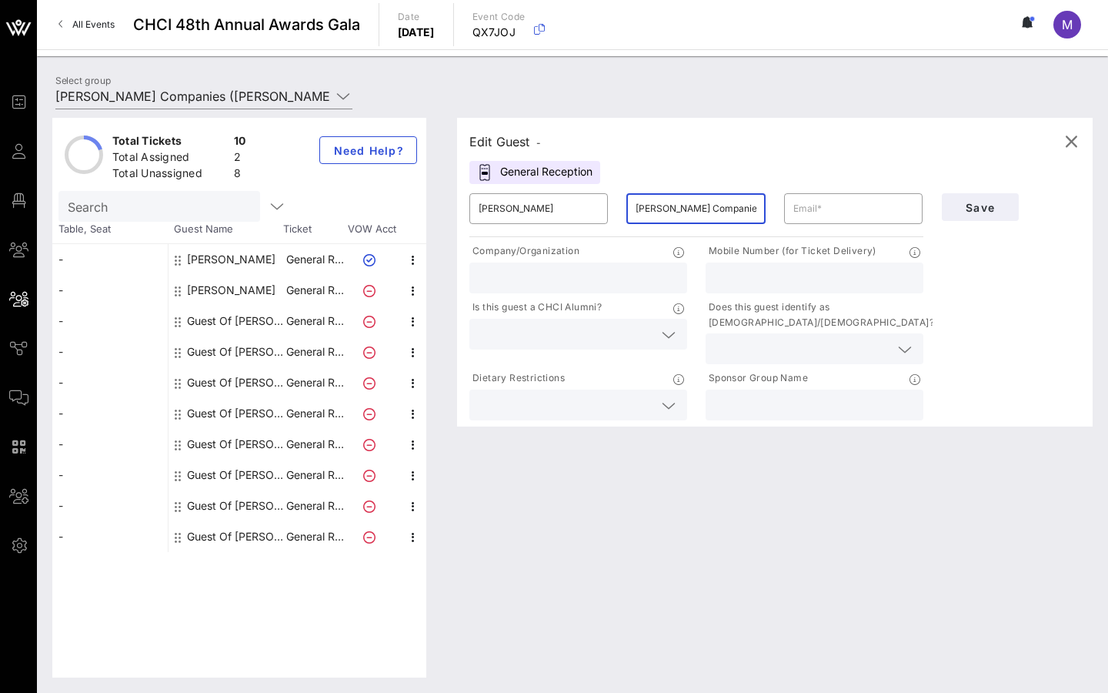
click at [679, 202] on input "[PERSON_NAME] Companies" at bounding box center [696, 208] width 120 height 25
paste input "Barciela"
type input "Barciela"
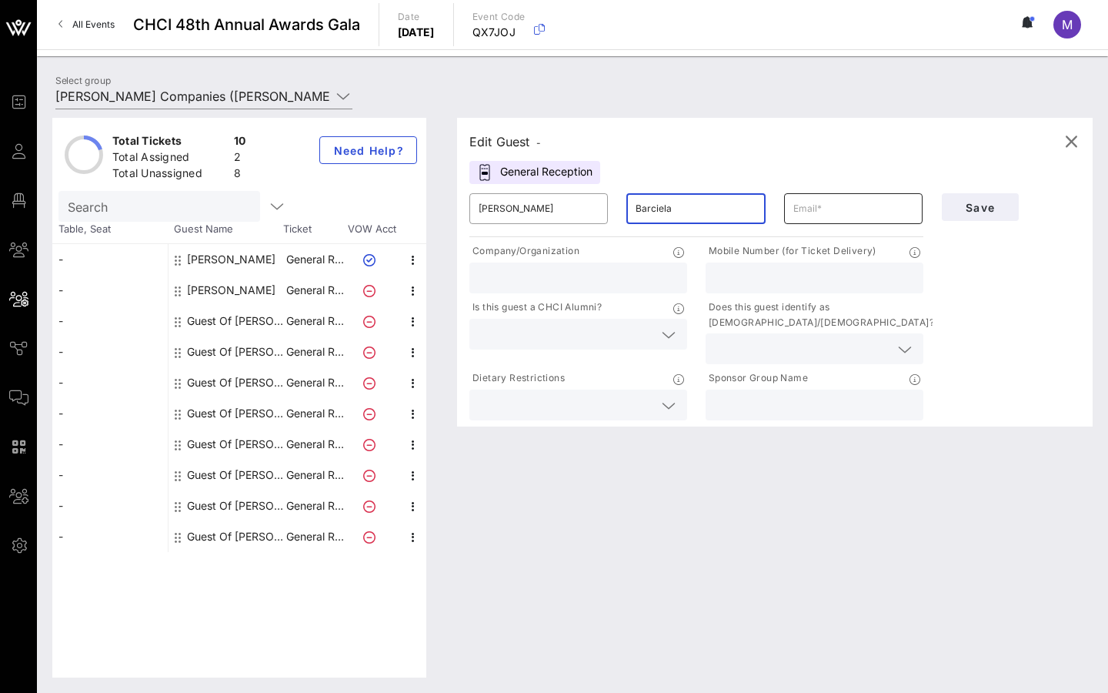
click at [821, 216] on input "text" at bounding box center [854, 208] width 120 height 25
paste input "laura.barciela@lowes.com"
type input "laura.barciela@lowes.com"
click at [729, 271] on input "text" at bounding box center [814, 278] width 199 height 20
paste input "984-268-8056"
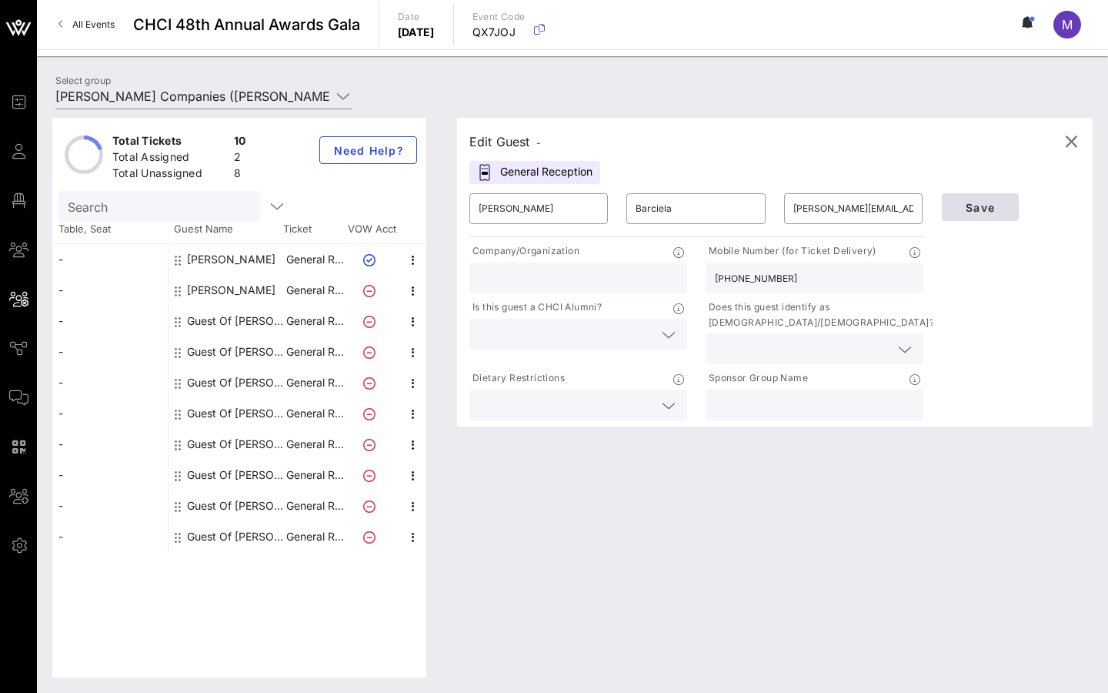
type input "984-268-8056"
click at [996, 218] on button "Save" at bounding box center [980, 207] width 77 height 28
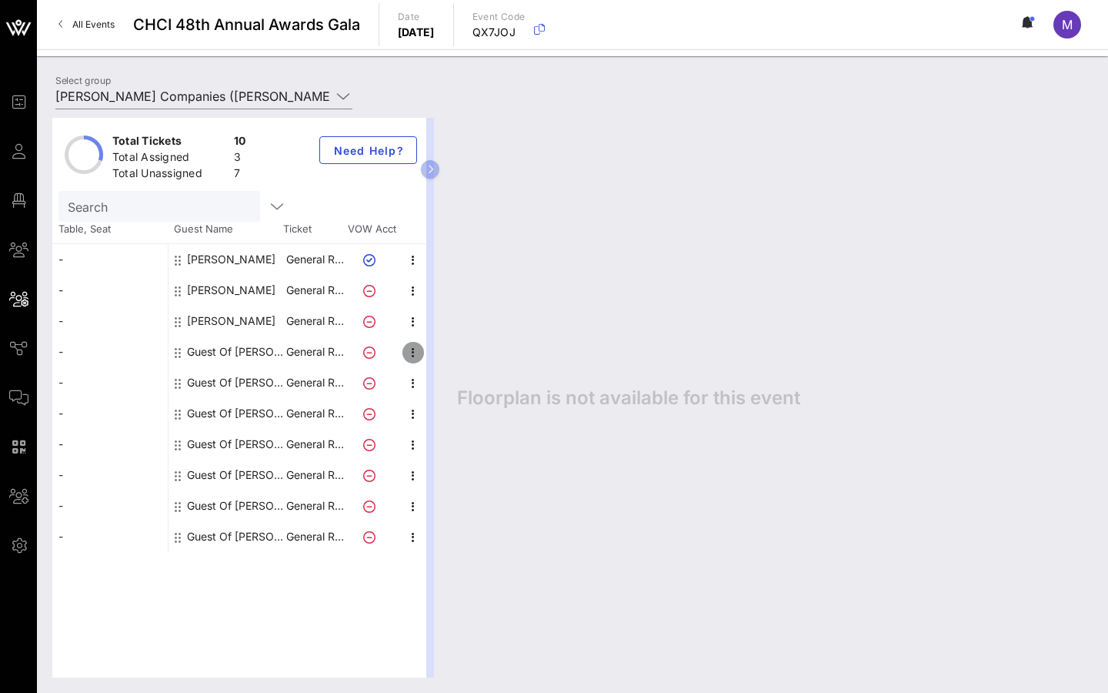
click at [408, 356] on icon "button" at bounding box center [413, 352] width 18 height 18
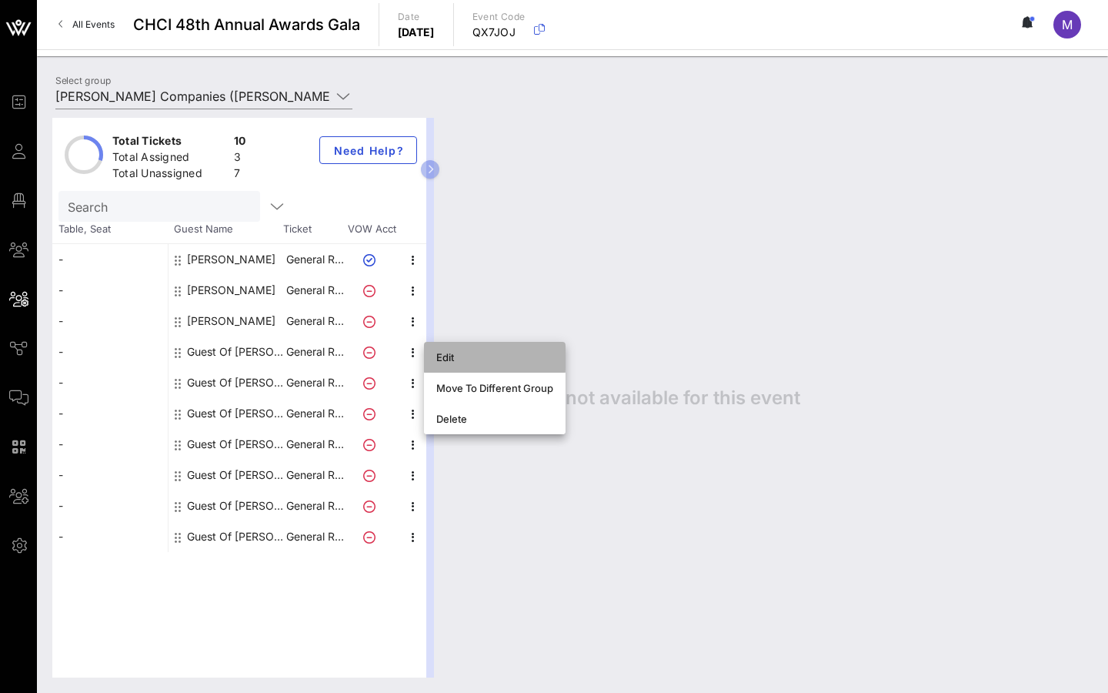
click at [444, 358] on div "Edit" at bounding box center [494, 357] width 117 height 12
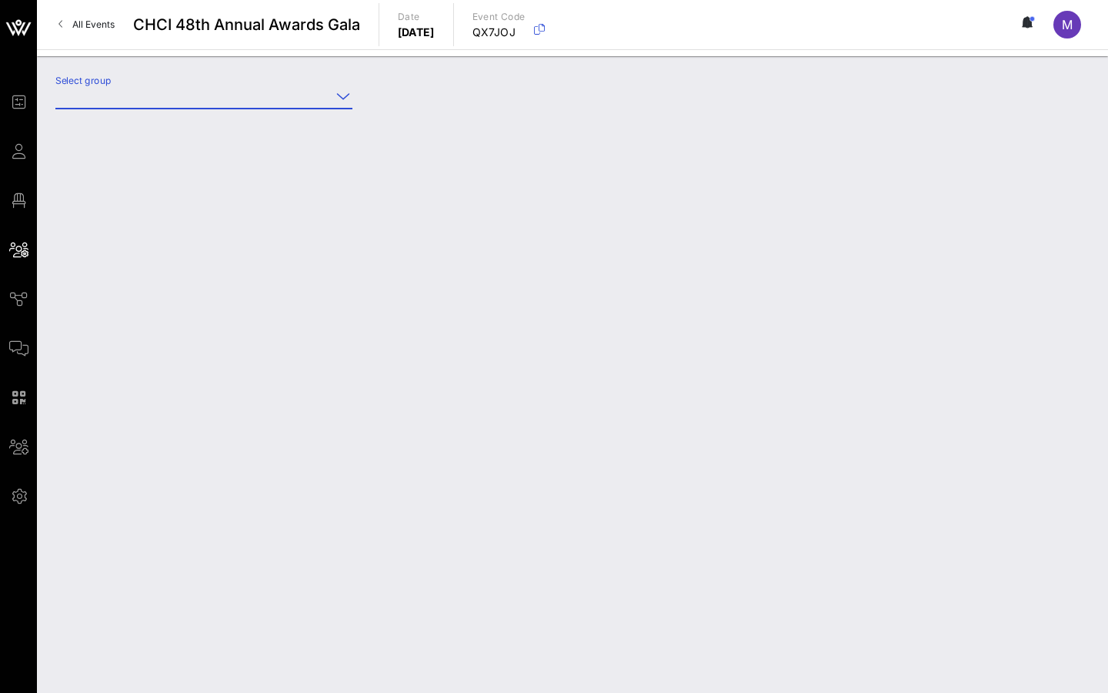
click at [306, 91] on input "Select group" at bounding box center [193, 96] width 276 height 25
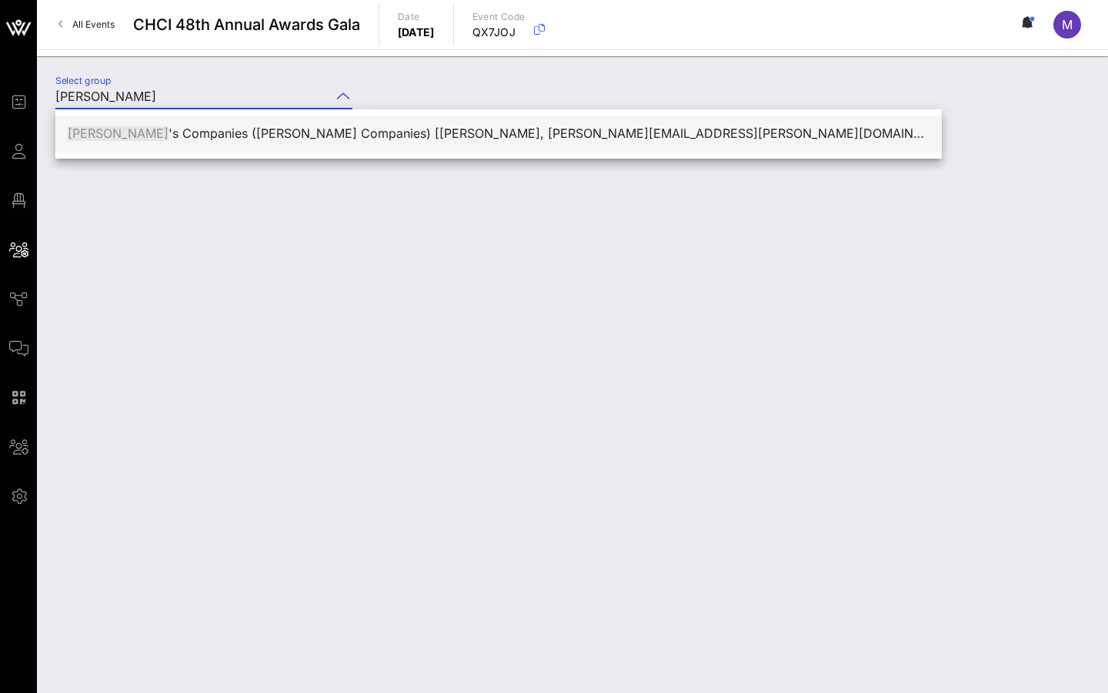
click at [316, 139] on div "[PERSON_NAME] 's Companies ([PERSON_NAME] Companies) [[PERSON_NAME], [PERSON_NA…" at bounding box center [499, 133] width 862 height 15
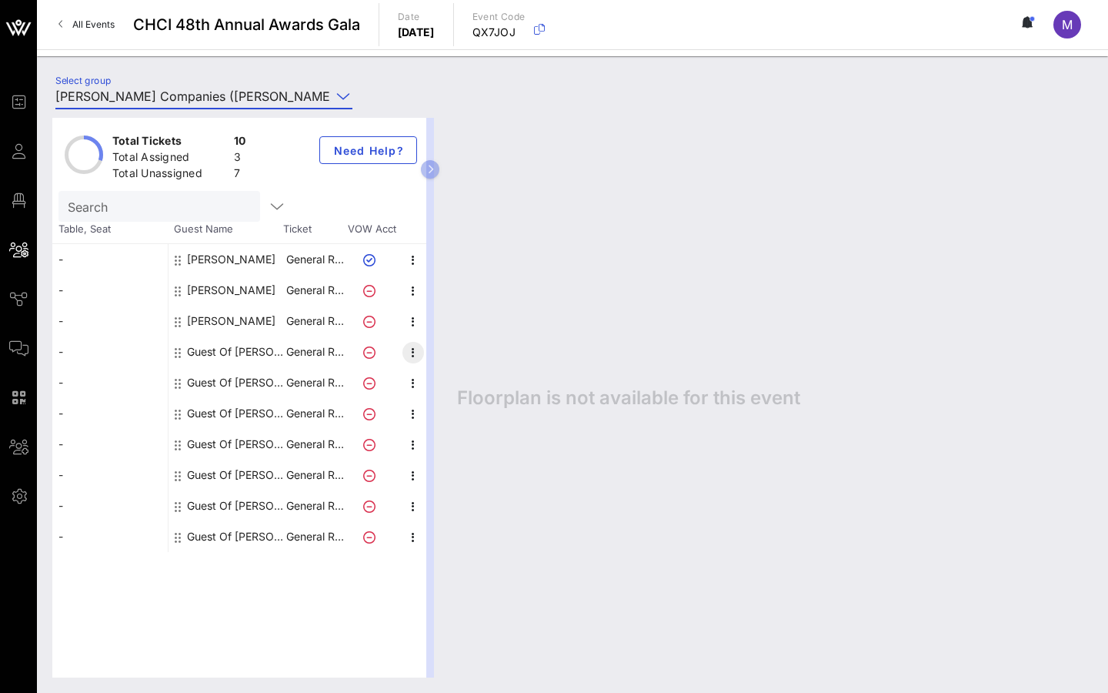
type input "[PERSON_NAME] Companies ([PERSON_NAME] Companies) [[PERSON_NAME], [PERSON_NAME]…"
click at [408, 352] on icon "button" at bounding box center [413, 352] width 18 height 18
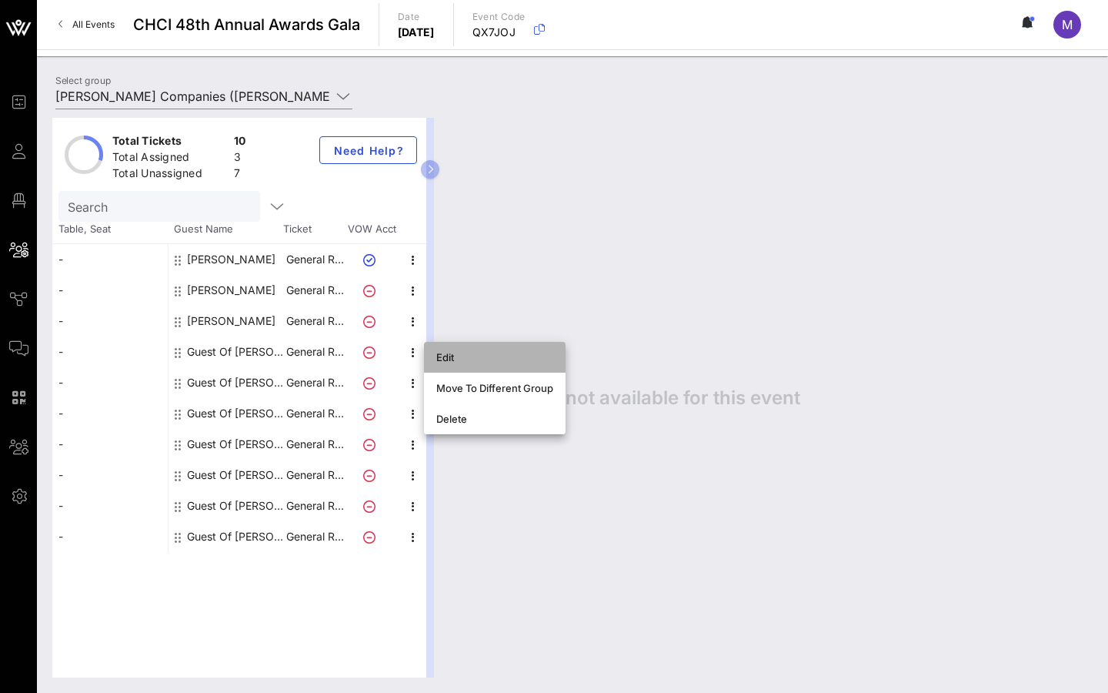
click at [481, 368] on div "Edit" at bounding box center [494, 357] width 117 height 25
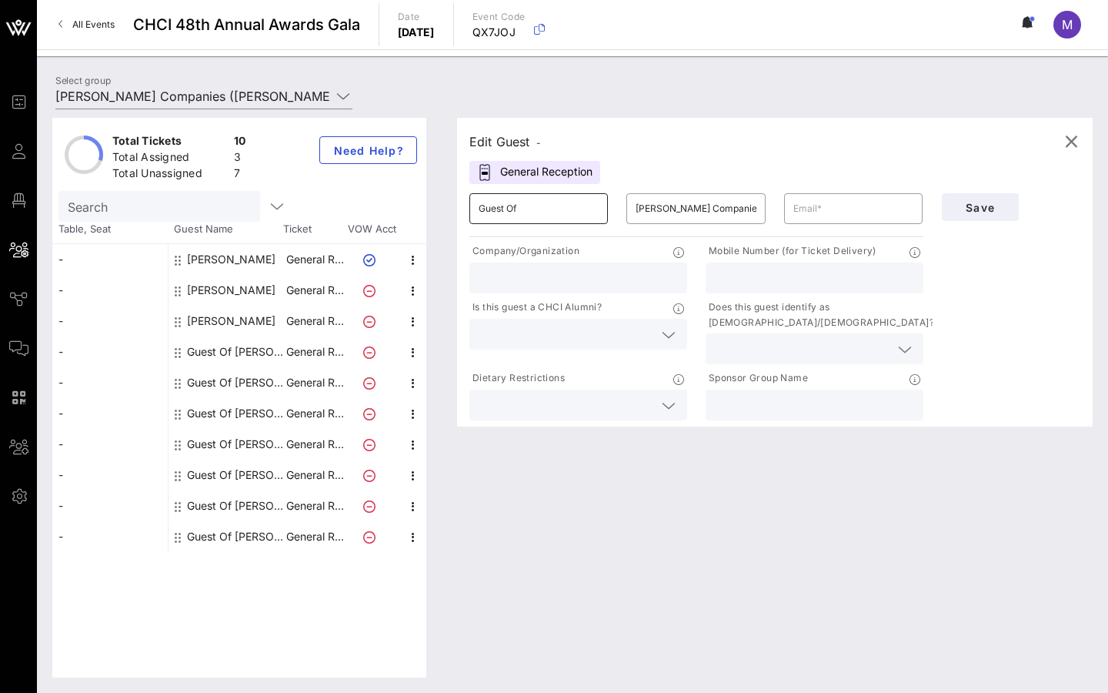
click at [519, 218] on input "Guest Of" at bounding box center [539, 208] width 120 height 25
paste input "[PERSON_NAME]"
type input "[PERSON_NAME]"
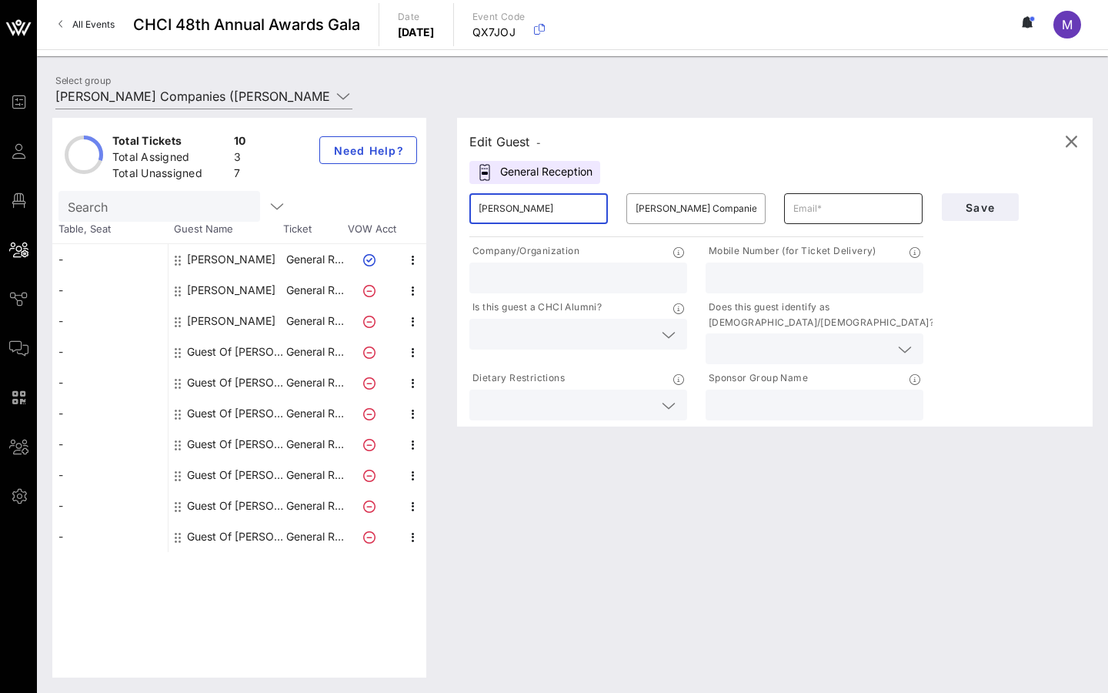
click at [834, 214] on input "text" at bounding box center [854, 208] width 120 height 25
paste input "[PERSON_NAME]"
click at [825, 209] on input "[PERSON_NAME]" at bounding box center [854, 208] width 120 height 25
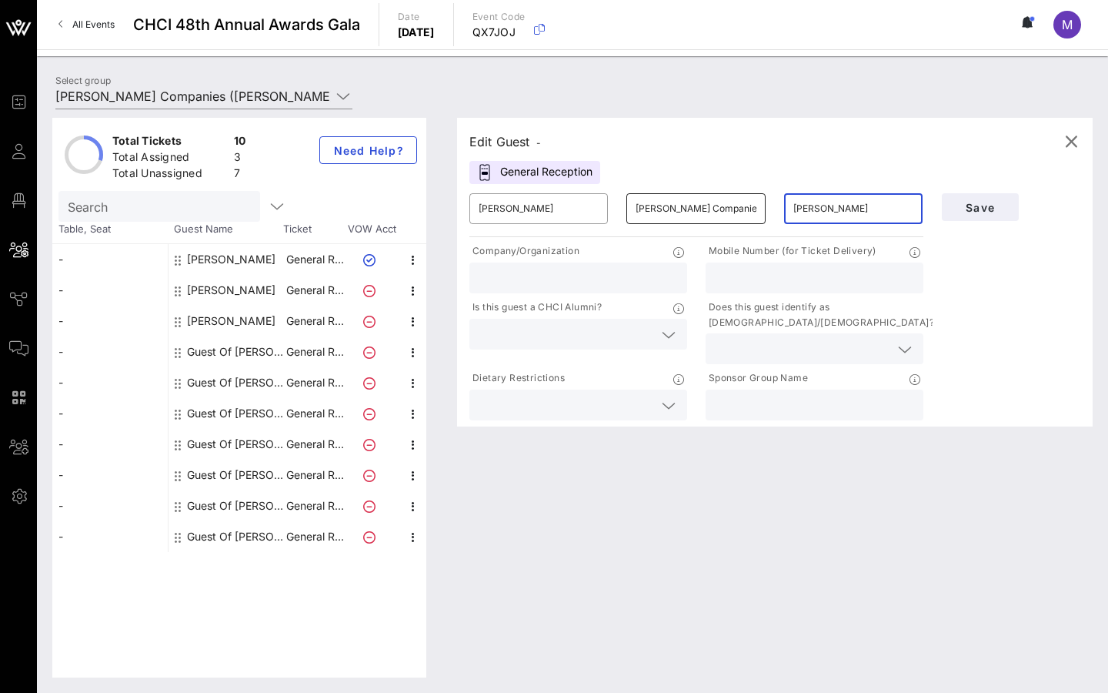
type input "[PERSON_NAME]"
click at [678, 217] on input "[PERSON_NAME] Companies" at bounding box center [696, 208] width 120 height 25
paste input "Torr"
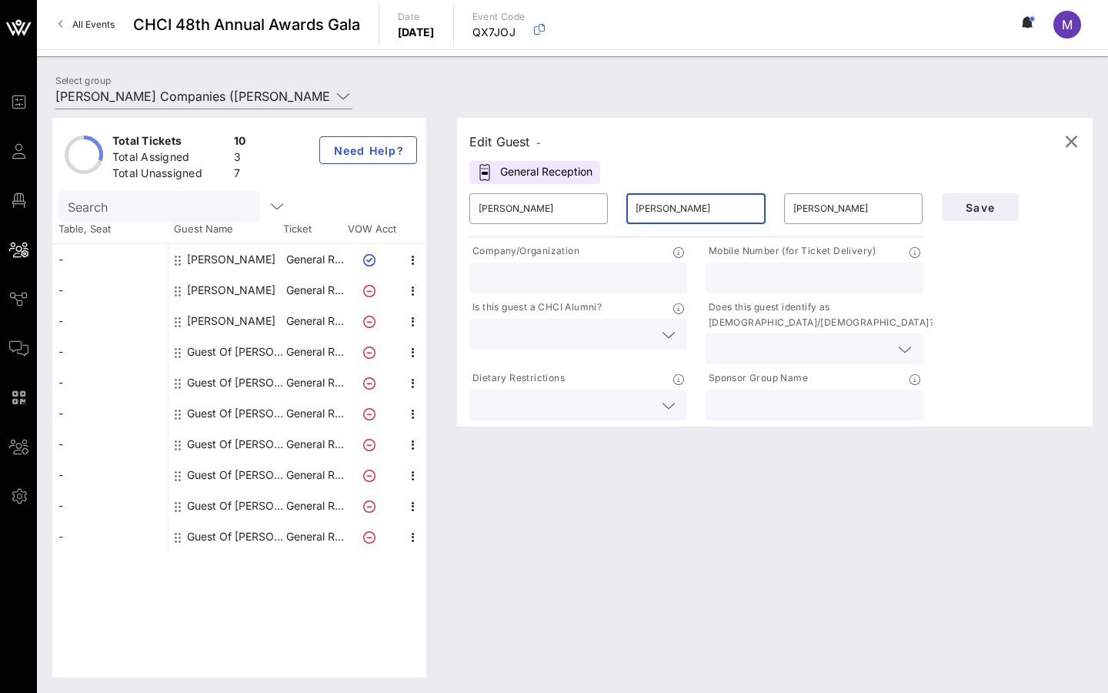
type input "[PERSON_NAME]"
click at [805, 218] on input "[PERSON_NAME]" at bounding box center [854, 208] width 120 height 25
paste input "[PERSON_NAME][EMAIL_ADDRESS][PERSON_NAME][DOMAIN_NAME]"
type input "[PERSON_NAME][EMAIL_ADDRESS][PERSON_NAME][DOMAIN_NAME]"
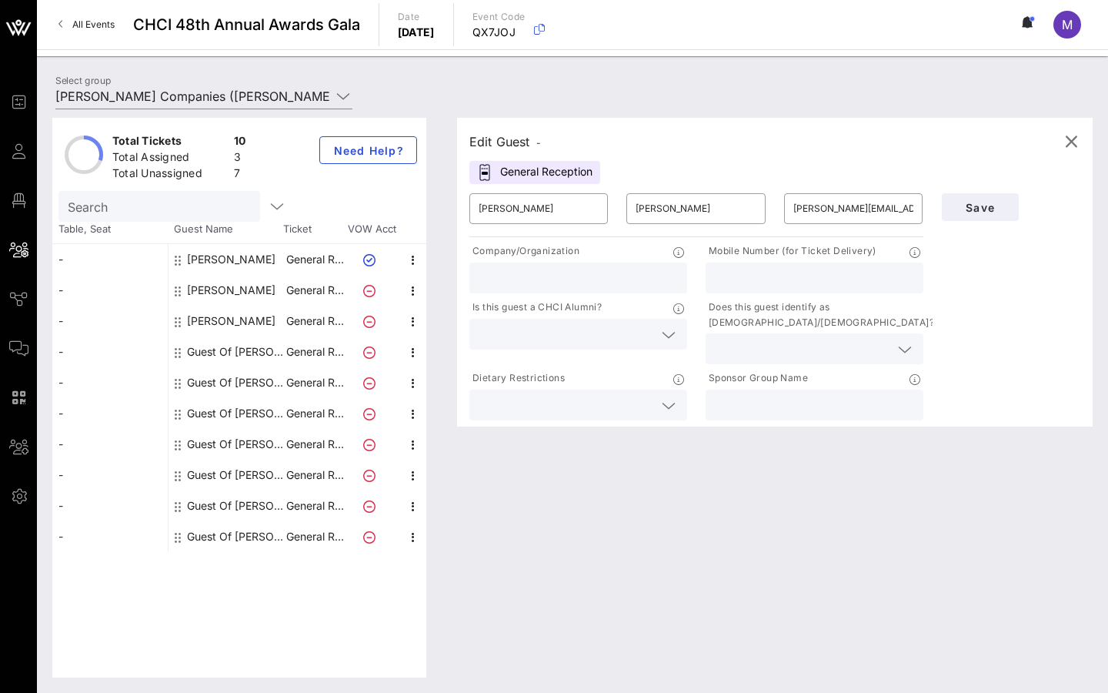
click at [805, 270] on input "text" at bounding box center [814, 278] width 199 height 20
paste input "650.421.1058"
type input "650.421.1058"
click at [985, 219] on button "Save" at bounding box center [980, 207] width 77 height 28
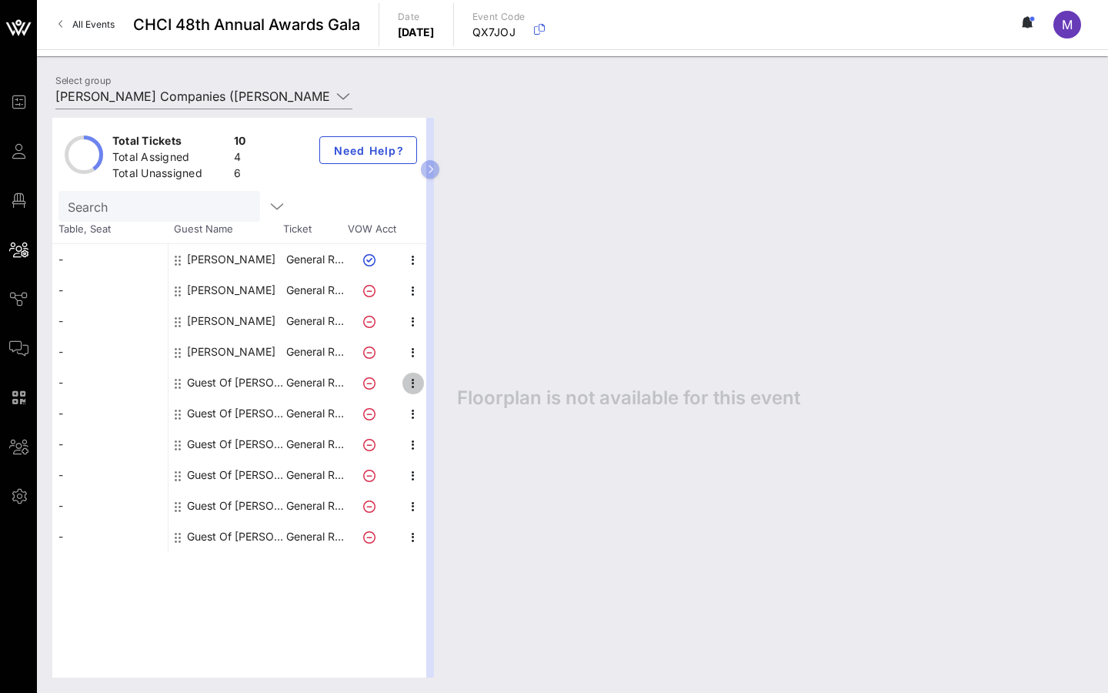
click at [423, 375] on span "button" at bounding box center [414, 383] width 22 height 18
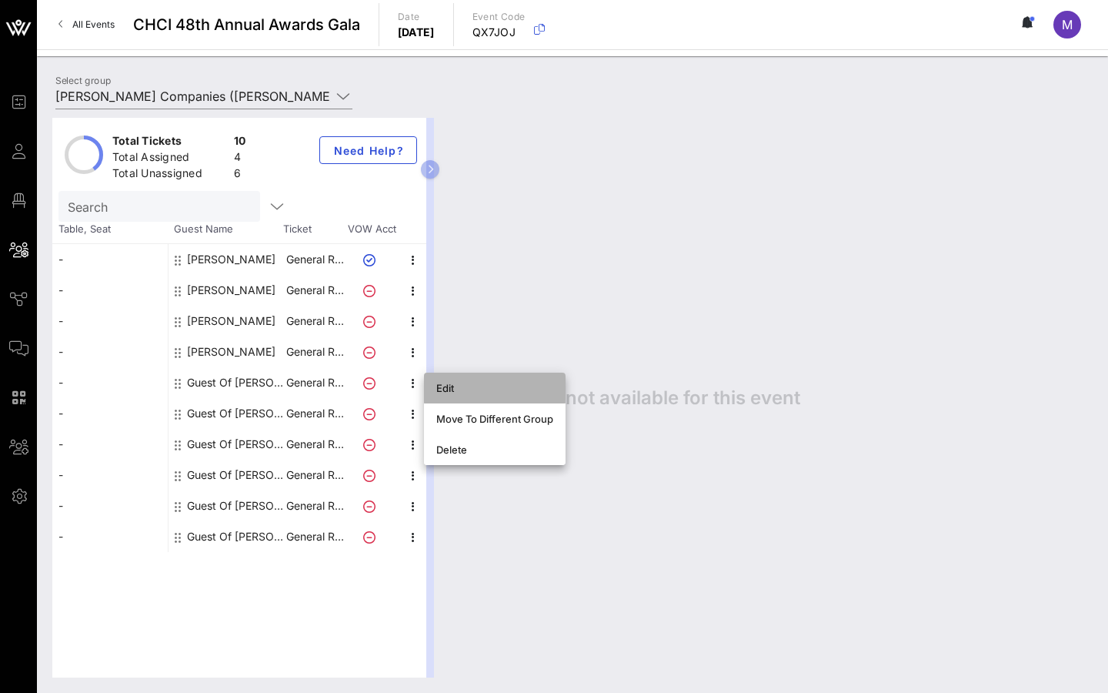
click at [458, 398] on div "Edit" at bounding box center [494, 388] width 117 height 25
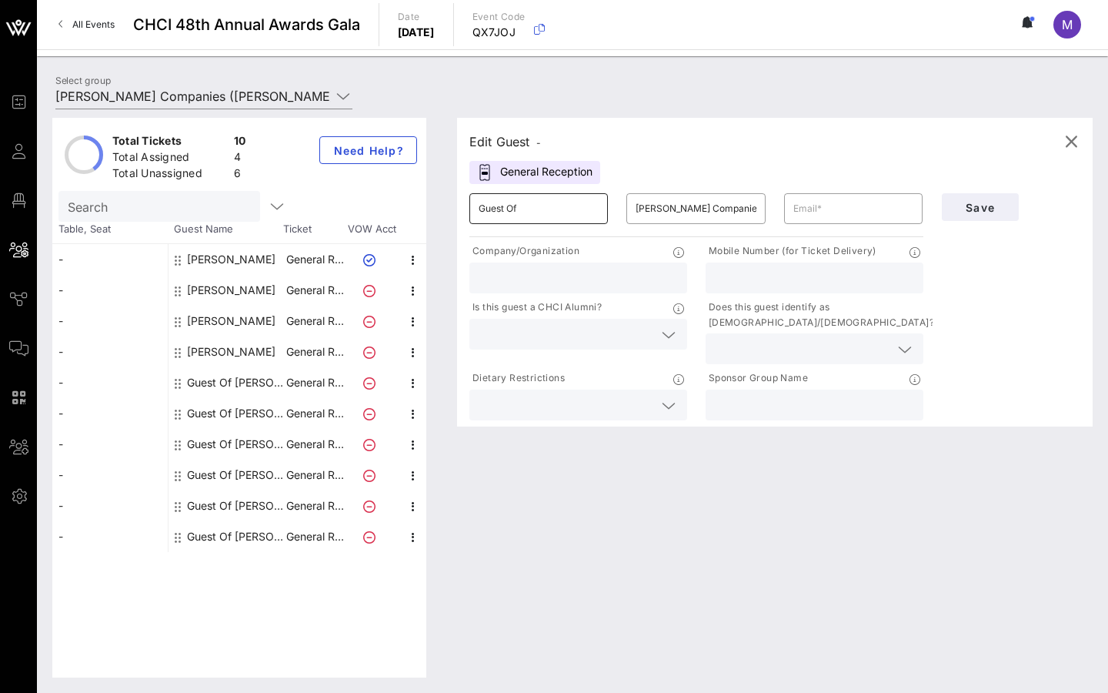
click at [554, 207] on input "Guest Of" at bounding box center [539, 208] width 120 height 25
paste input "Mara"
type input "Mara"
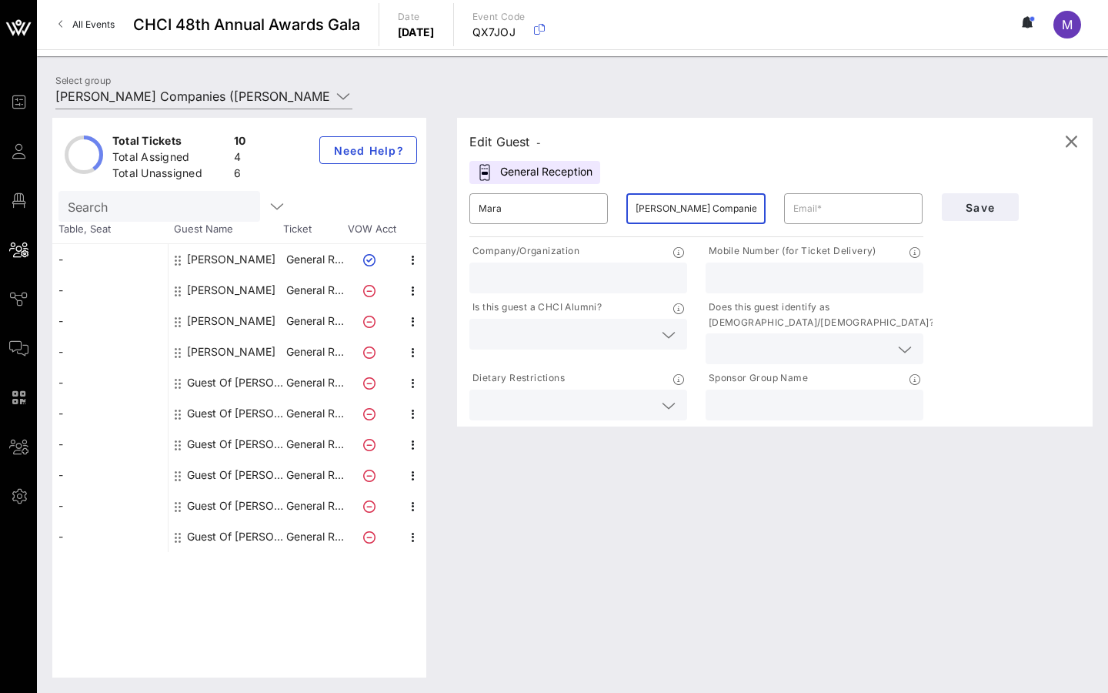
click at [694, 216] on input "[PERSON_NAME] Companies" at bounding box center [696, 208] width 120 height 25
paste input "[PERSON_NAME]"
type input "[PERSON_NAME]"
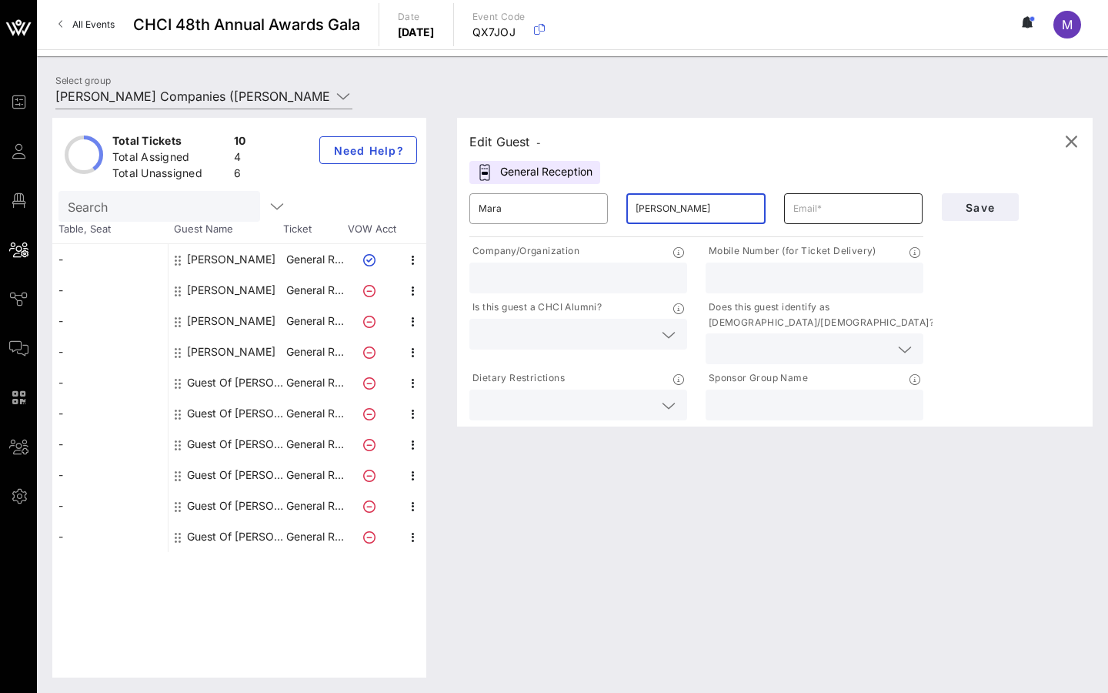
click at [814, 216] on input "text" at bounding box center [854, 208] width 120 height 25
paste input "[PERSON_NAME][EMAIL_ADDRESS][DOMAIN_NAME]"
type input "[PERSON_NAME][EMAIL_ADDRESS][DOMAIN_NAME]"
click at [812, 291] on div at bounding box center [814, 277] width 199 height 31
paste input "651.263.3117"
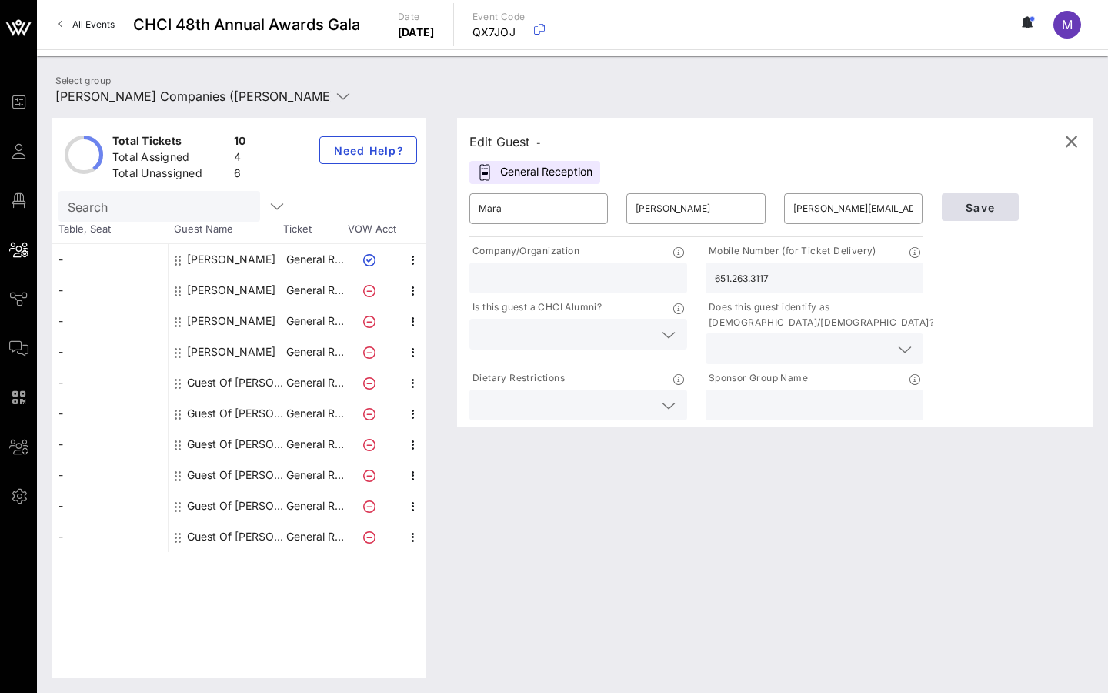
type input "651.263.3117"
click at [989, 203] on span "Save" at bounding box center [980, 207] width 52 height 13
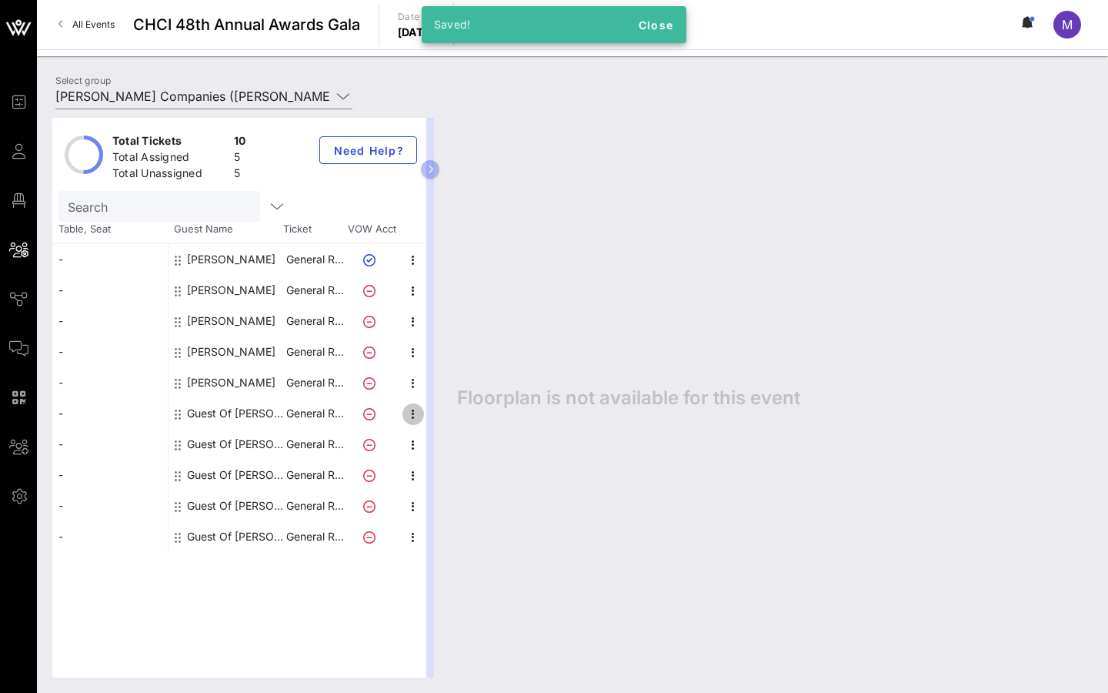
click at [411, 414] on icon "button" at bounding box center [413, 414] width 18 height 18
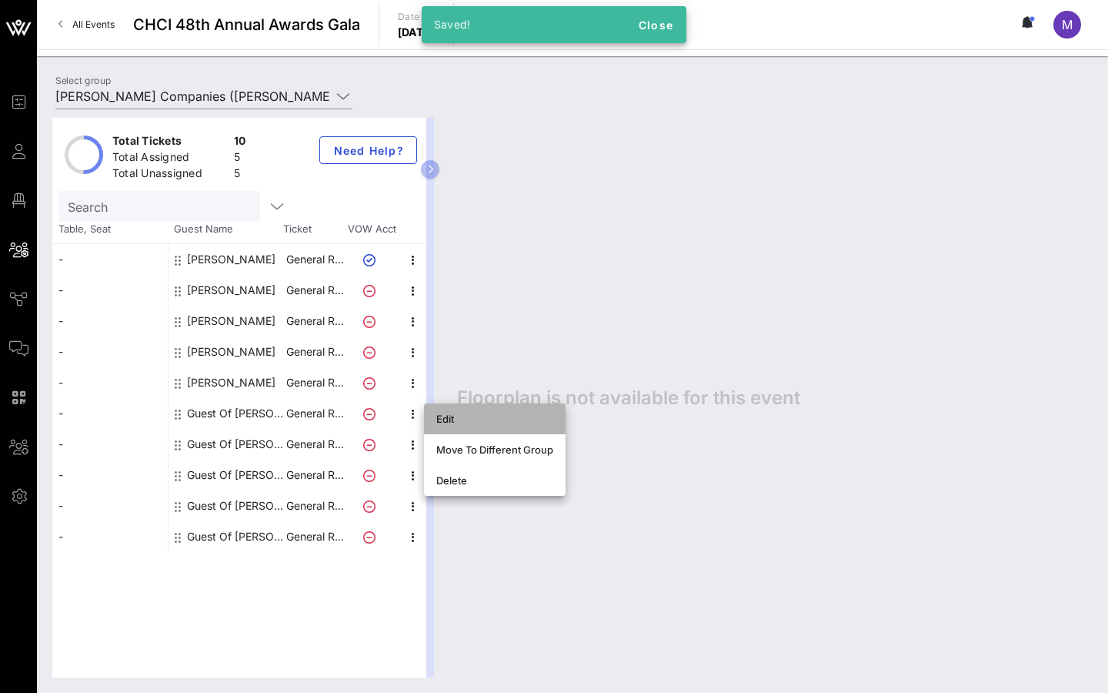
click at [440, 420] on div "Edit" at bounding box center [494, 419] width 117 height 12
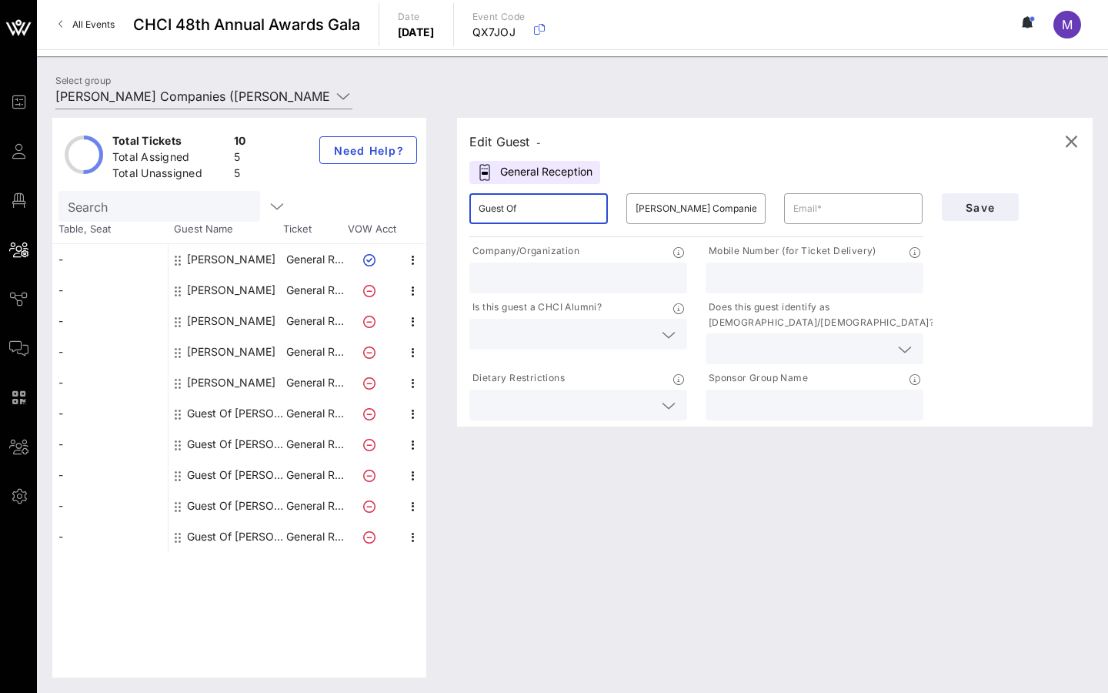
click at [521, 214] on input "Guest Of" at bounding box center [539, 208] width 120 height 25
paste input "[PERSON_NAME]"
type input "[PERSON_NAME]"
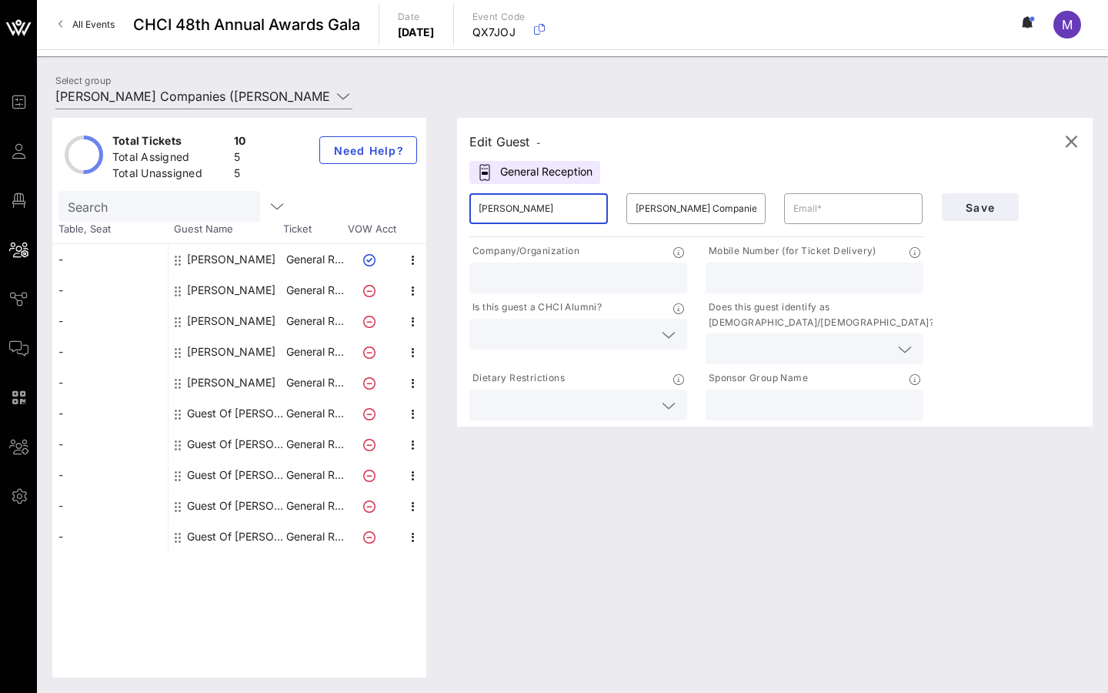
click at [752, 224] on div "​ [PERSON_NAME] Companies" at bounding box center [695, 208] width 157 height 49
click at [807, 214] on input "text" at bounding box center [854, 208] width 120 height 25
paste input "[PERSON_NAME][EMAIL_ADDRESS][PERSON_NAME][DOMAIN_NAME]"
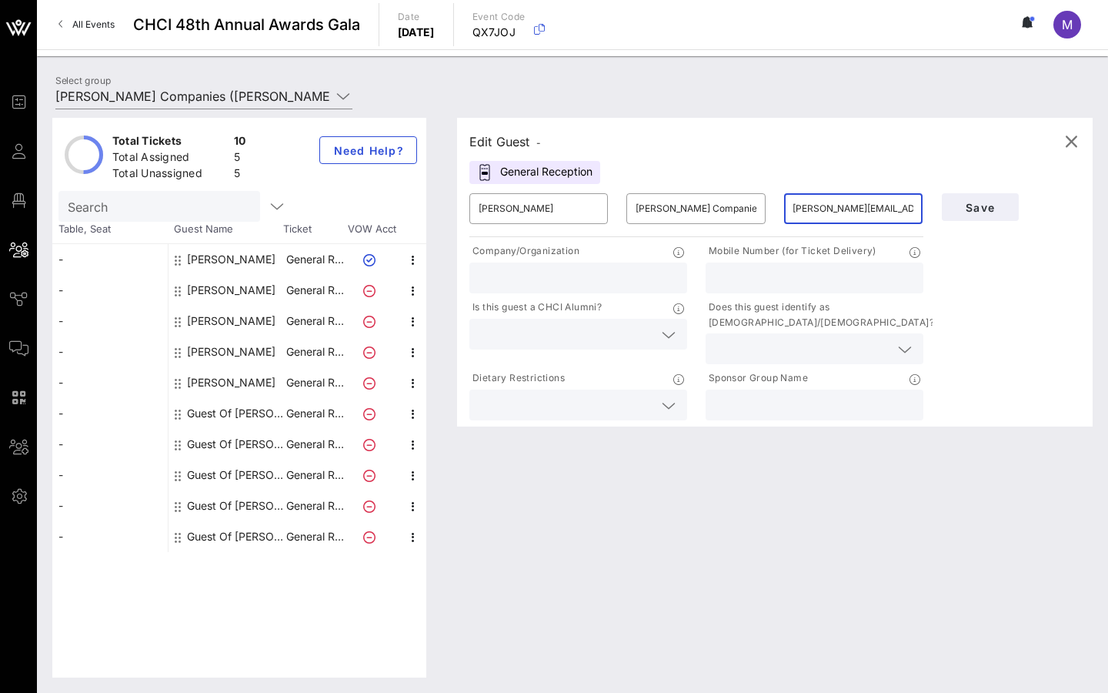
type input "[PERSON_NAME][EMAIL_ADDRESS][PERSON_NAME][DOMAIN_NAME]"
click at [737, 282] on input "text" at bounding box center [814, 278] width 199 height 20
paste input "704.402.0322"
click at [727, 278] on input "704.402.0322" at bounding box center [814, 278] width 199 height 20
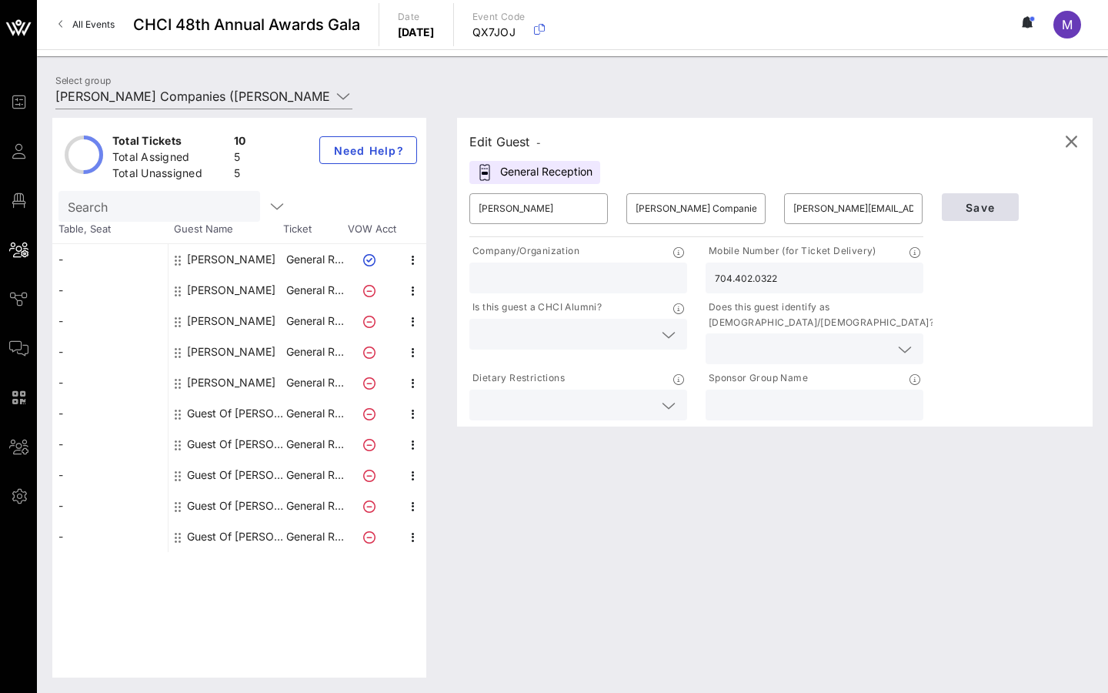
type input "704.402.0322"
click at [1000, 199] on button "Save" at bounding box center [980, 207] width 77 height 28
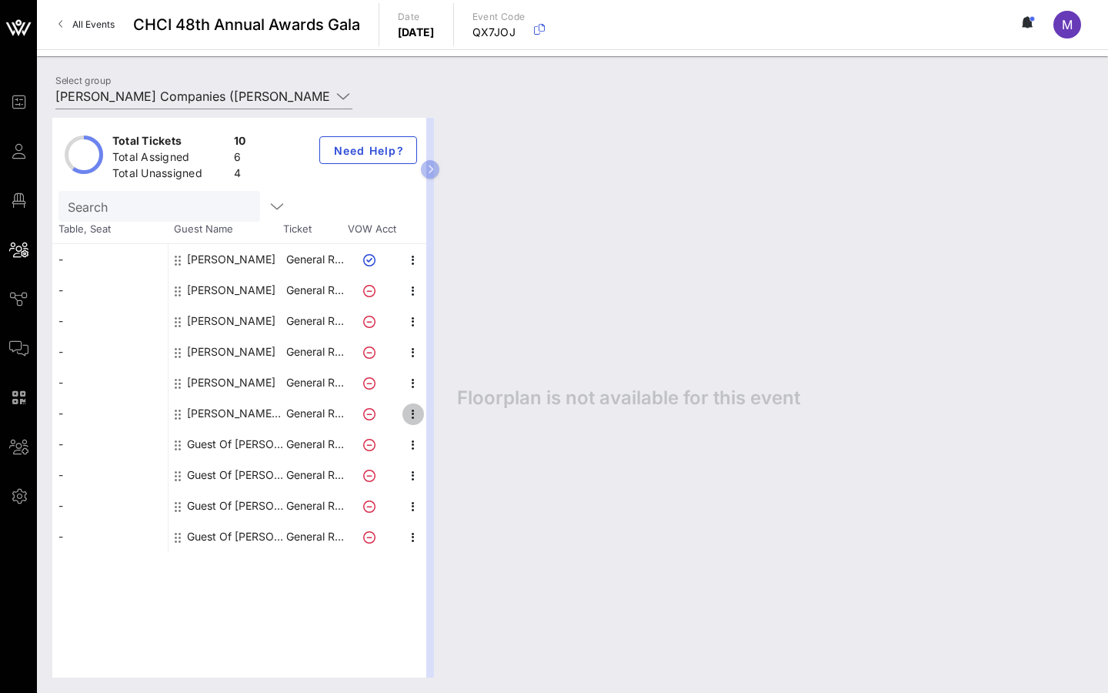
click at [404, 415] on icon "button" at bounding box center [413, 414] width 18 height 18
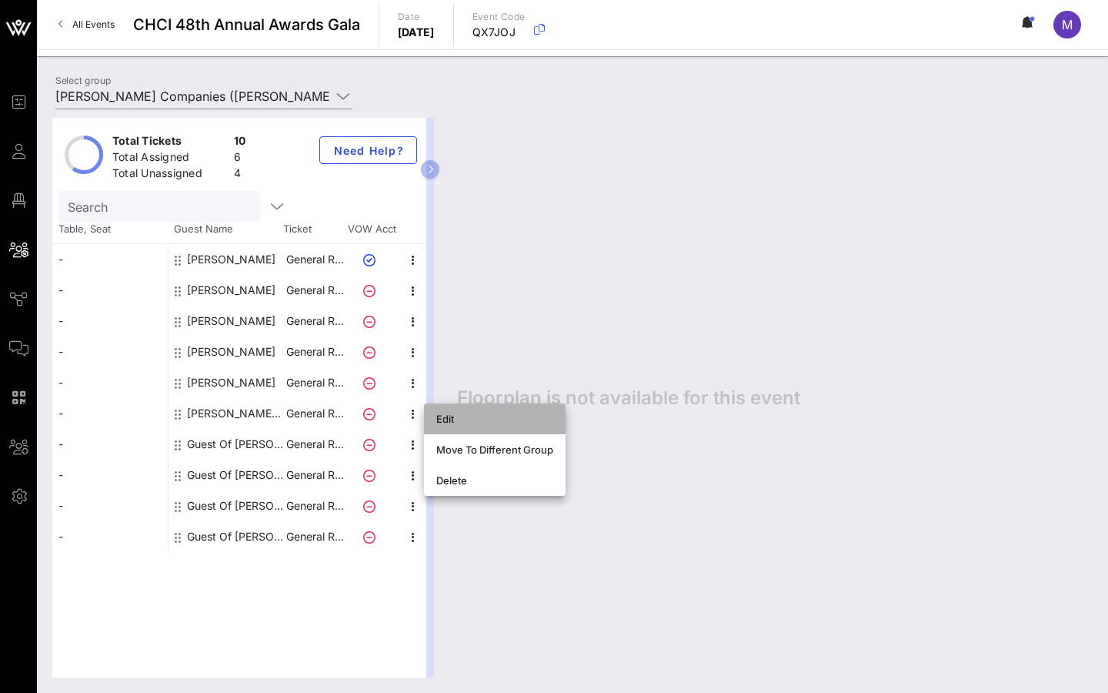
click at [443, 418] on div "Edit" at bounding box center [494, 419] width 117 height 12
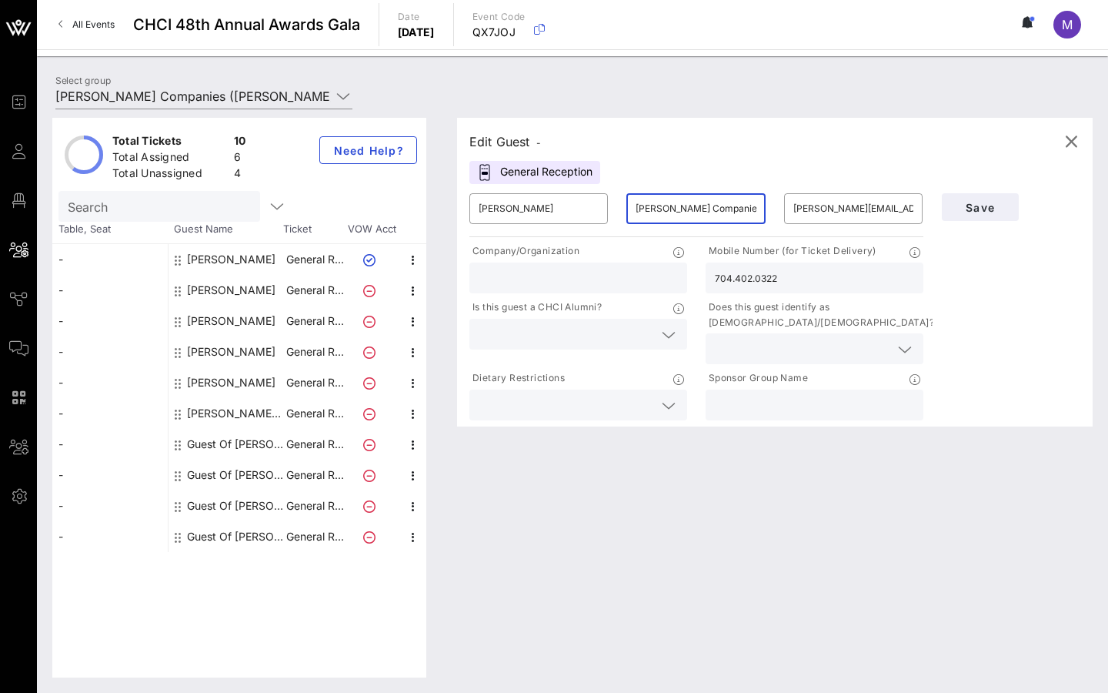
click at [657, 217] on input "[PERSON_NAME] Companies" at bounding box center [696, 208] width 120 height 25
paste input "[PERSON_NAME]"
type input "[PERSON_NAME]"
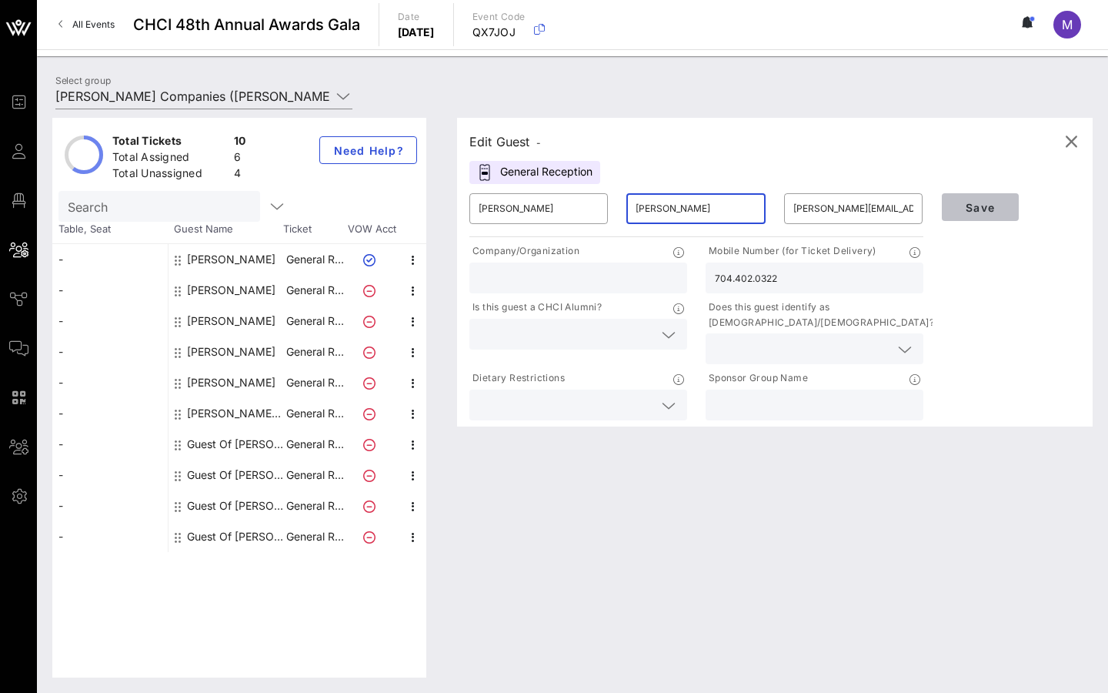
click at [977, 215] on button "Save" at bounding box center [980, 207] width 77 height 28
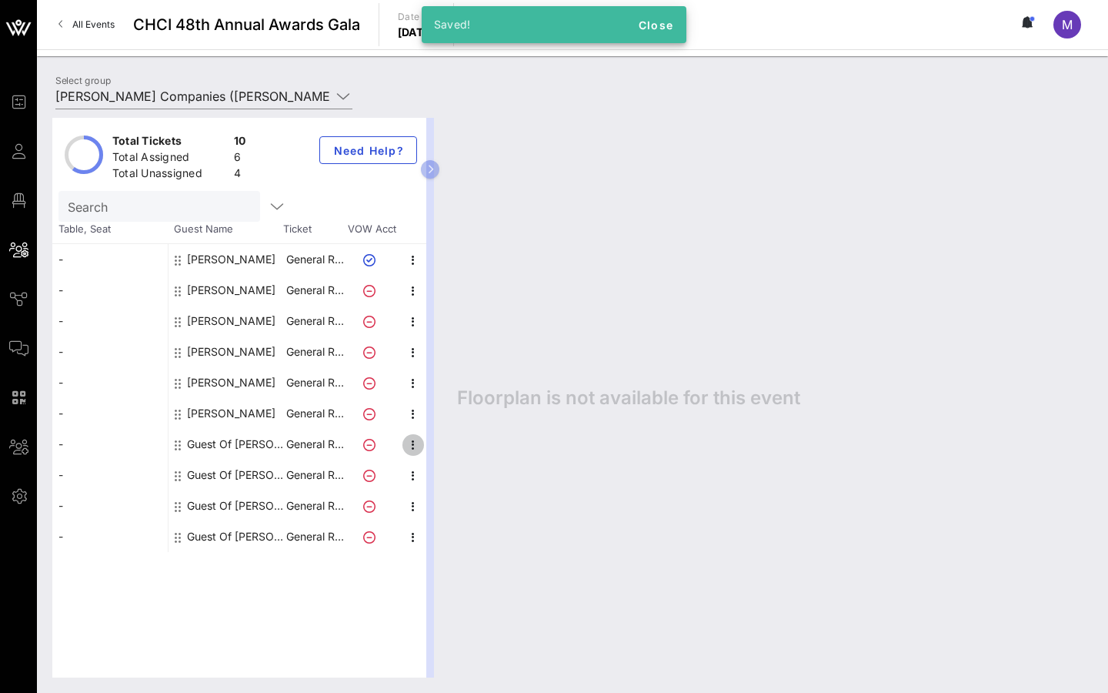
click at [408, 444] on icon "button" at bounding box center [413, 445] width 18 height 18
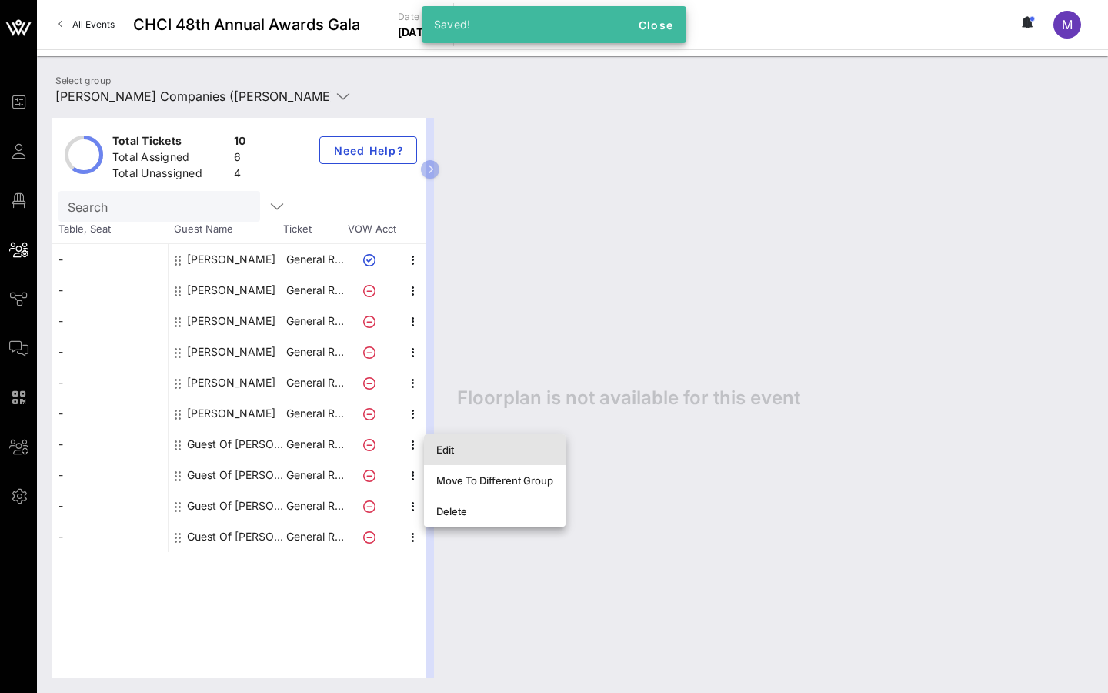
click at [439, 449] on div "Edit" at bounding box center [494, 449] width 117 height 12
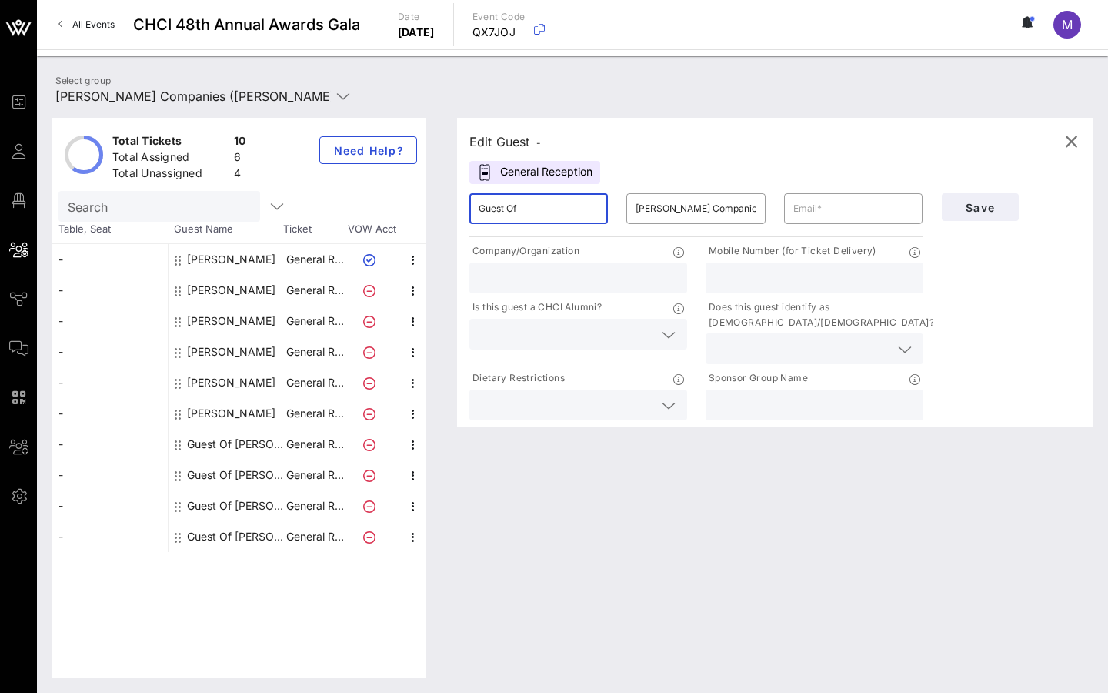
click at [513, 203] on input "Guest Of" at bounding box center [539, 208] width 120 height 25
paste input "[PERSON_NAME]"
type input "[PERSON_NAME]"
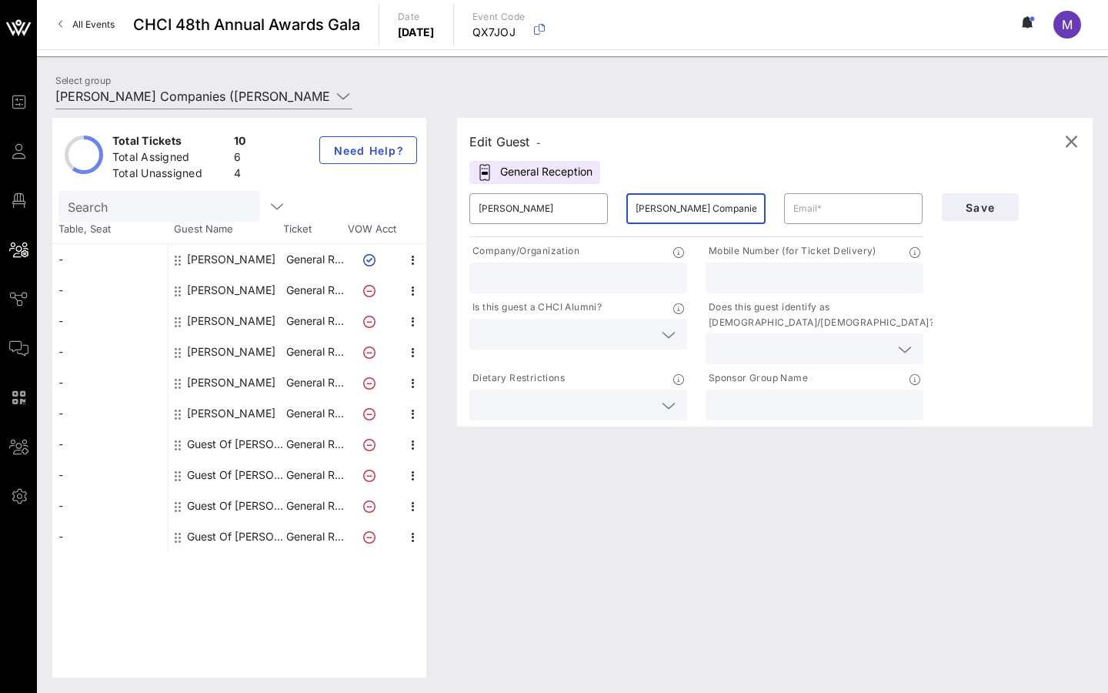
click at [669, 210] on input "[PERSON_NAME] Companies" at bounding box center [696, 208] width 120 height 25
paste input "[PERSON_NAME]"
type input "[PERSON_NAME]"
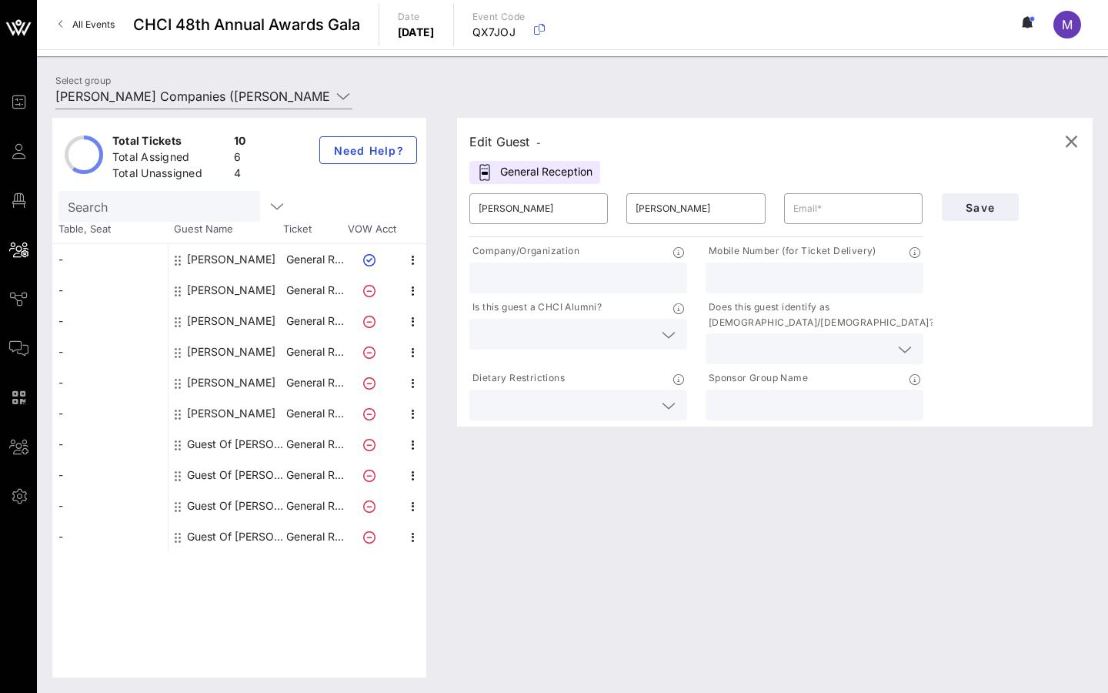
click at [845, 233] on div "​ [PERSON_NAME] ​ [PERSON_NAME] ​ Company/Organization Mobile Number (for Ticke…" at bounding box center [696, 303] width 473 height 239
click at [826, 212] on input "text" at bounding box center [854, 208] width 120 height 25
paste input "[PERSON_NAME][EMAIL_ADDRESS][PERSON_NAME][DOMAIN_NAME]"
type input "[PERSON_NAME][EMAIL_ADDRESS][PERSON_NAME][DOMAIN_NAME]"
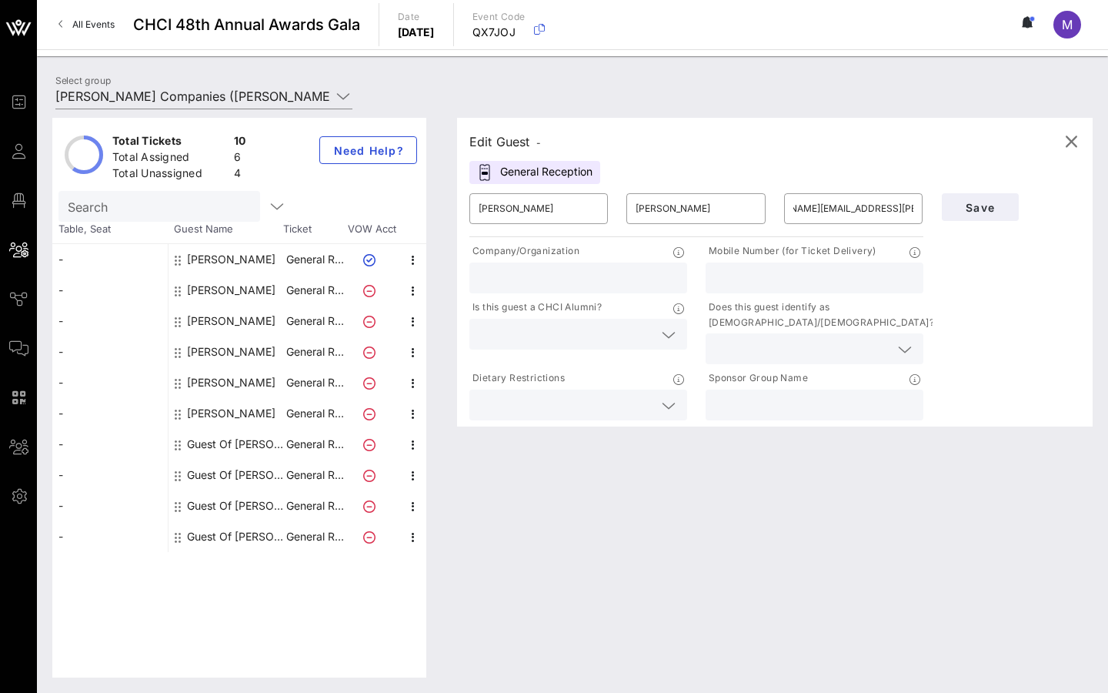
scroll to position [0, 0]
click at [800, 253] on p "Mobile Number (for Ticket Delivery)" at bounding box center [791, 251] width 171 height 16
click at [785, 275] on input "text" at bounding box center [814, 278] width 199 height 20
paste input "281) 748-5578"
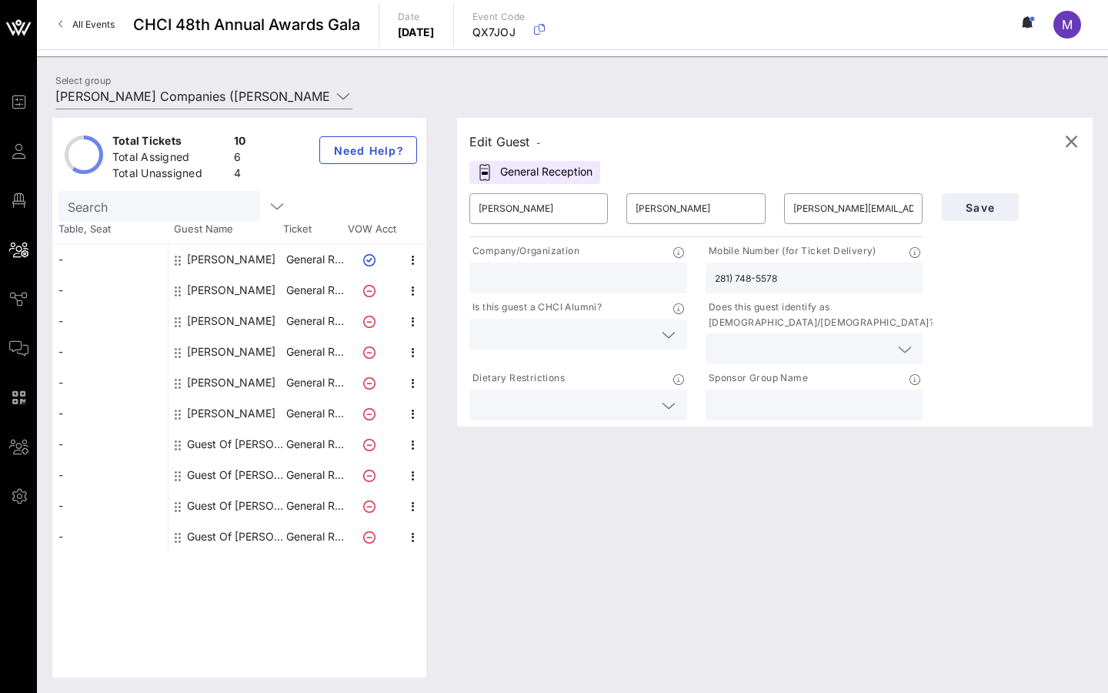
click at [716, 279] on input "281) 748-5578" at bounding box center [814, 278] width 199 height 20
type input "[PHONE_NUMBER]"
click at [964, 208] on span "Save" at bounding box center [980, 207] width 52 height 13
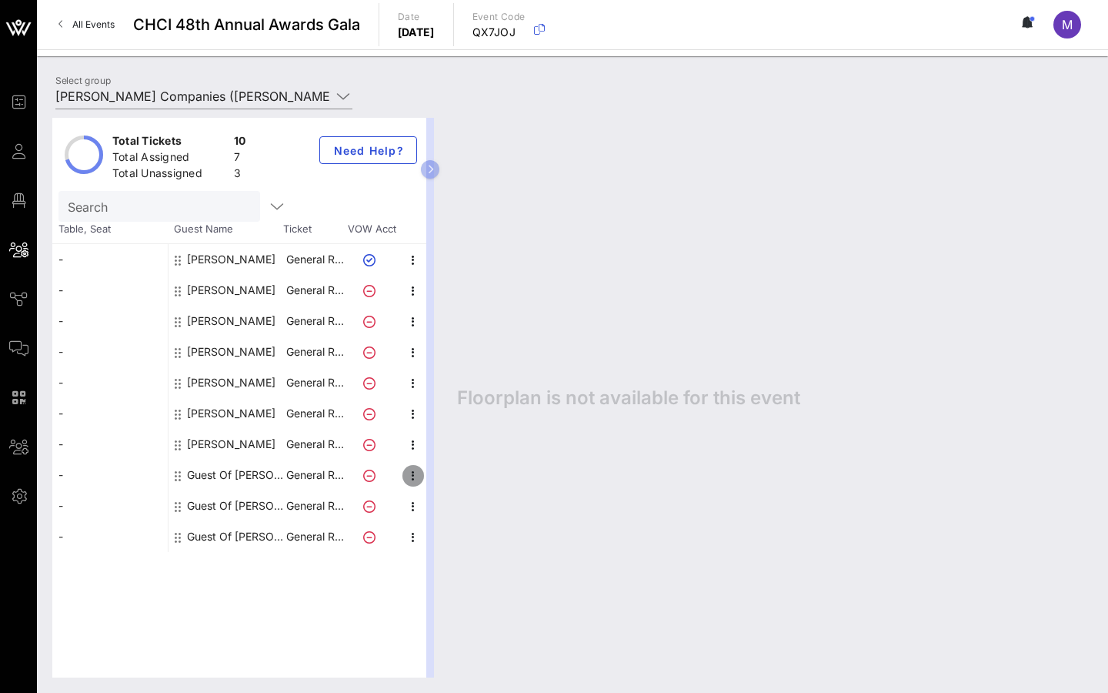
click at [410, 473] on icon "button" at bounding box center [413, 475] width 18 height 18
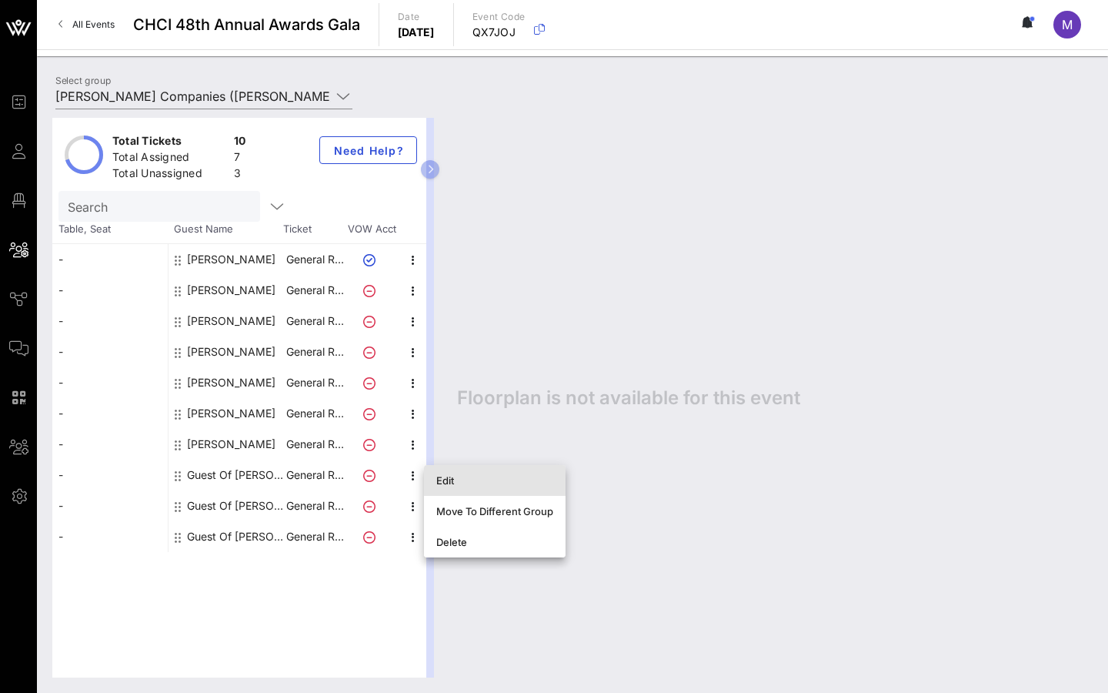
click at [443, 479] on div "Edit" at bounding box center [494, 480] width 117 height 12
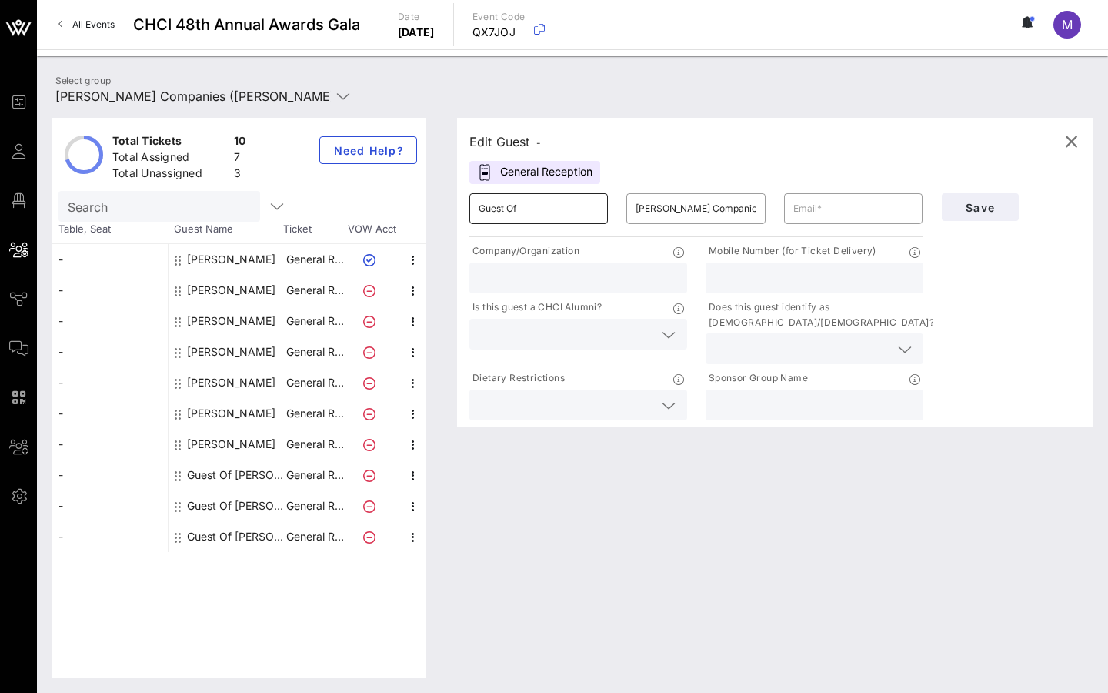
click at [519, 218] on input "Guest Of" at bounding box center [539, 208] width 120 height 25
paste input "[PERSON_NAME]"
type input "[PERSON_NAME]"
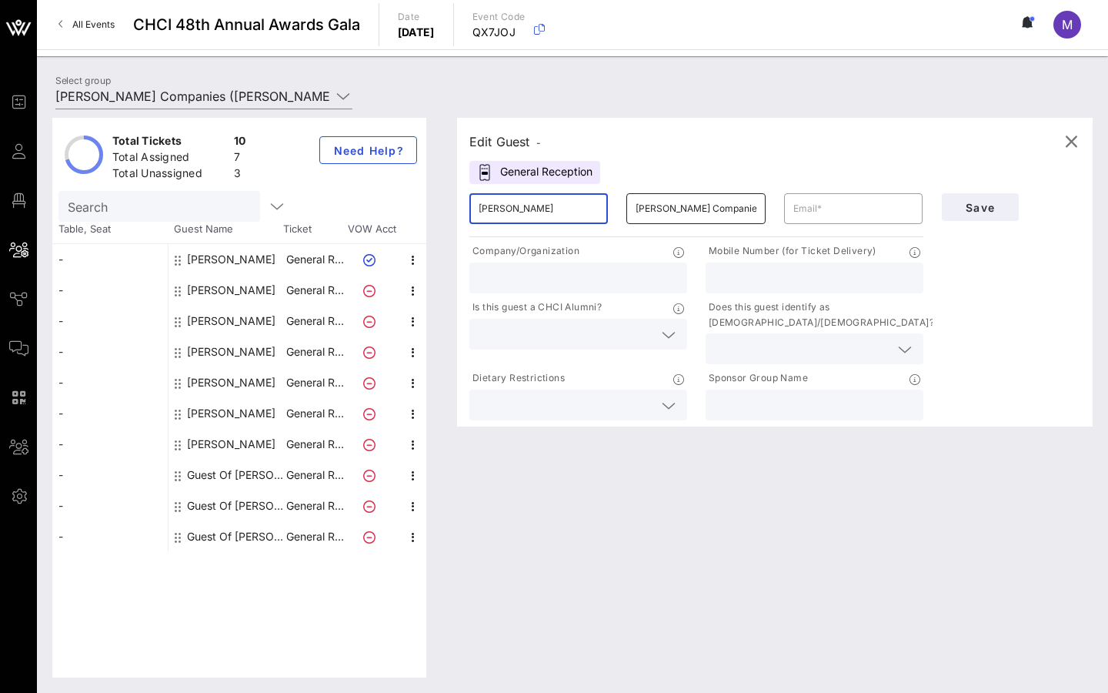
click at [654, 209] on input "[PERSON_NAME] Companies" at bounding box center [696, 208] width 120 height 25
paste input "[PERSON_NAME]"
type input "[PERSON_NAME]"
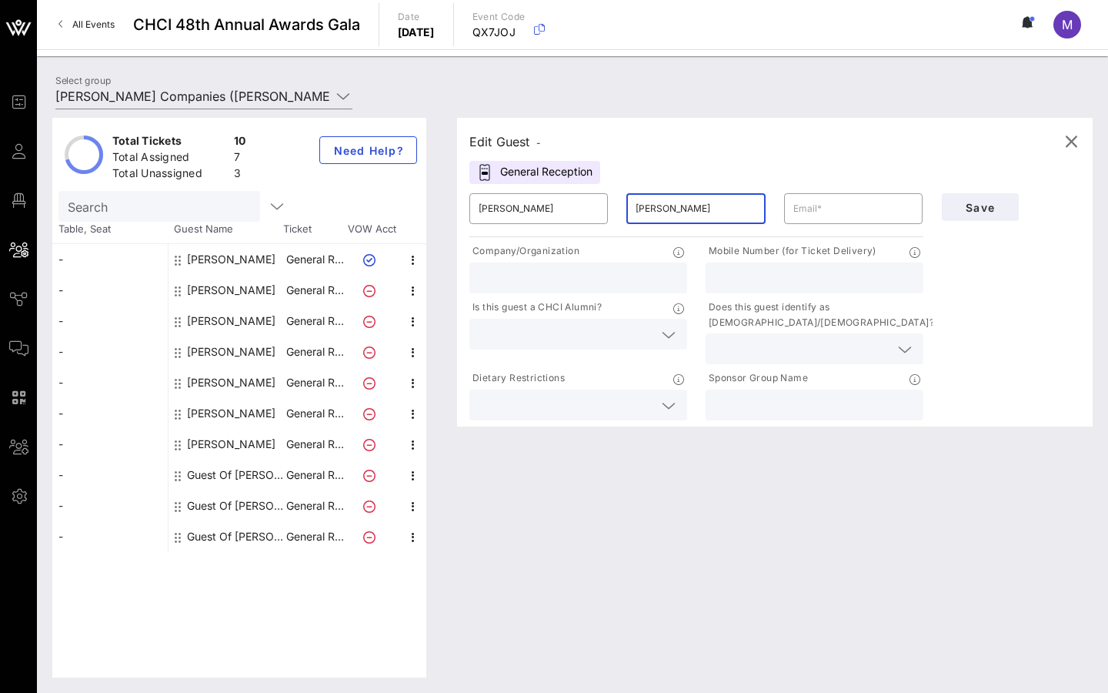
click at [654, 211] on input "[PERSON_NAME]" at bounding box center [696, 208] width 120 height 25
click at [856, 228] on div "​" at bounding box center [853, 208] width 157 height 49
click at [836, 203] on input "text" at bounding box center [854, 208] width 120 height 25
paste input "[PERSON_NAME][EMAIL_ADDRESS][PERSON_NAME][DOMAIN_NAME]"
type input "[PERSON_NAME][EMAIL_ADDRESS][PERSON_NAME][DOMAIN_NAME]"
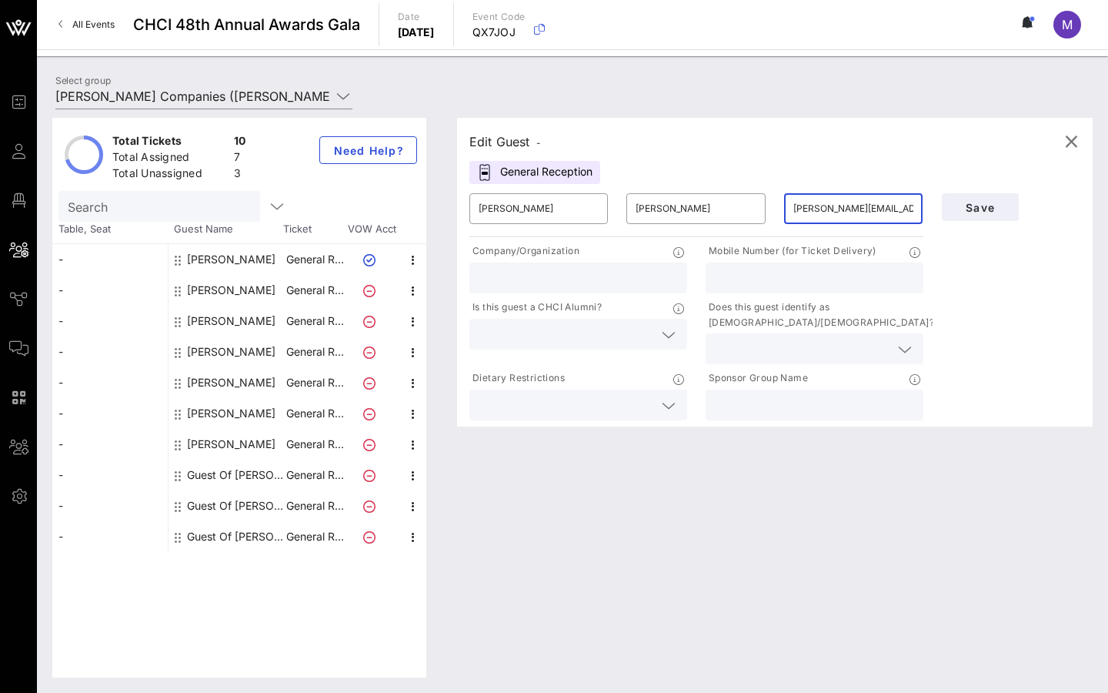
click at [791, 292] on div at bounding box center [814, 277] width 199 height 31
paste input "[PHONE_NUMBER]"
type input "[PHONE_NUMBER]"
click at [974, 189] on div "Save" at bounding box center [1012, 207] width 158 height 46
click at [981, 208] on span "Save" at bounding box center [980, 207] width 52 height 13
